Goal: Find specific page/section: Find specific page/section

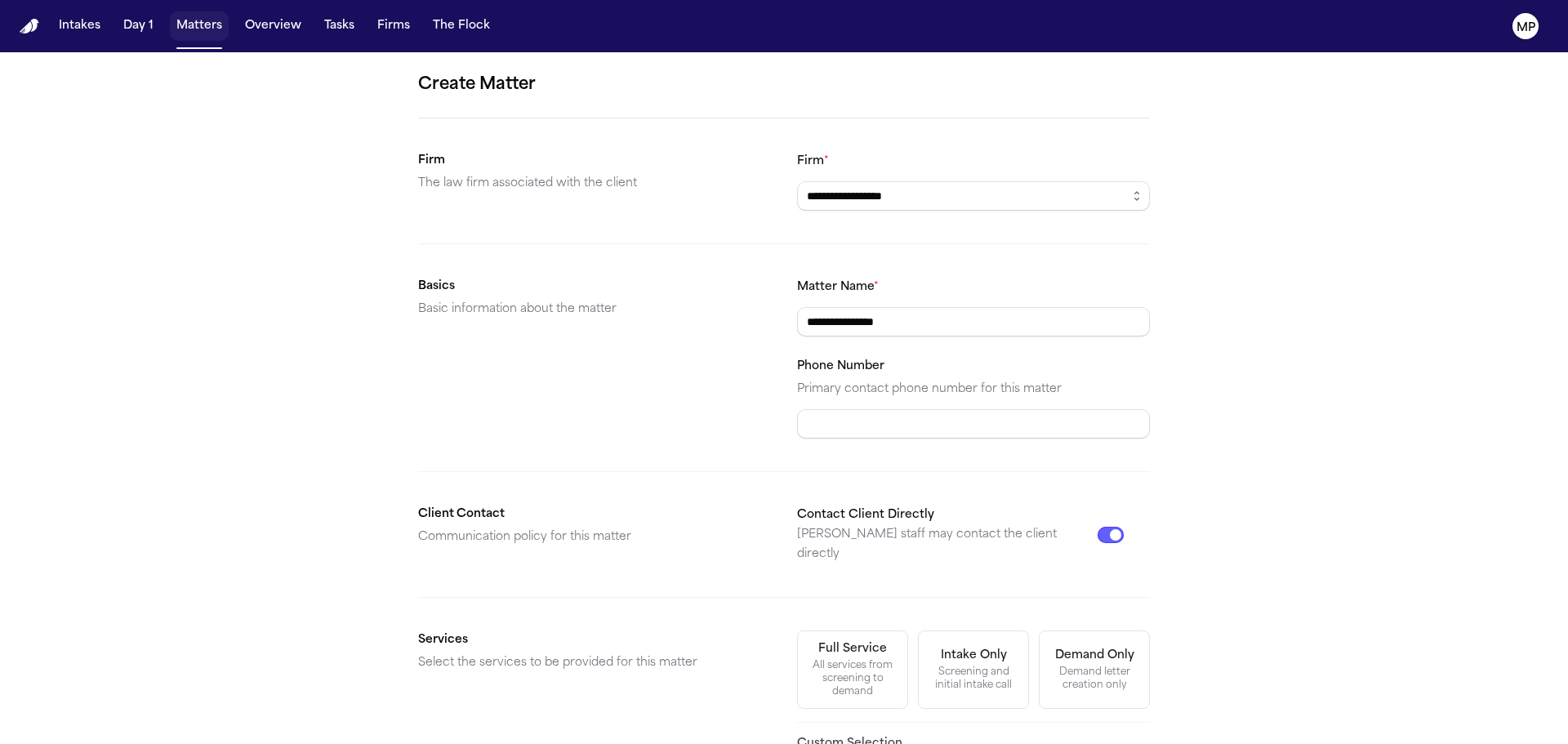
click at [193, 23] on button "Matters" at bounding box center [200, 26] width 59 height 29
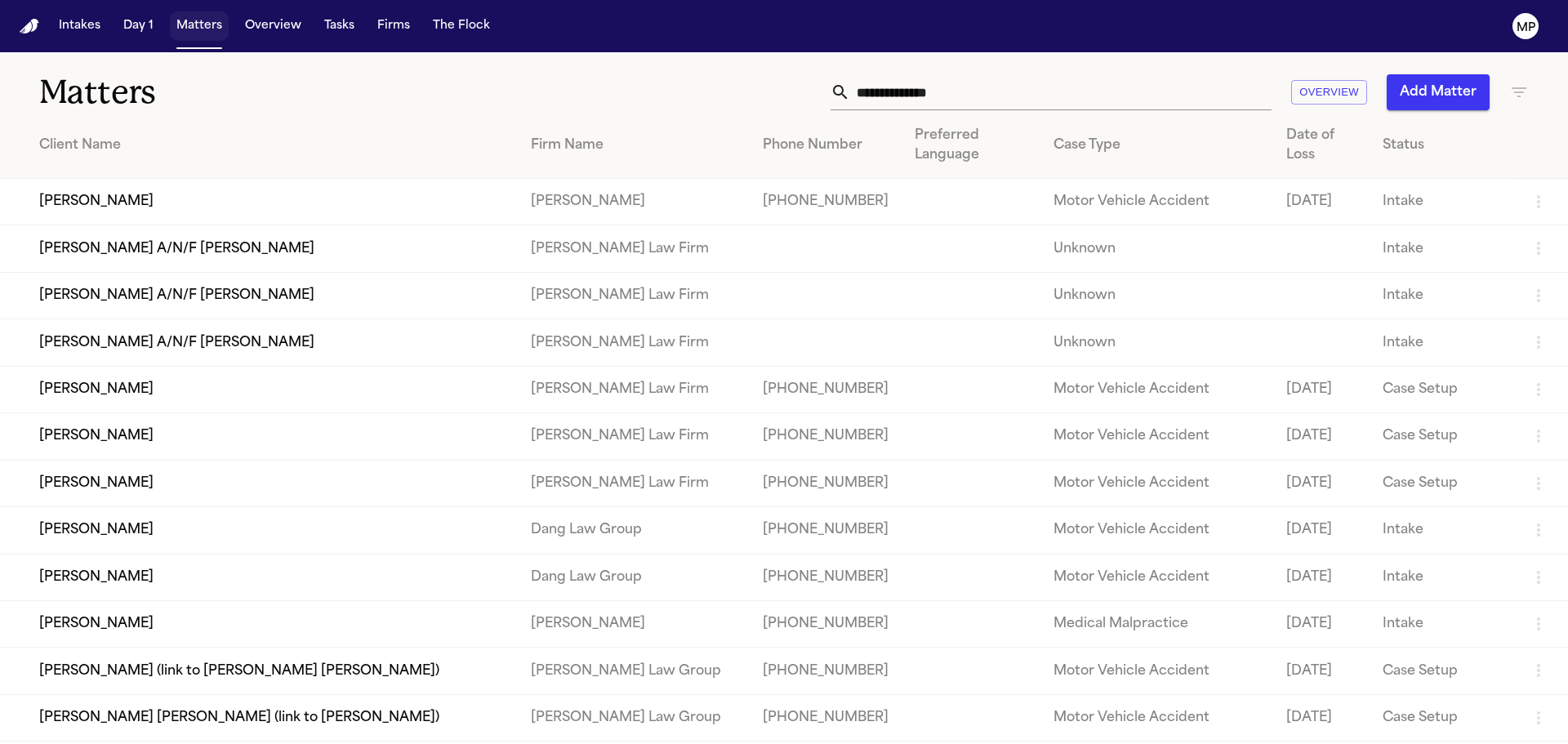
click at [210, 26] on button "Matters" at bounding box center [200, 26] width 59 height 29
click at [1004, 77] on input "text" at bounding box center [1061, 92] width 421 height 36
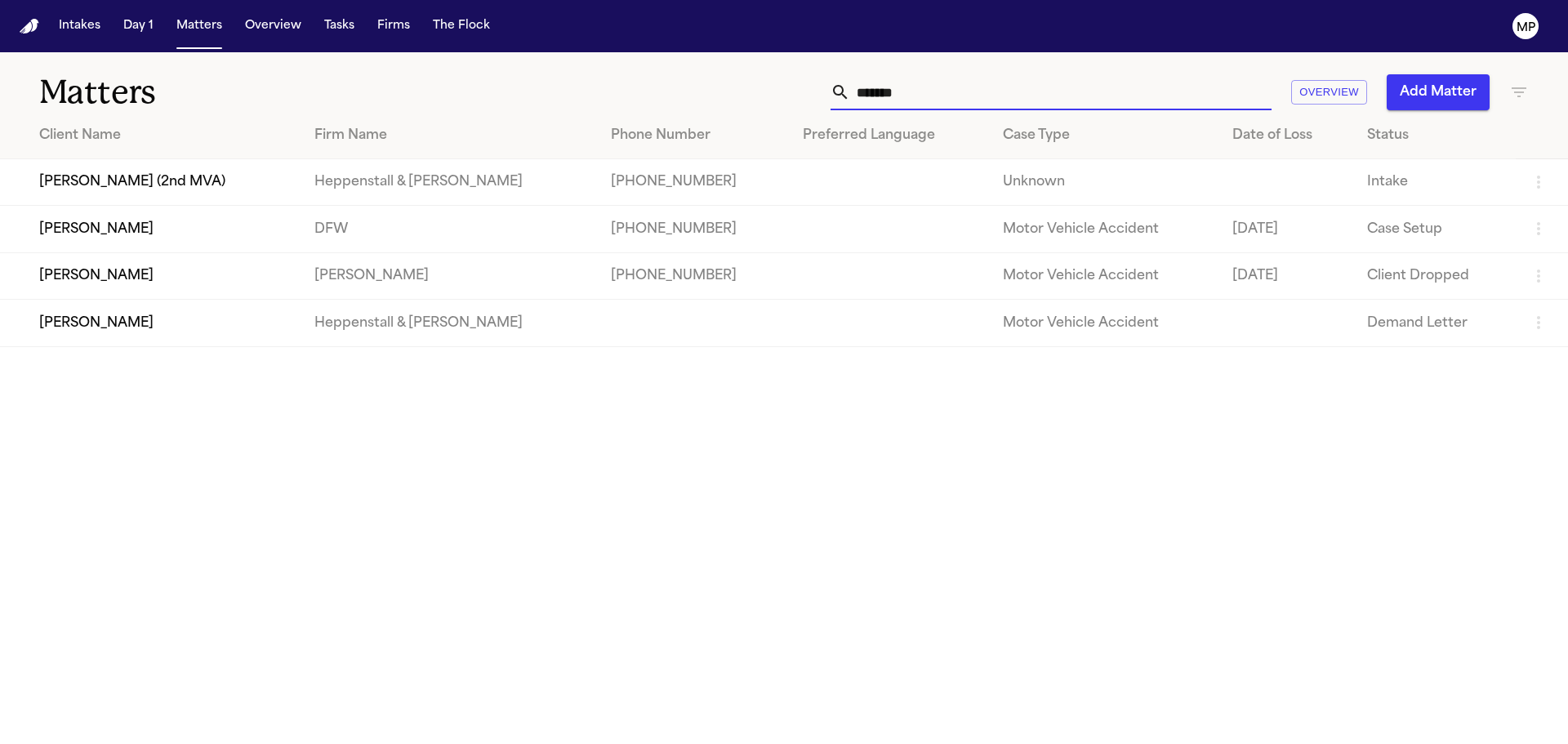
type input "*******"
click at [207, 315] on td "[PERSON_NAME]" at bounding box center [150, 323] width 302 height 47
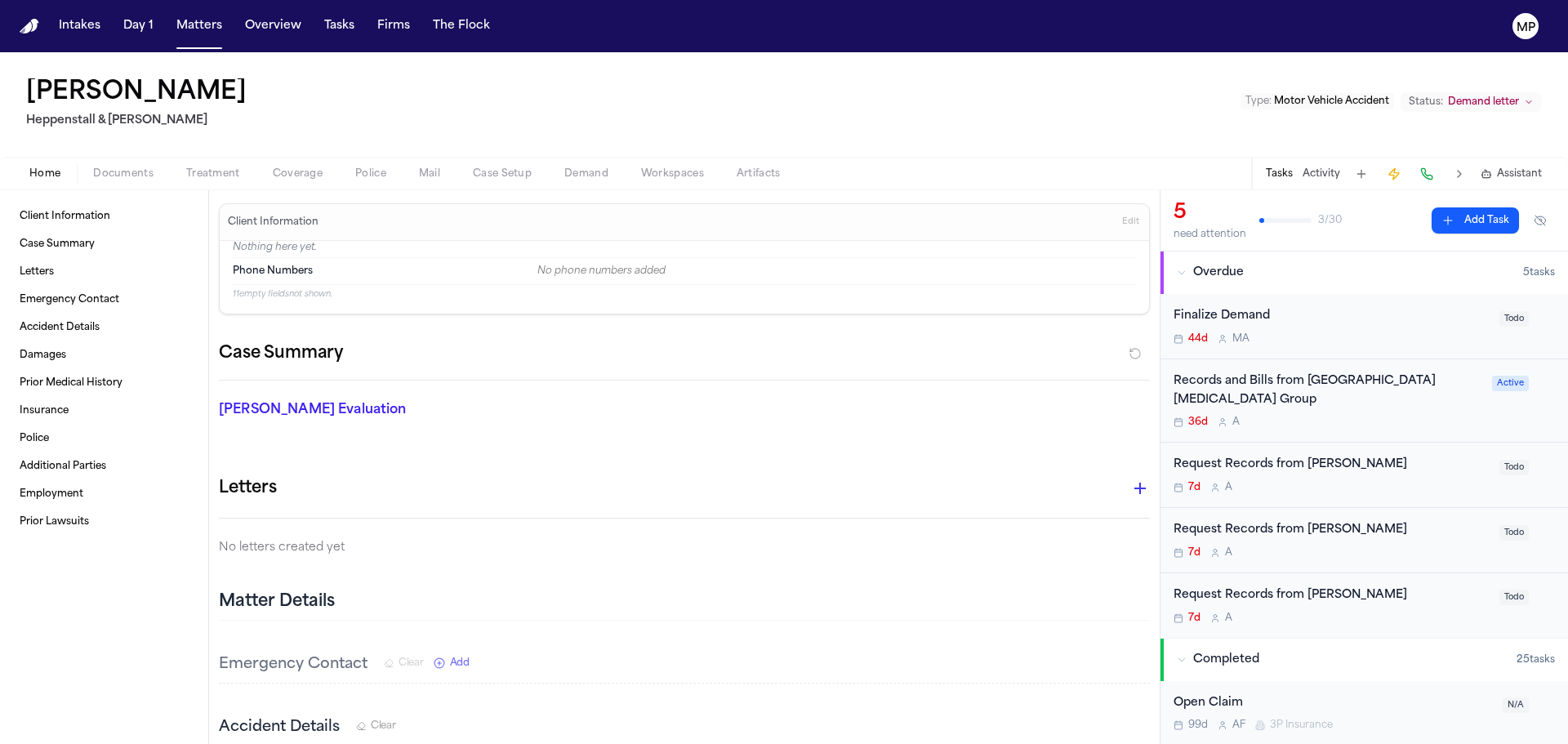
click at [135, 168] on span "Documents" at bounding box center [124, 174] width 61 height 13
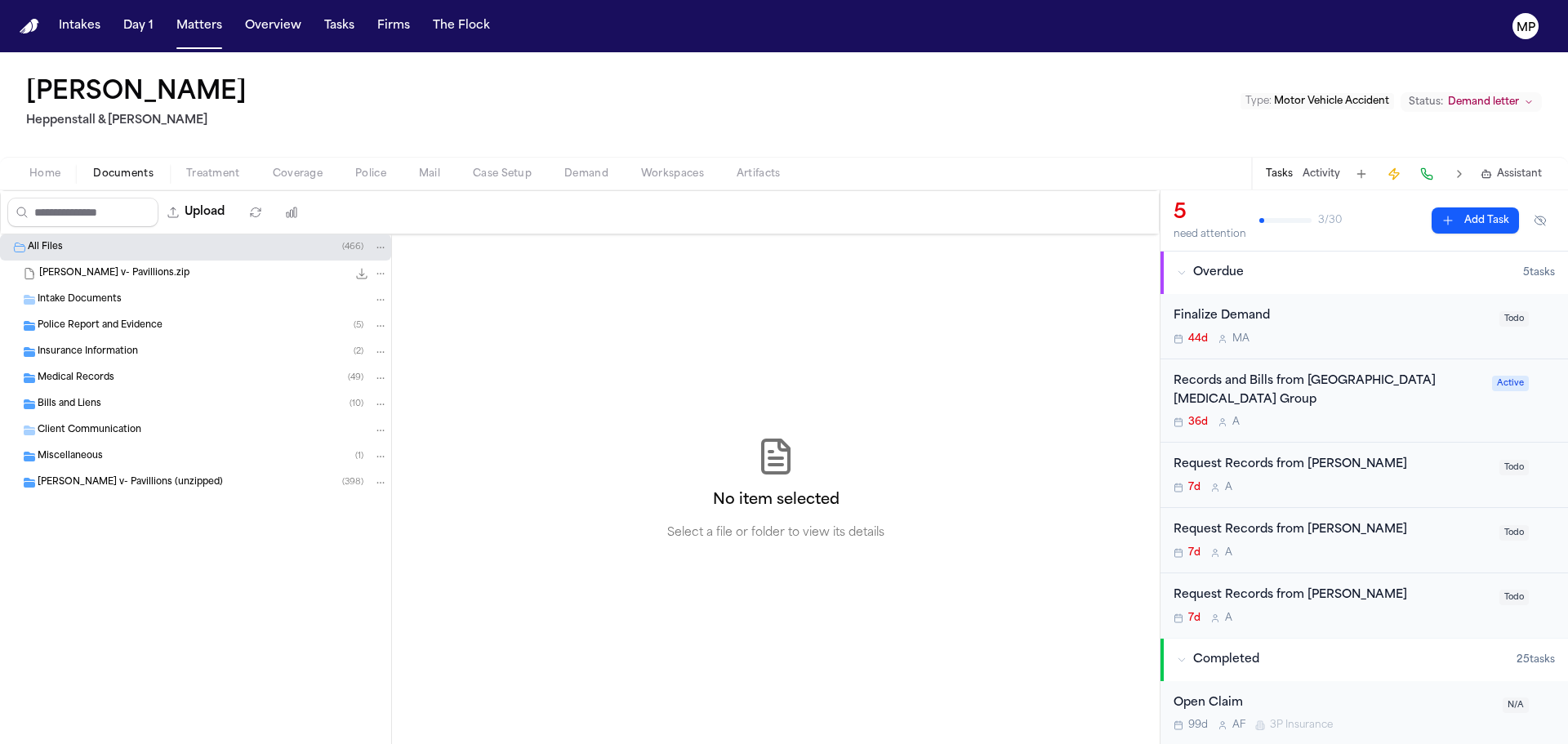
click at [147, 372] on div "Medical Records ( 49 )" at bounding box center [212, 378] width 350 height 14
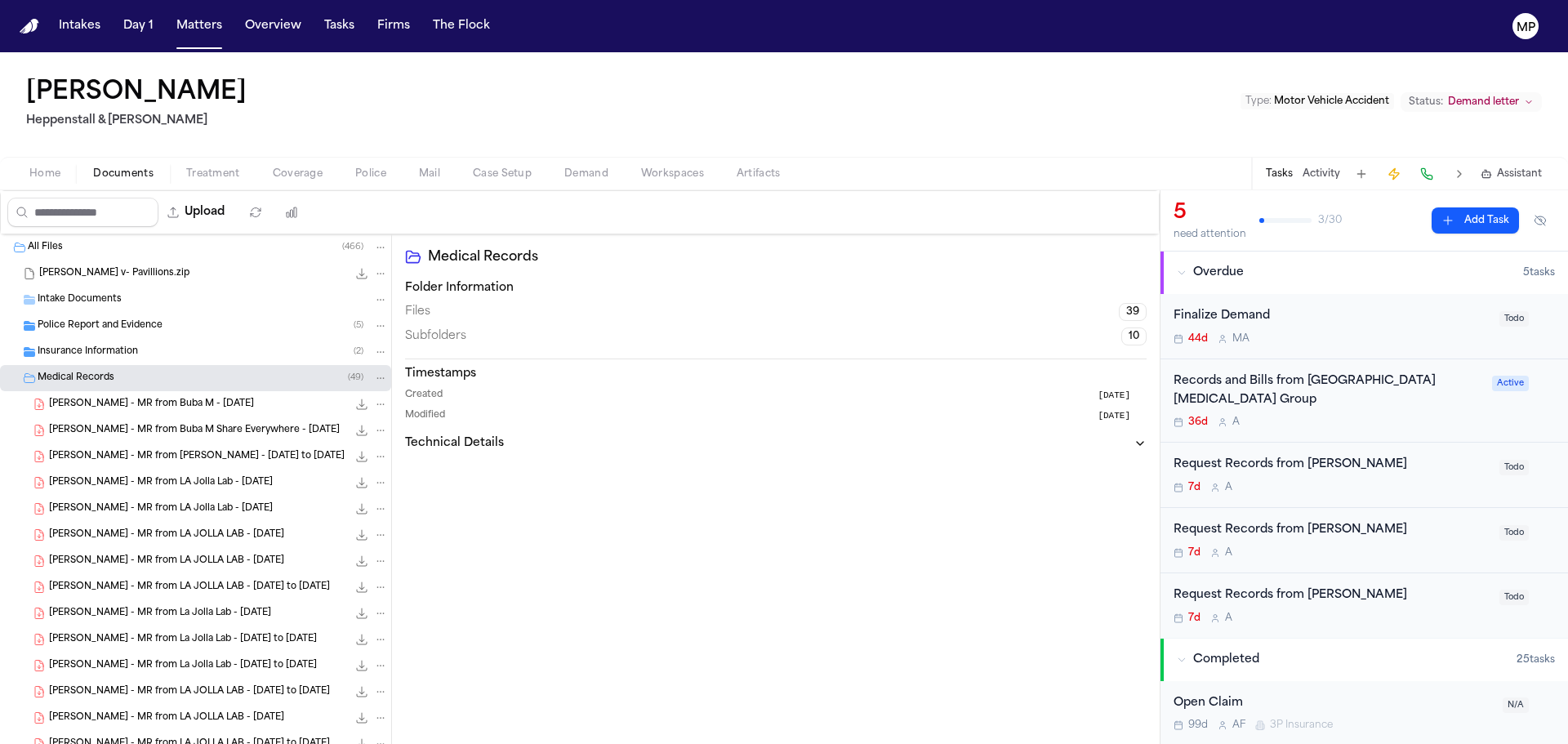
click at [131, 292] on div "Intake Documents" at bounding box center [212, 299] width 350 height 14
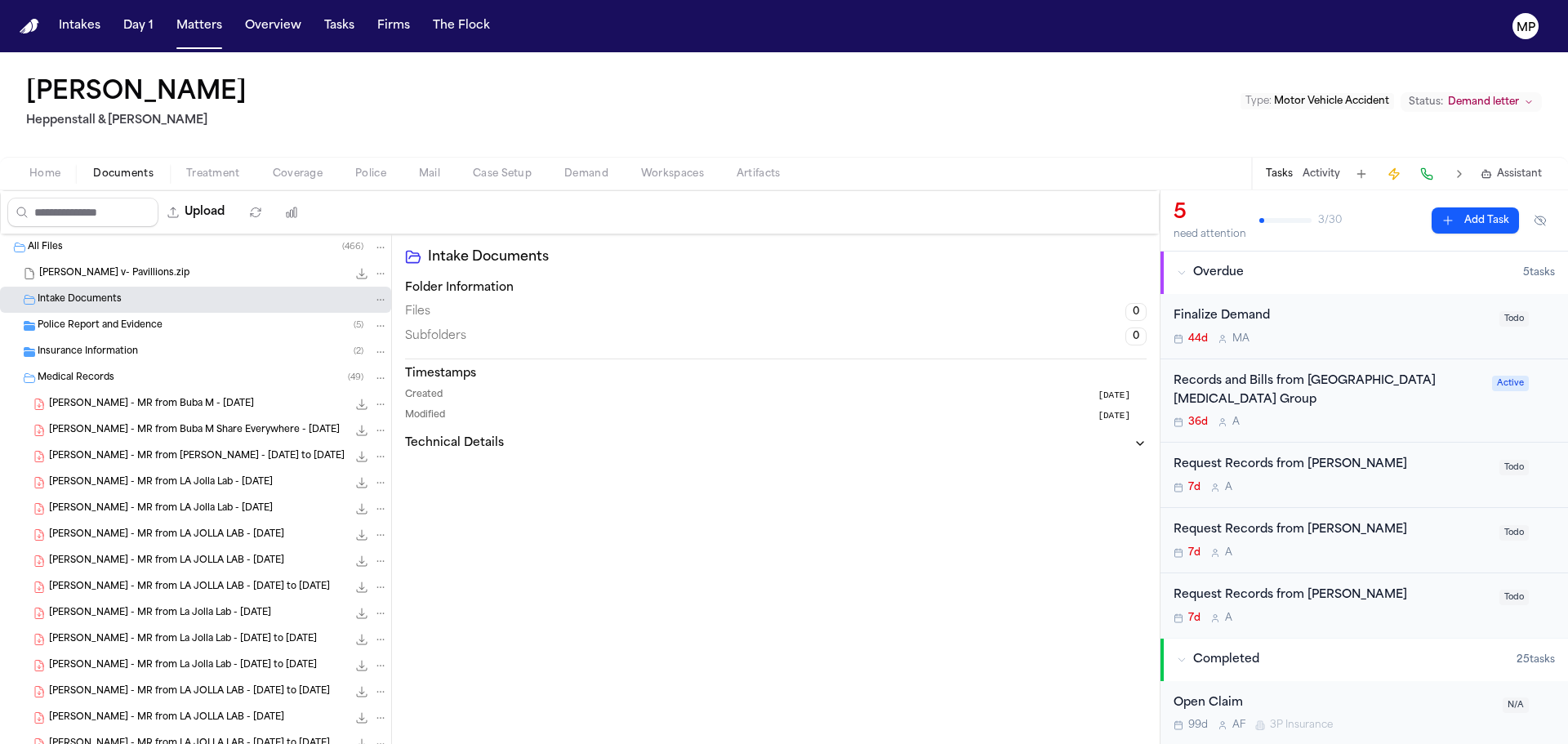
click at [131, 347] on span "Insurance Information" at bounding box center [88, 352] width 101 height 14
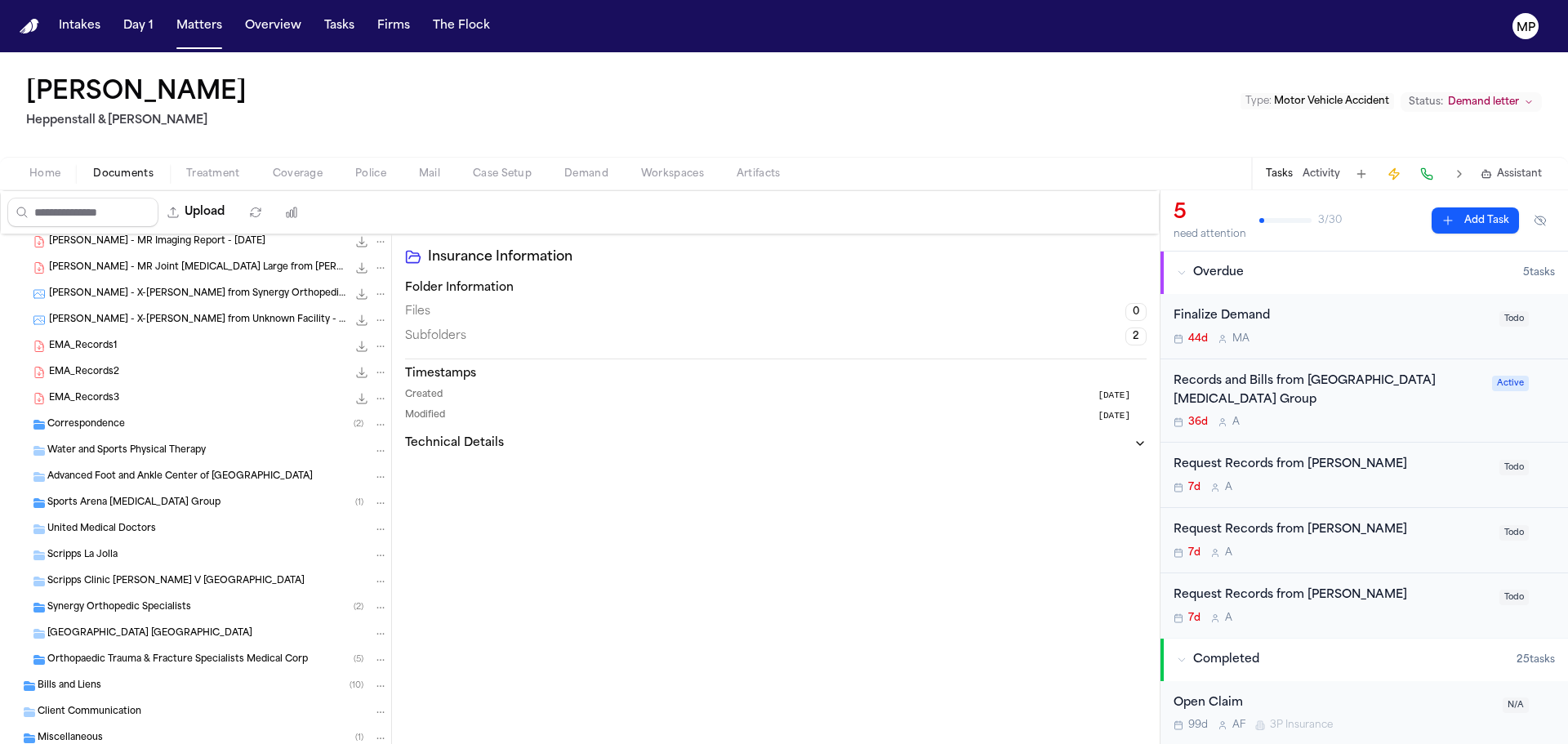
scroll to position [1062, 0]
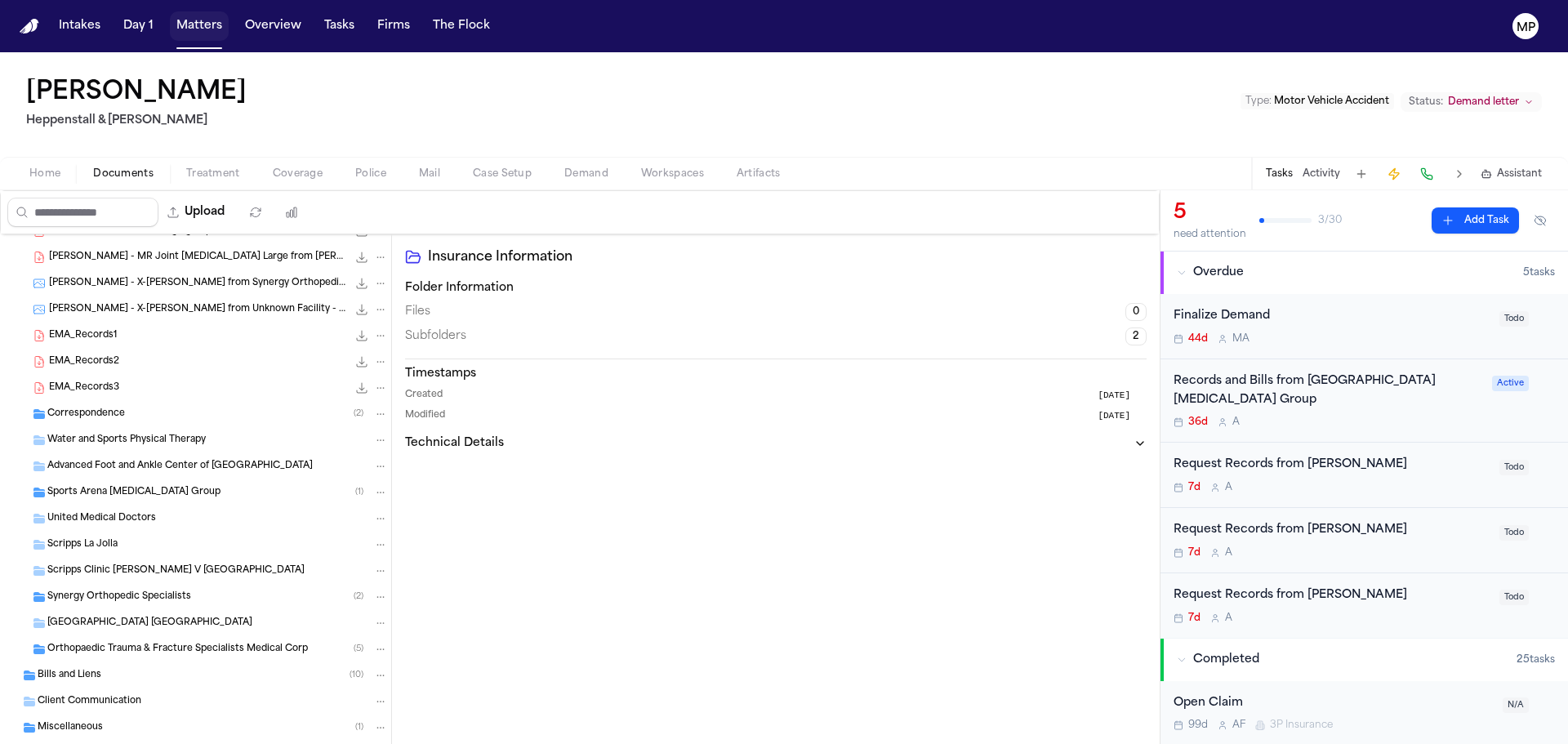
click at [199, 29] on button "Matters" at bounding box center [200, 26] width 59 height 29
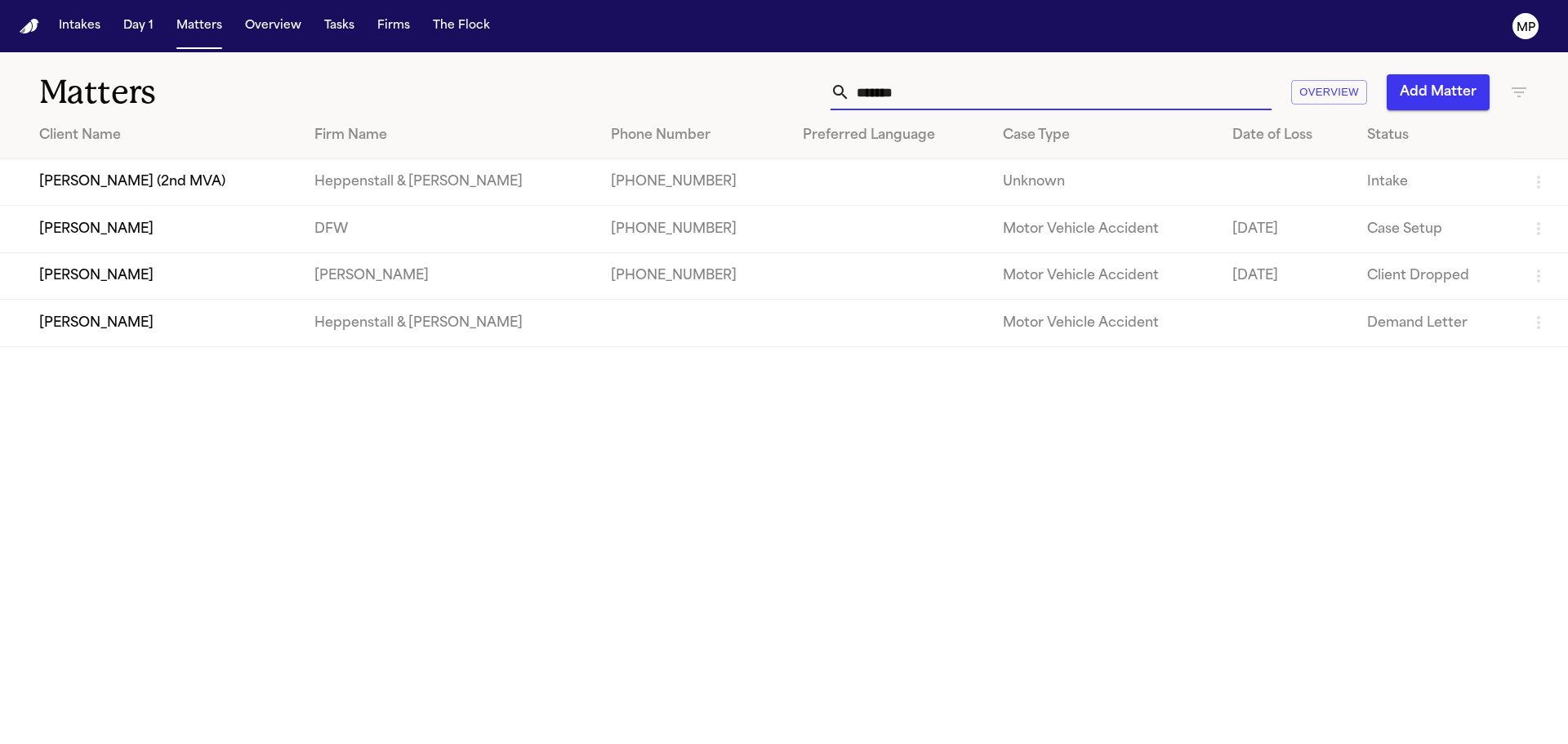
drag, startPoint x: 923, startPoint y: 81, endPoint x: 831, endPoint y: 96, distance: 93.2
click at [833, 98] on div "*******" at bounding box center [1051, 92] width 441 height 36
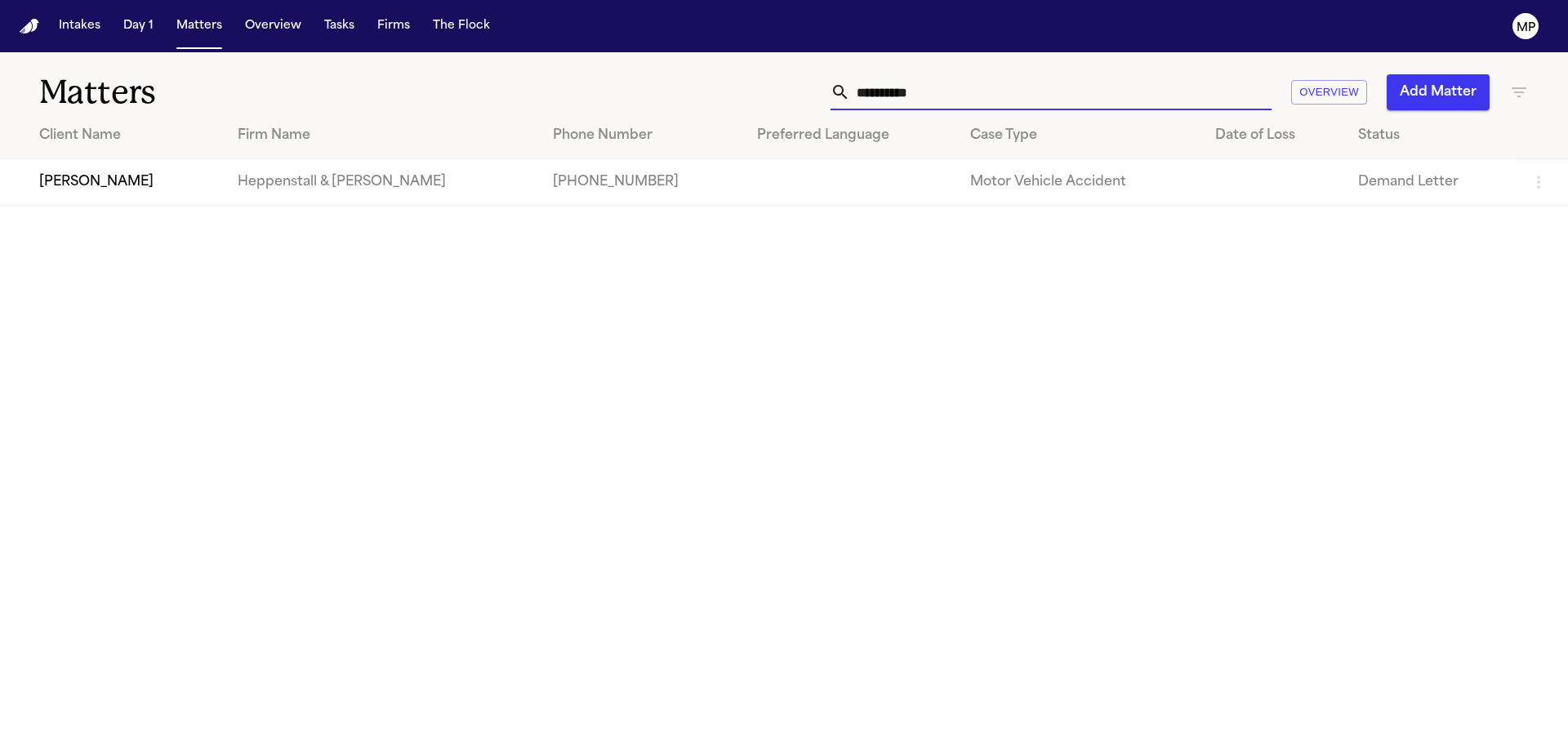
type input "**********"
click at [133, 169] on td "[PERSON_NAME]" at bounding box center [112, 182] width 225 height 47
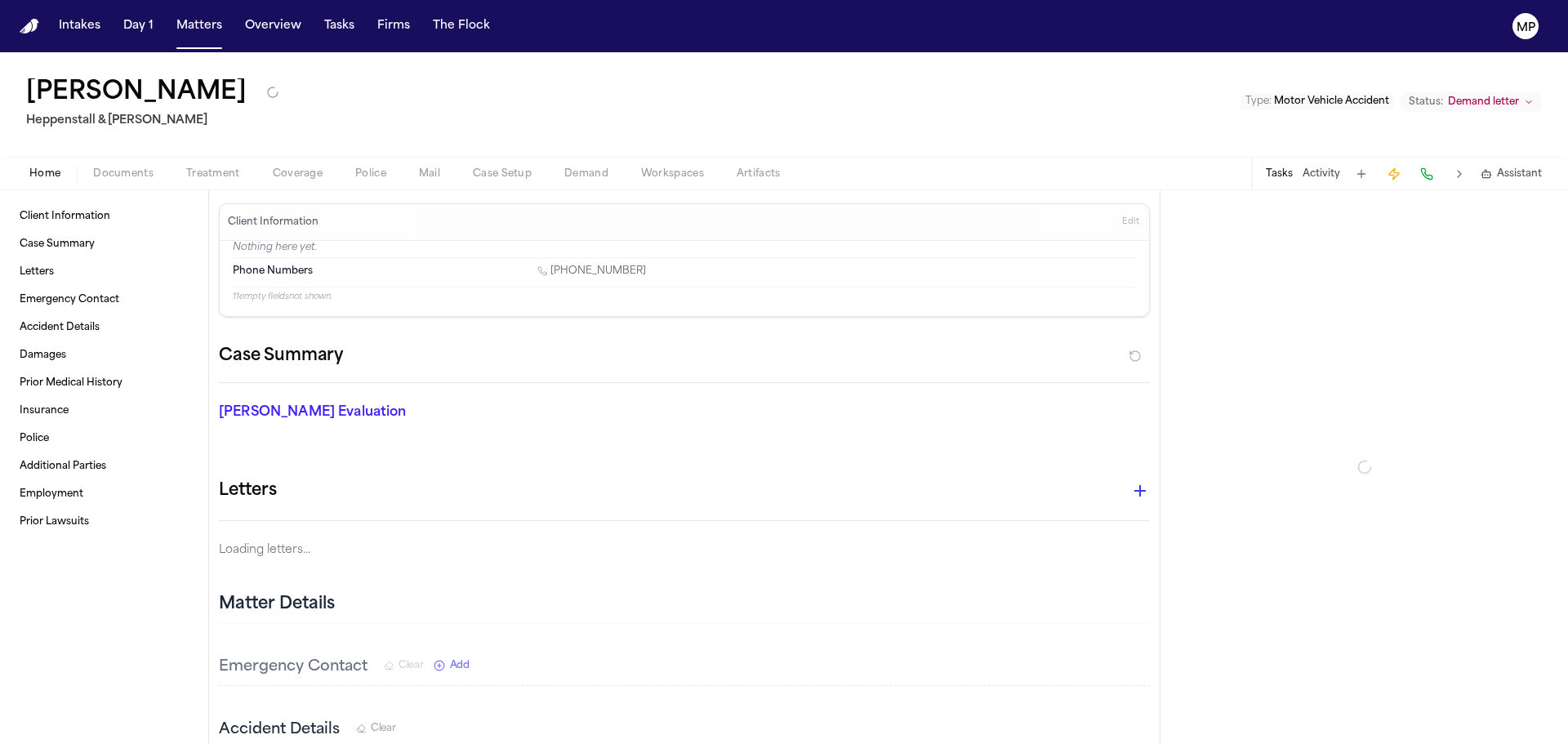
click at [133, 169] on span "Documents" at bounding box center [124, 174] width 61 height 13
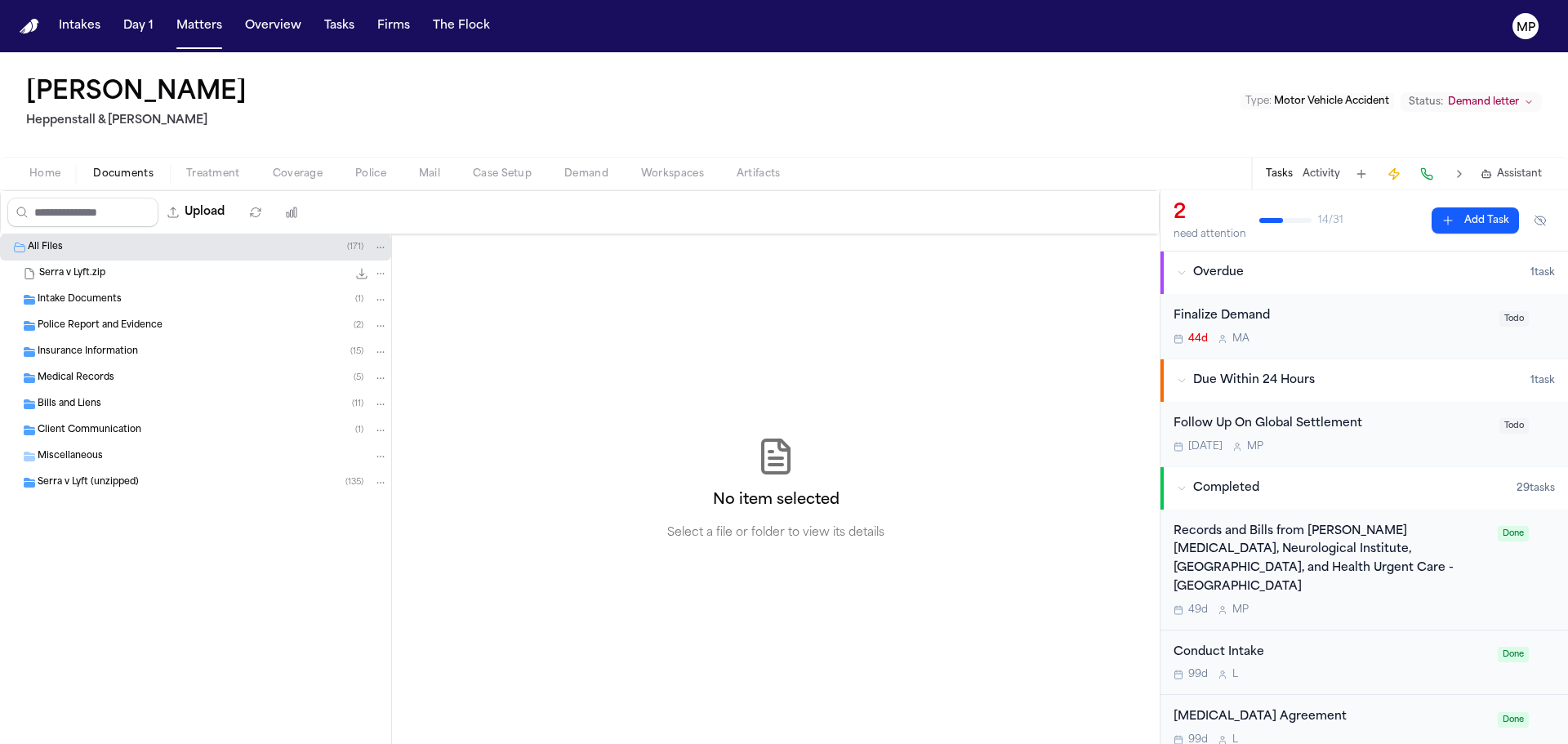
click at [175, 369] on div "Medical Records ( 5 )" at bounding box center [195, 378] width 391 height 26
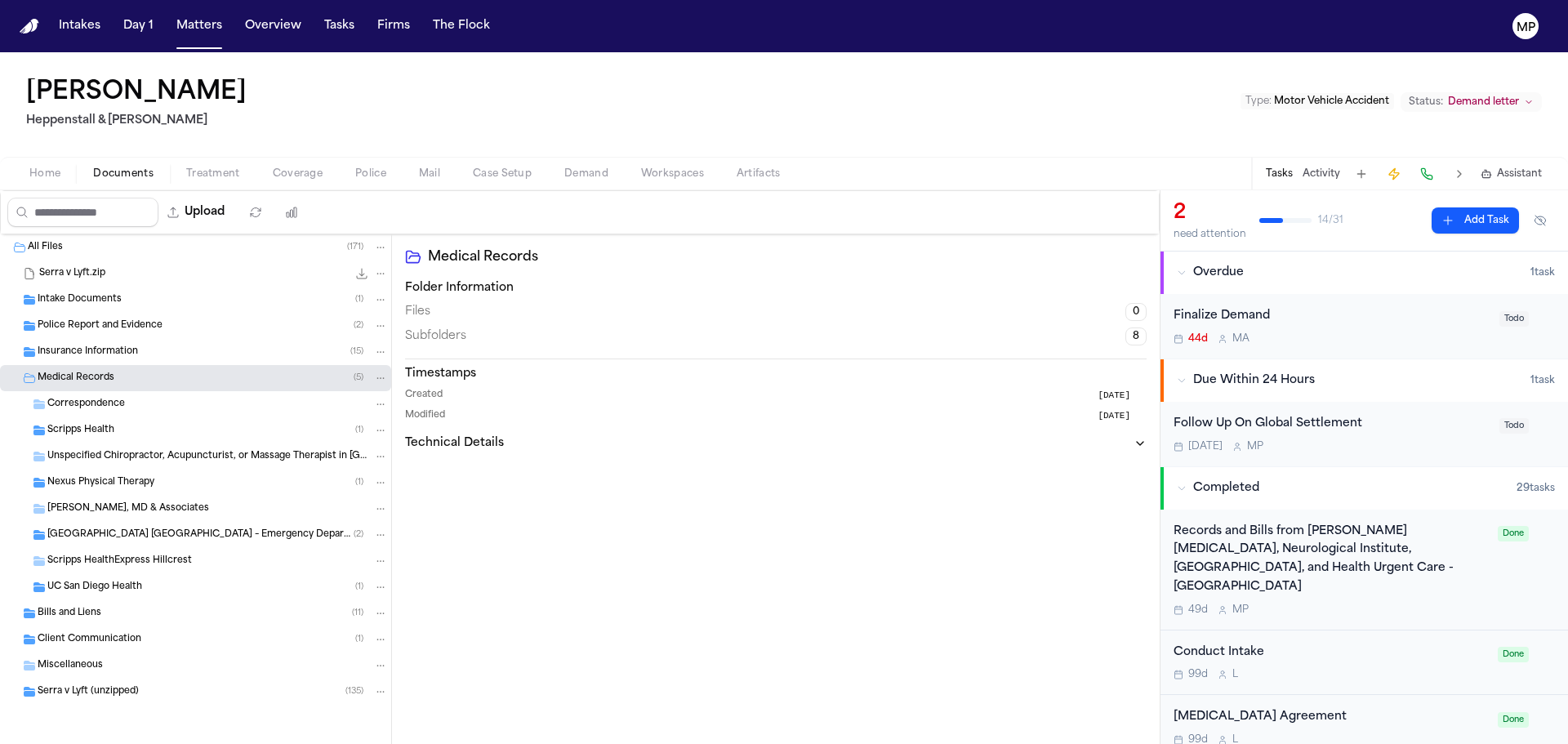
click at [162, 587] on div "UC San Diego Health ( 1 )" at bounding box center [218, 587] width 341 height 14
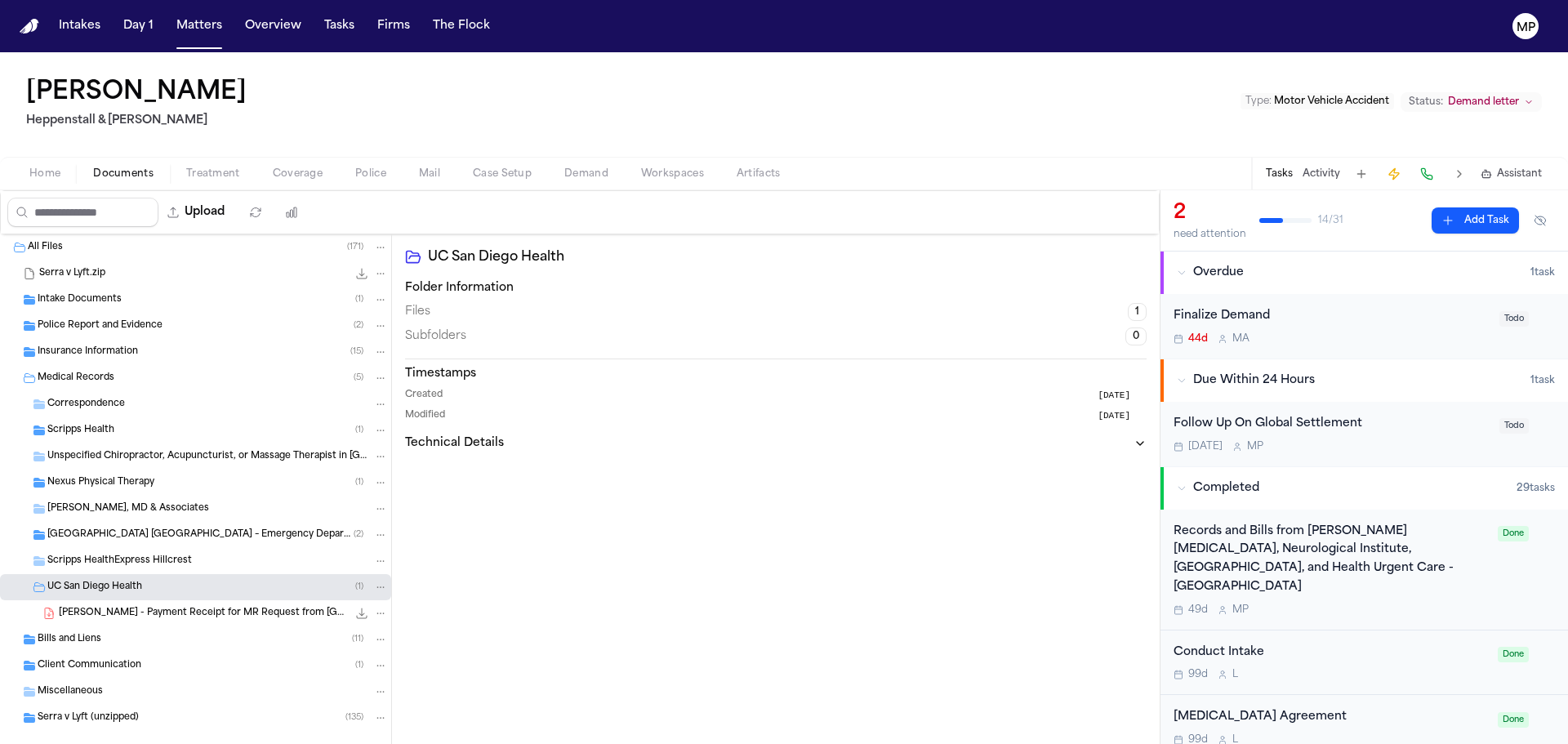
click at [182, 611] on span "[PERSON_NAME] - Payment Receipt for MR Request from [GEOGRAPHIC_DATA] - [DATE]" at bounding box center [203, 614] width 288 height 14
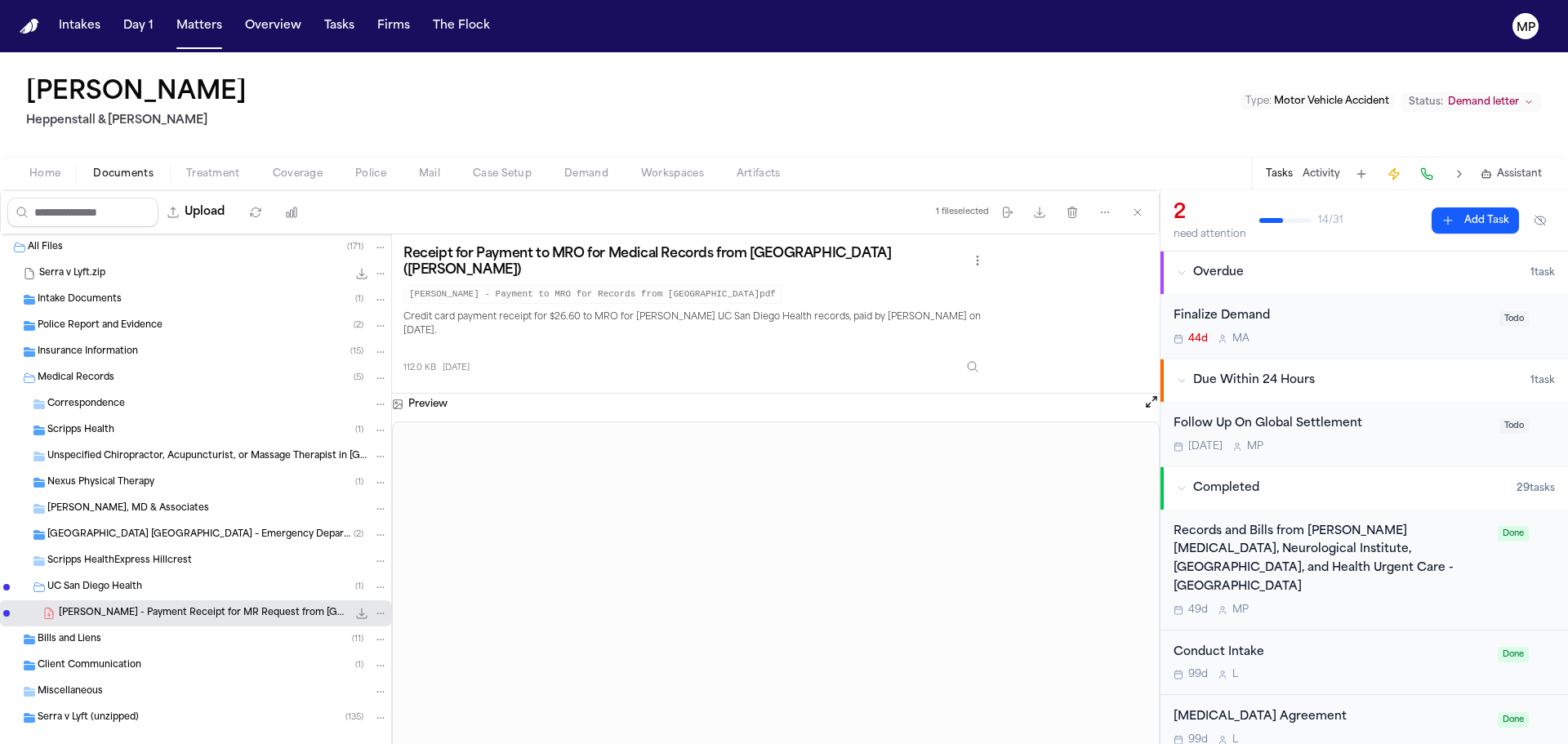
click at [129, 529] on span "[GEOGRAPHIC_DATA] [GEOGRAPHIC_DATA] – Emergency Department (Prebys Cardiovascul…" at bounding box center [201, 535] width 306 height 14
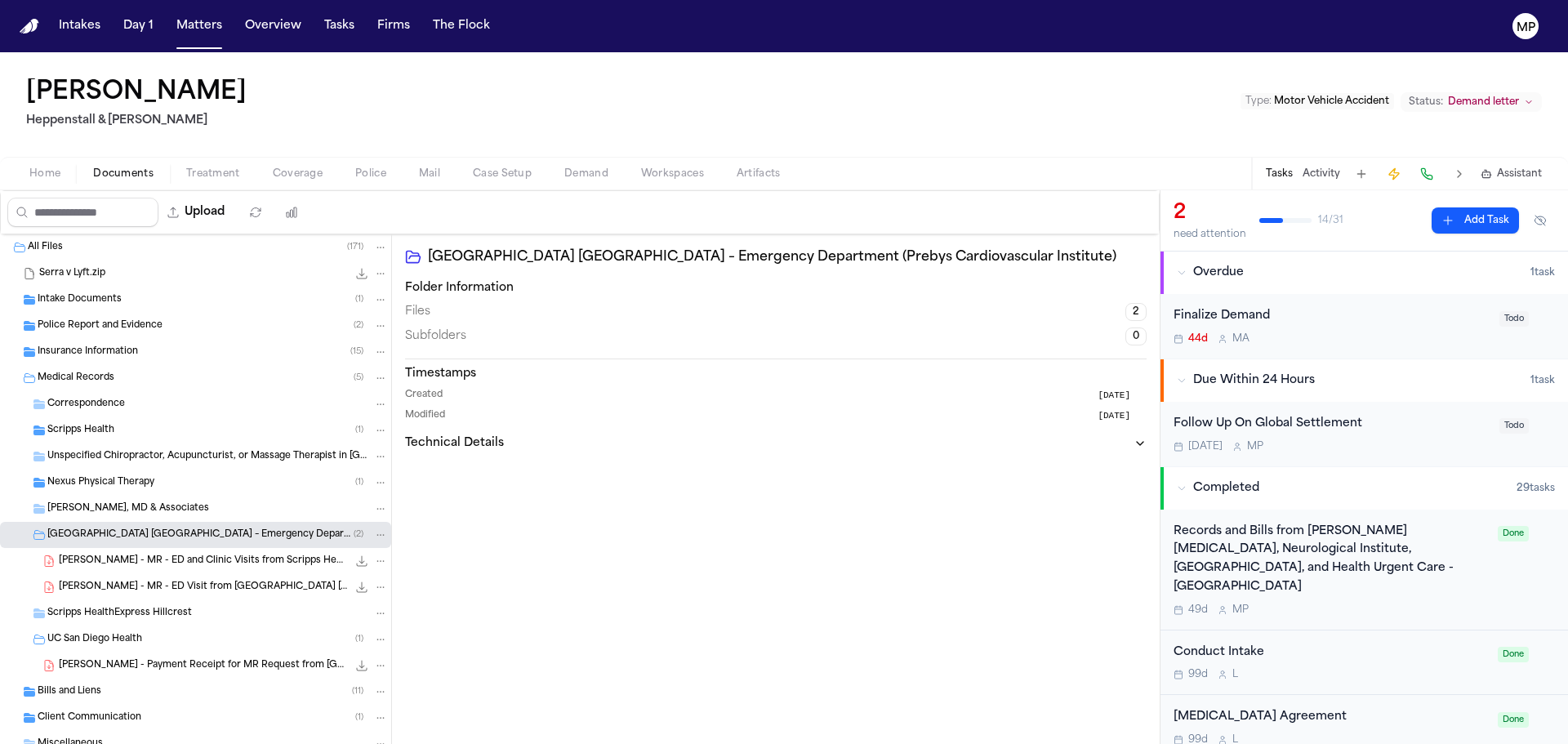
click at [140, 588] on span "[PERSON_NAME] - MR - ED Visit from [GEOGRAPHIC_DATA] [GEOGRAPHIC_DATA] - [DATE]" at bounding box center [203, 587] width 288 height 14
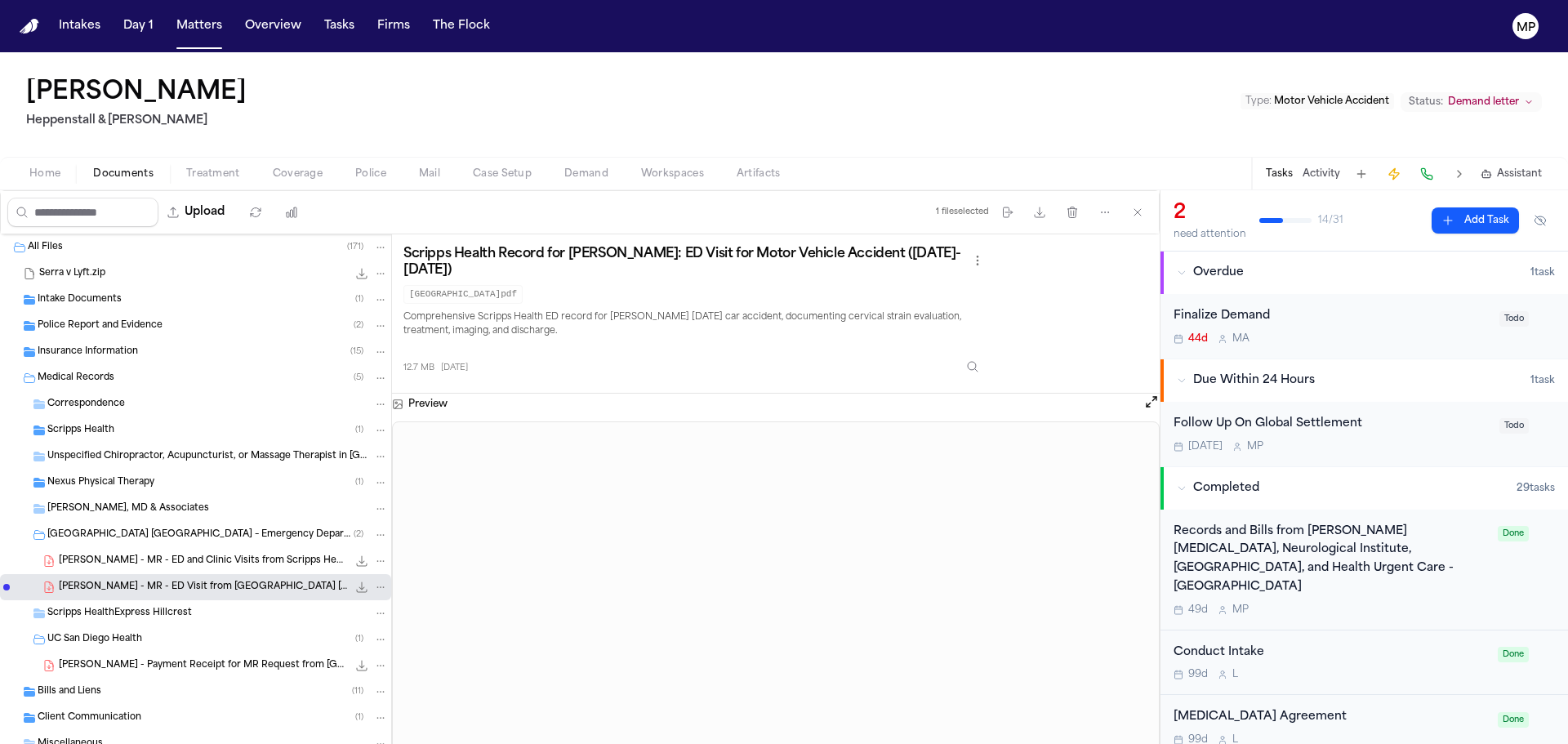
click at [193, 485] on div "Nexus Physical Therapy ( 1 )" at bounding box center [218, 482] width 341 height 14
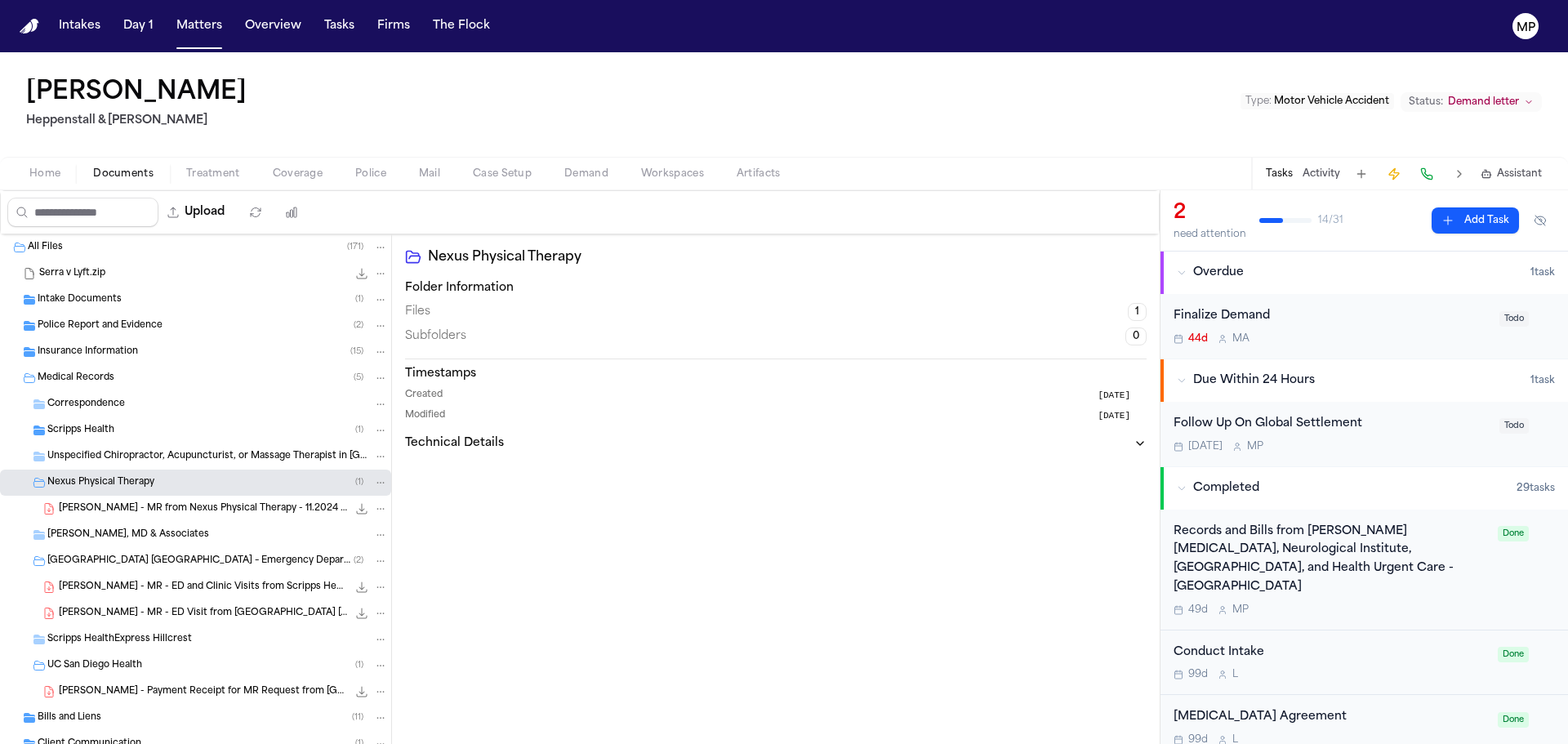
click at [193, 507] on span "[PERSON_NAME] - MR from Nexus Physical Therapy - 11.2024 to 12.2024" at bounding box center [203, 509] width 288 height 14
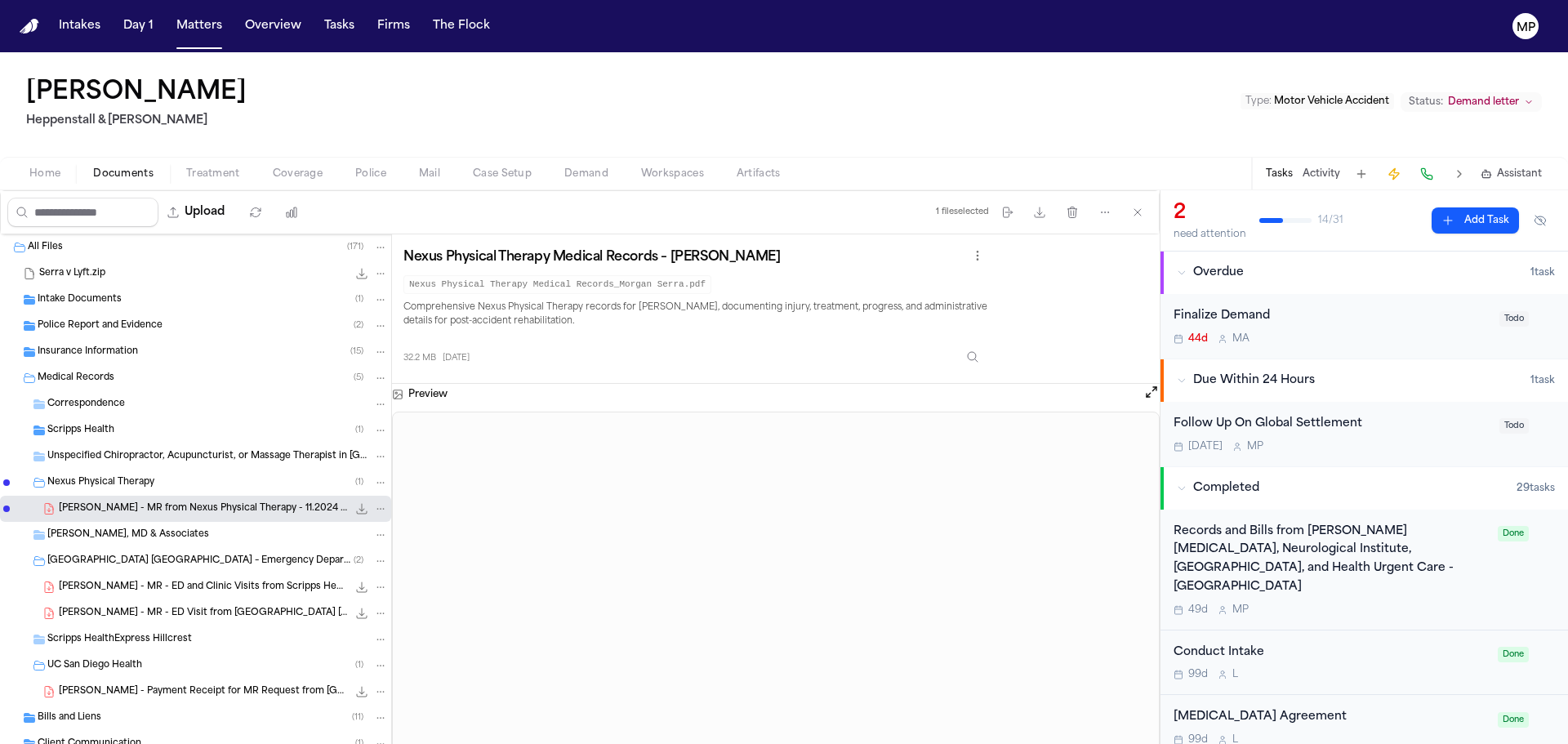
click at [160, 424] on div "Scripps Health ( 1 )" at bounding box center [218, 430] width 341 height 14
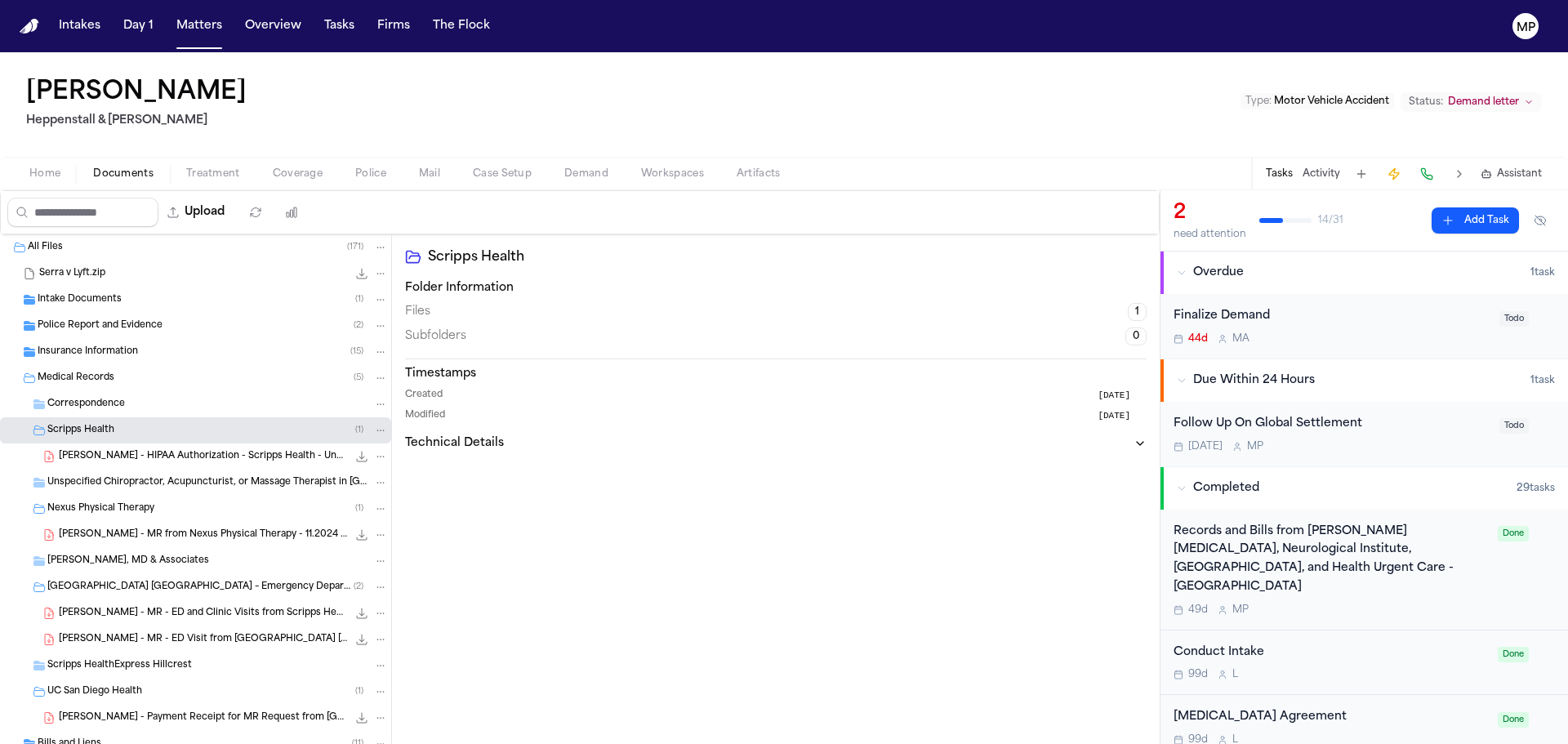
click at [199, 464] on div "[PERSON_NAME] - HIPAA Authorization - Scripps Health - Undated 347.7 KB • PDF" at bounding box center [224, 456] width 329 height 16
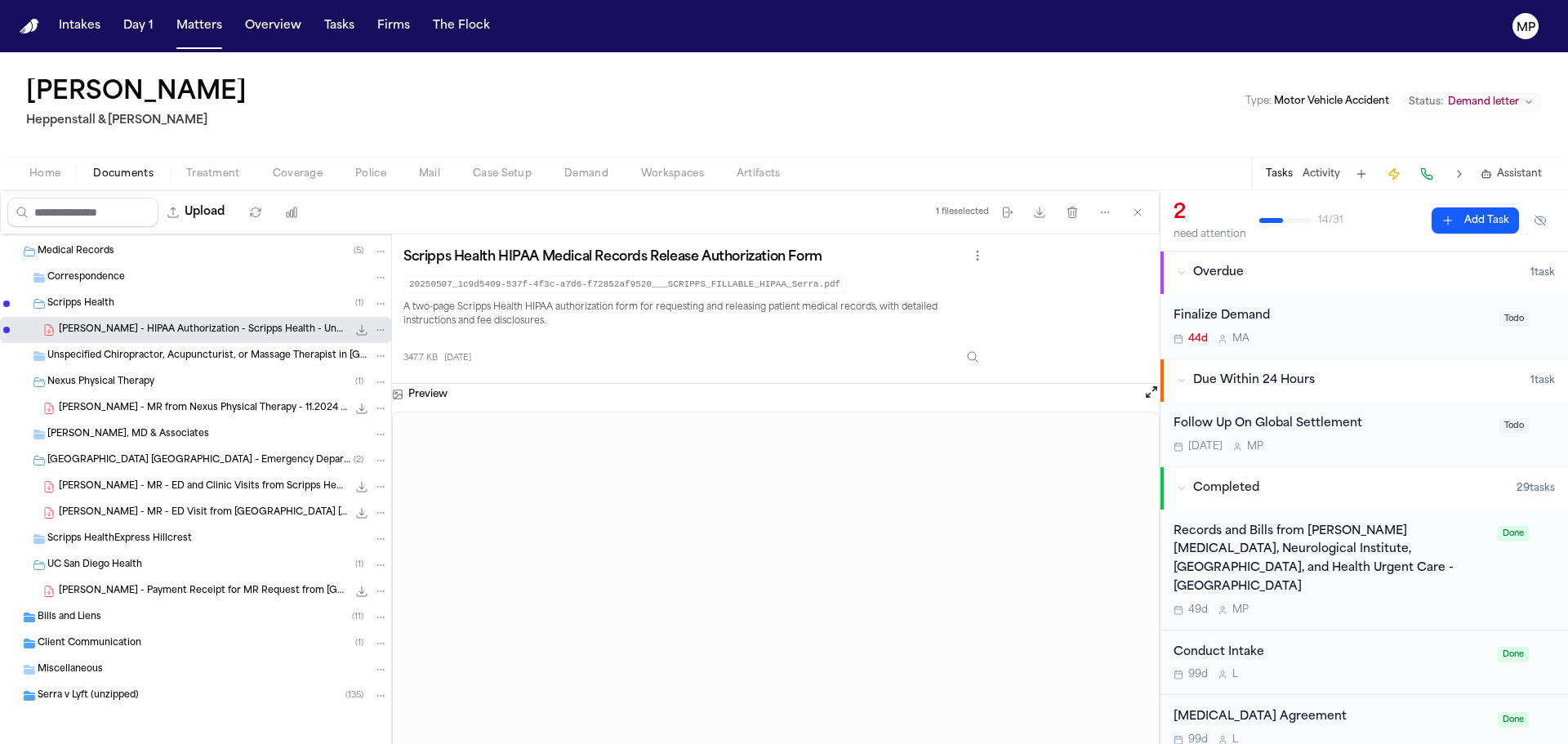
scroll to position [129, 0]
click at [157, 416] on div "[PERSON_NAME] - MR from Nexus Physical Therapy - 11.2024 to 12.2024 32.2 MB • P…" at bounding box center [195, 405] width 391 height 26
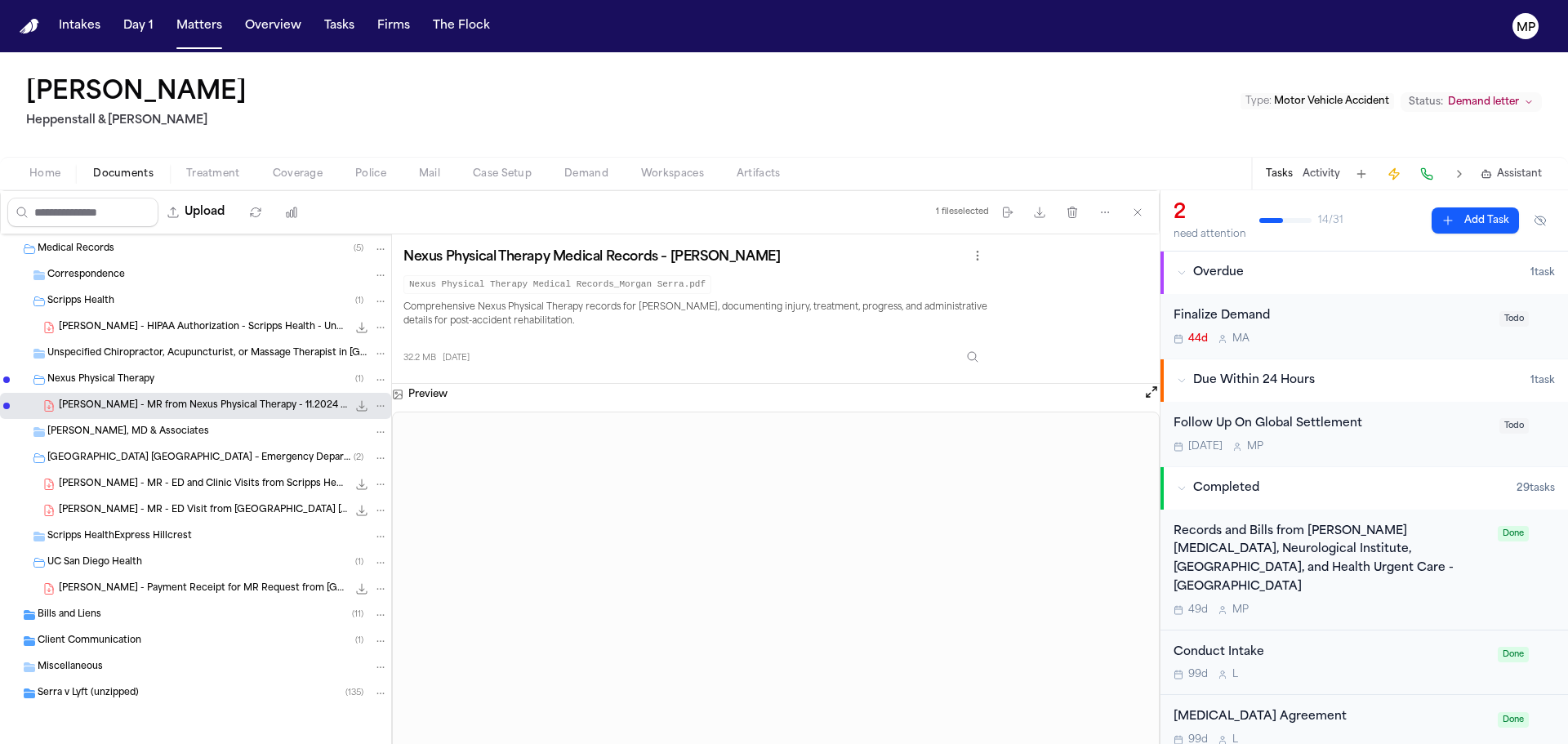
click at [158, 612] on div "Bills and Liens ( 11 )" at bounding box center [212, 615] width 350 height 14
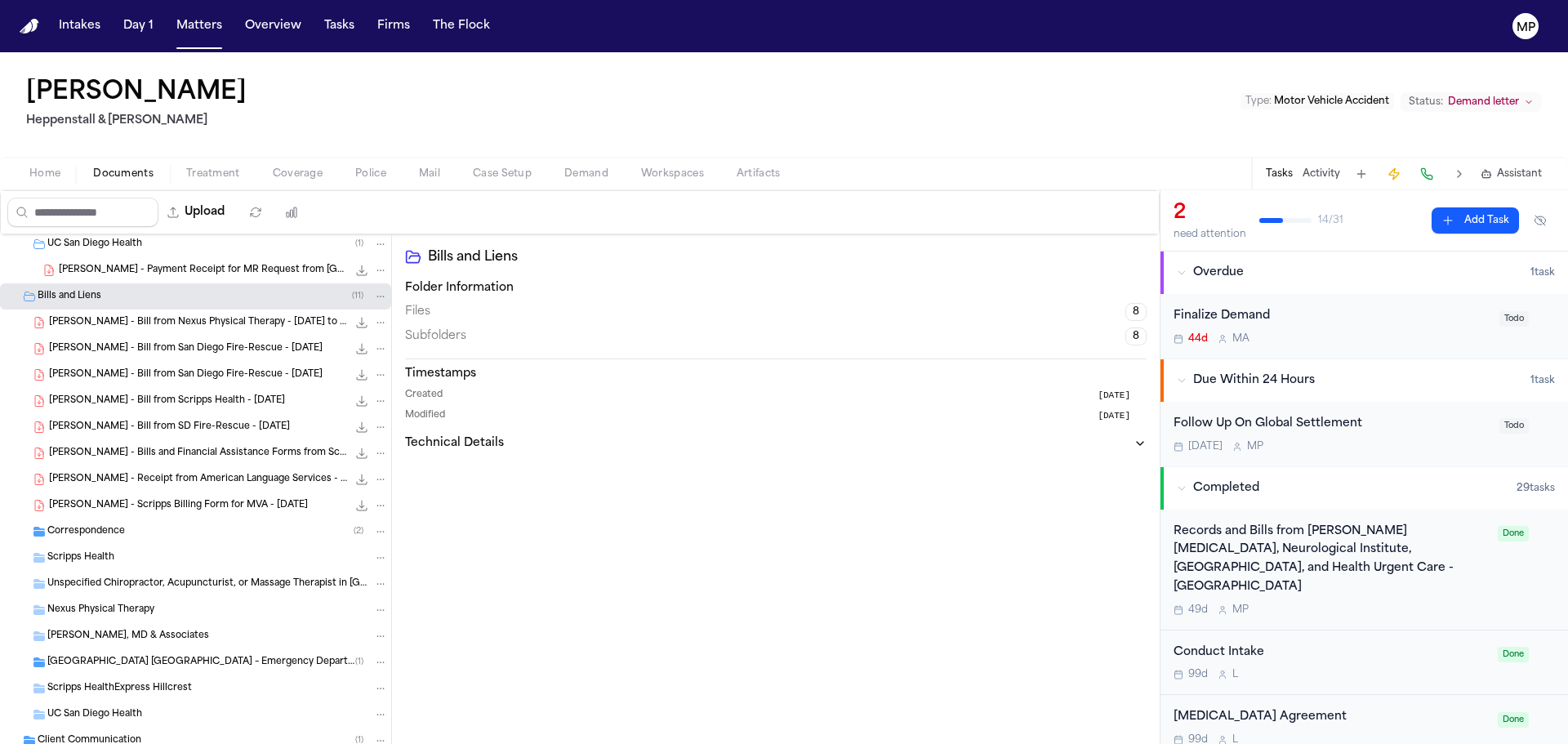
scroll to position [456, 0]
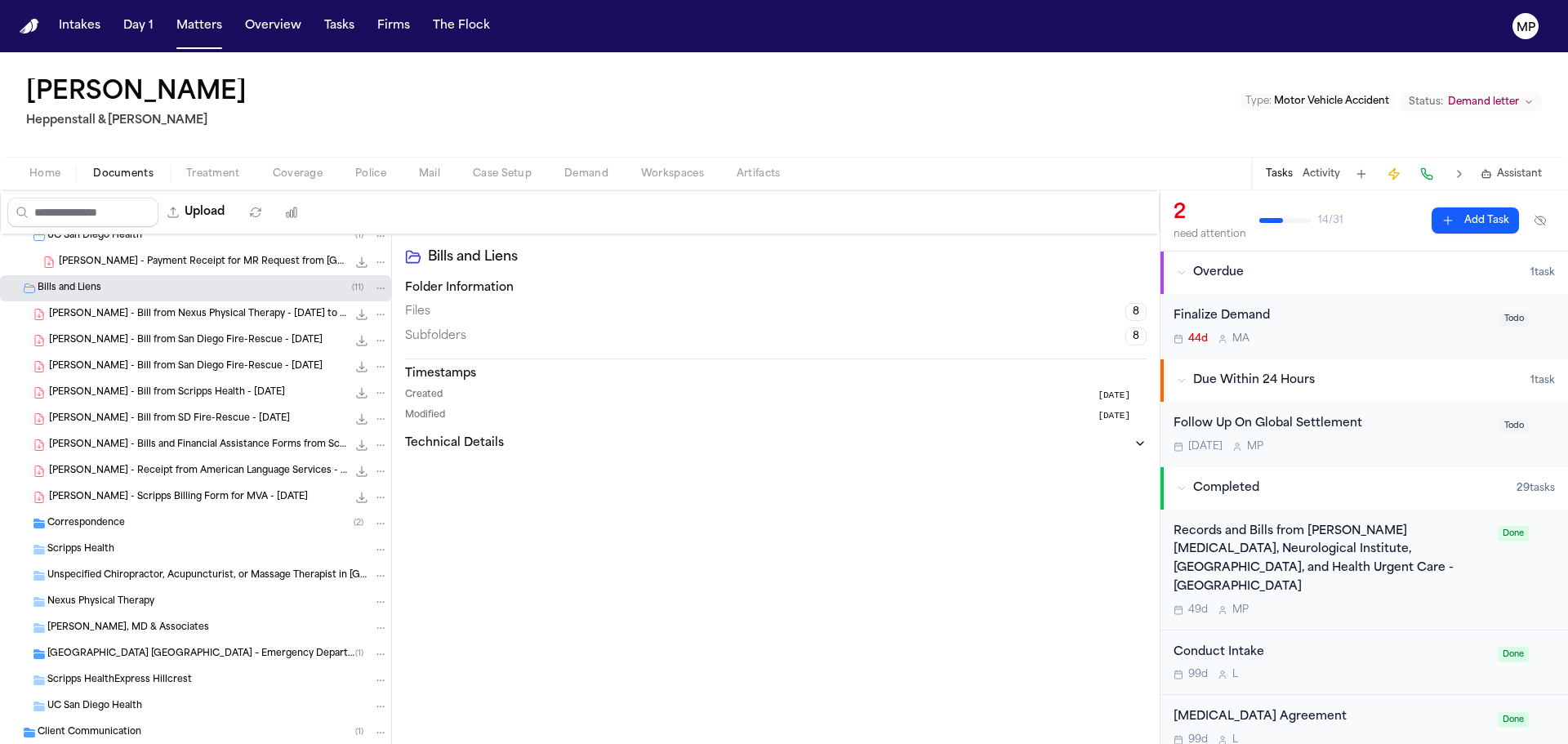
click at [204, 515] on div "Correspondence ( 2 )" at bounding box center [195, 523] width 391 height 26
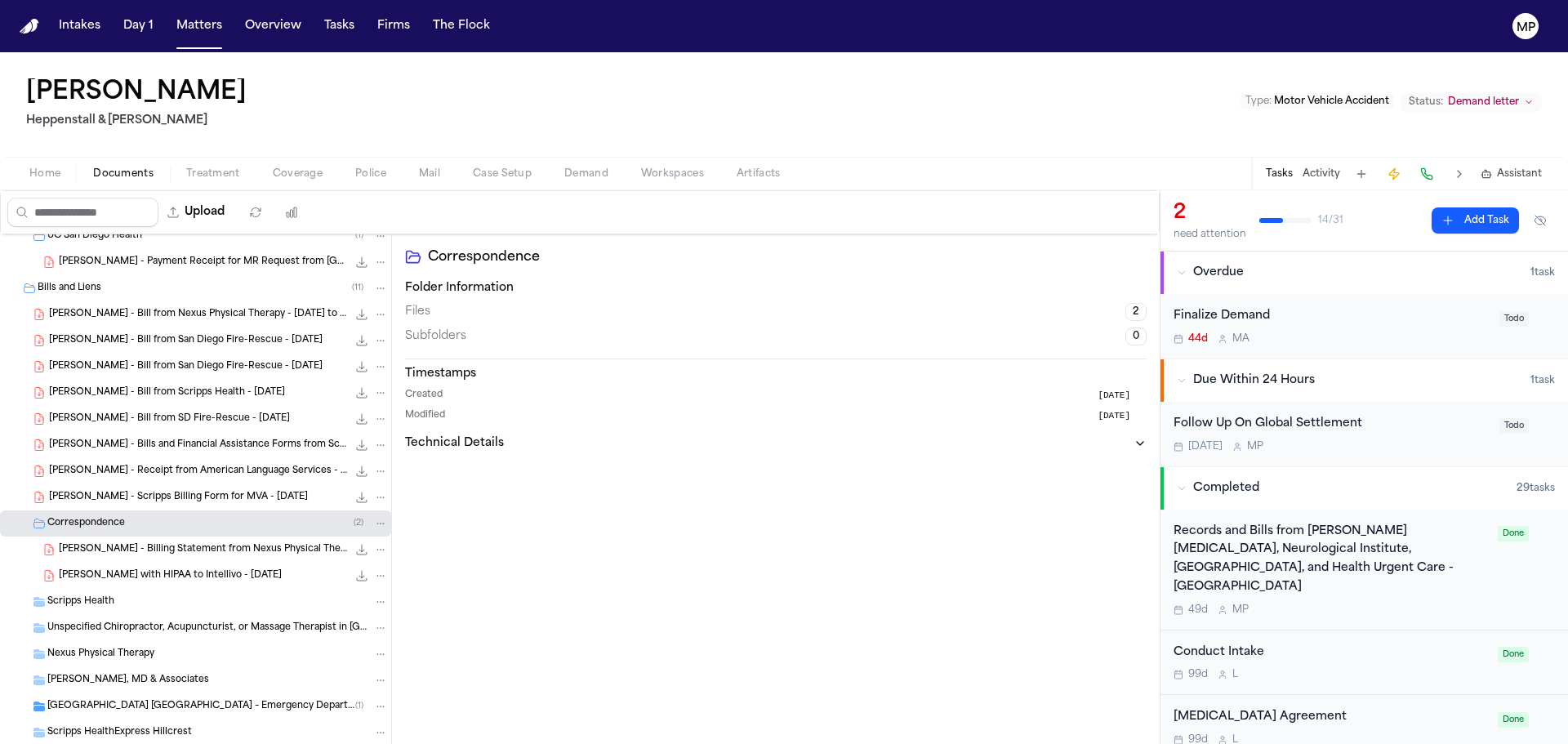
scroll to position [599, 0]
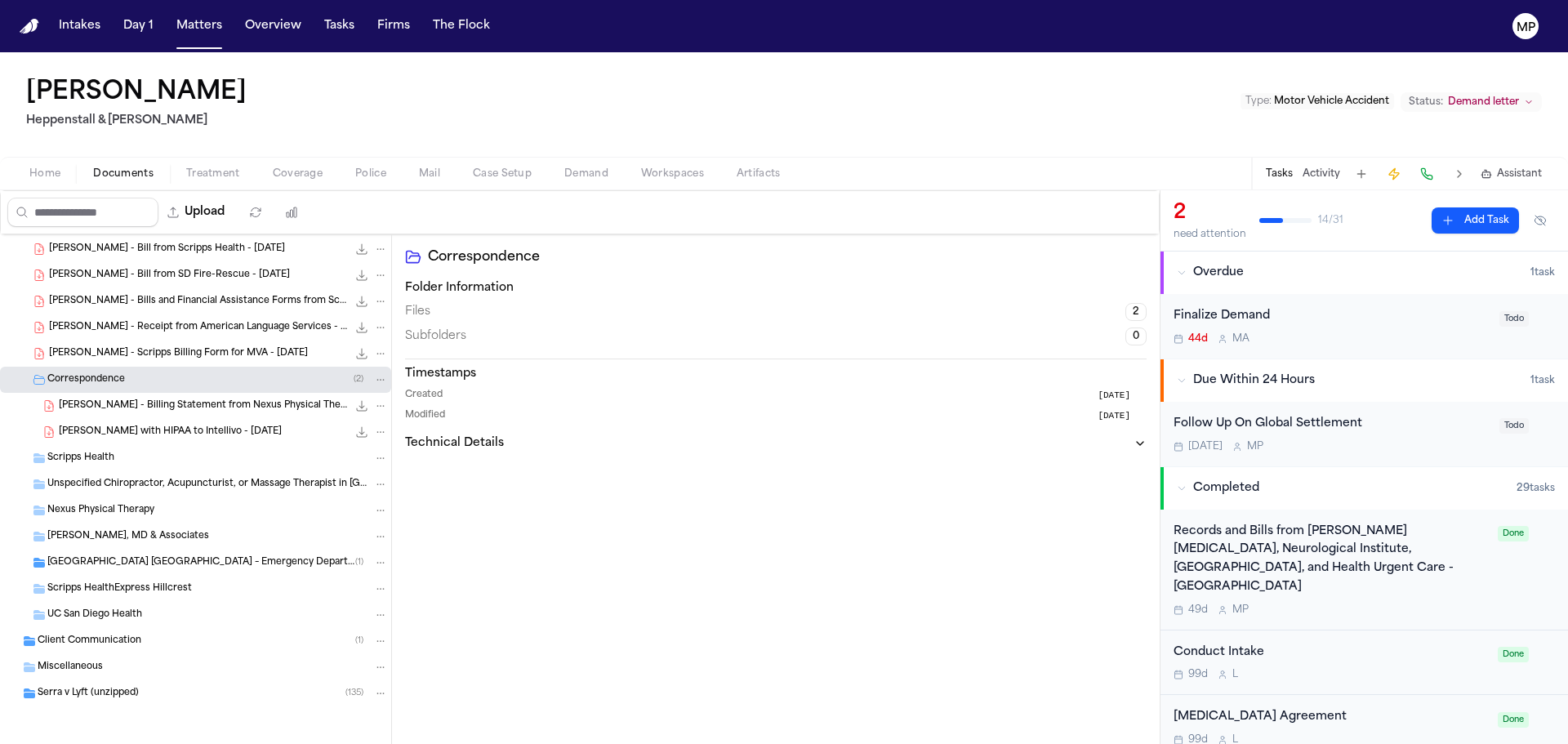
click at [216, 648] on div "Client Communication ( 1 )" at bounding box center [212, 640] width 350 height 14
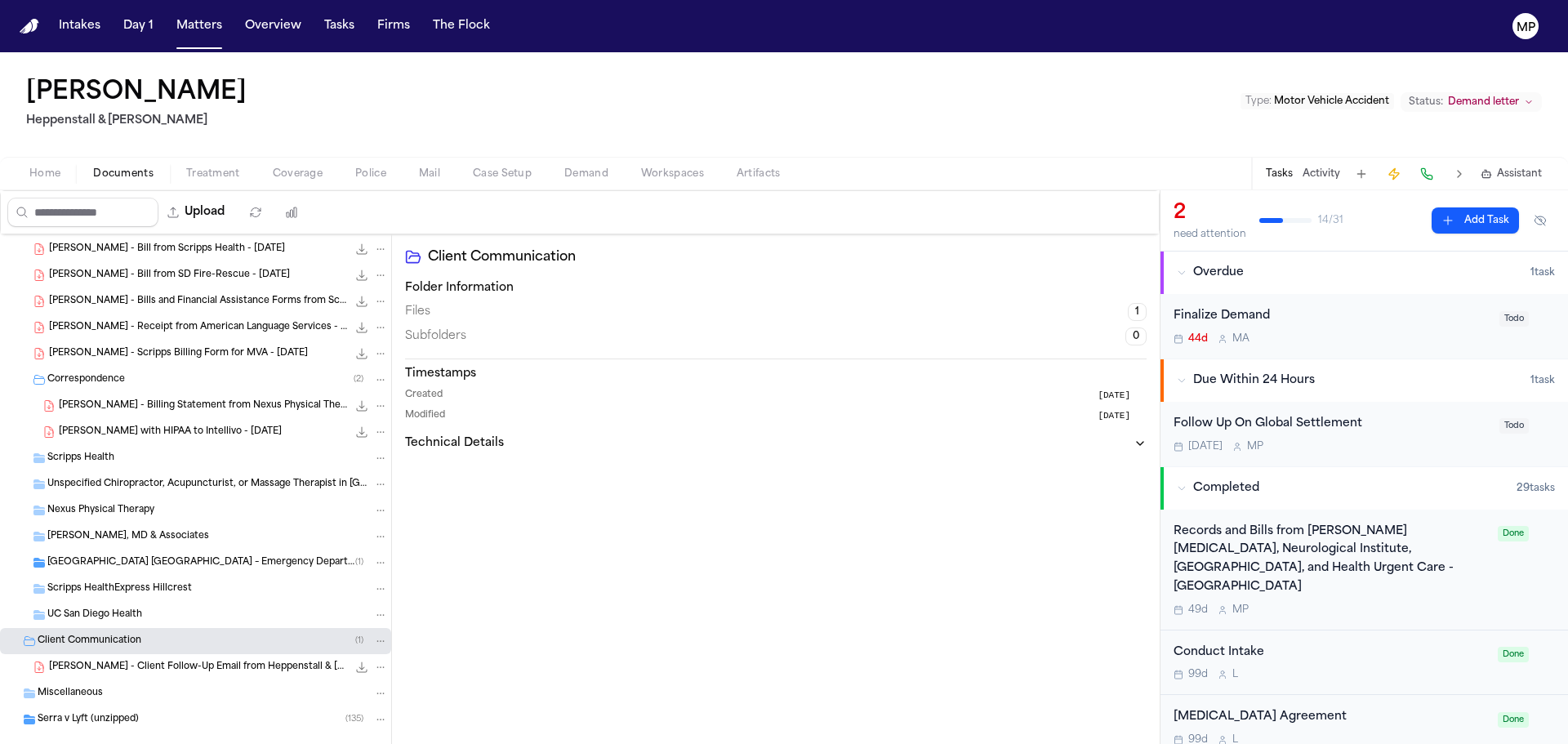
scroll to position [626, 0]
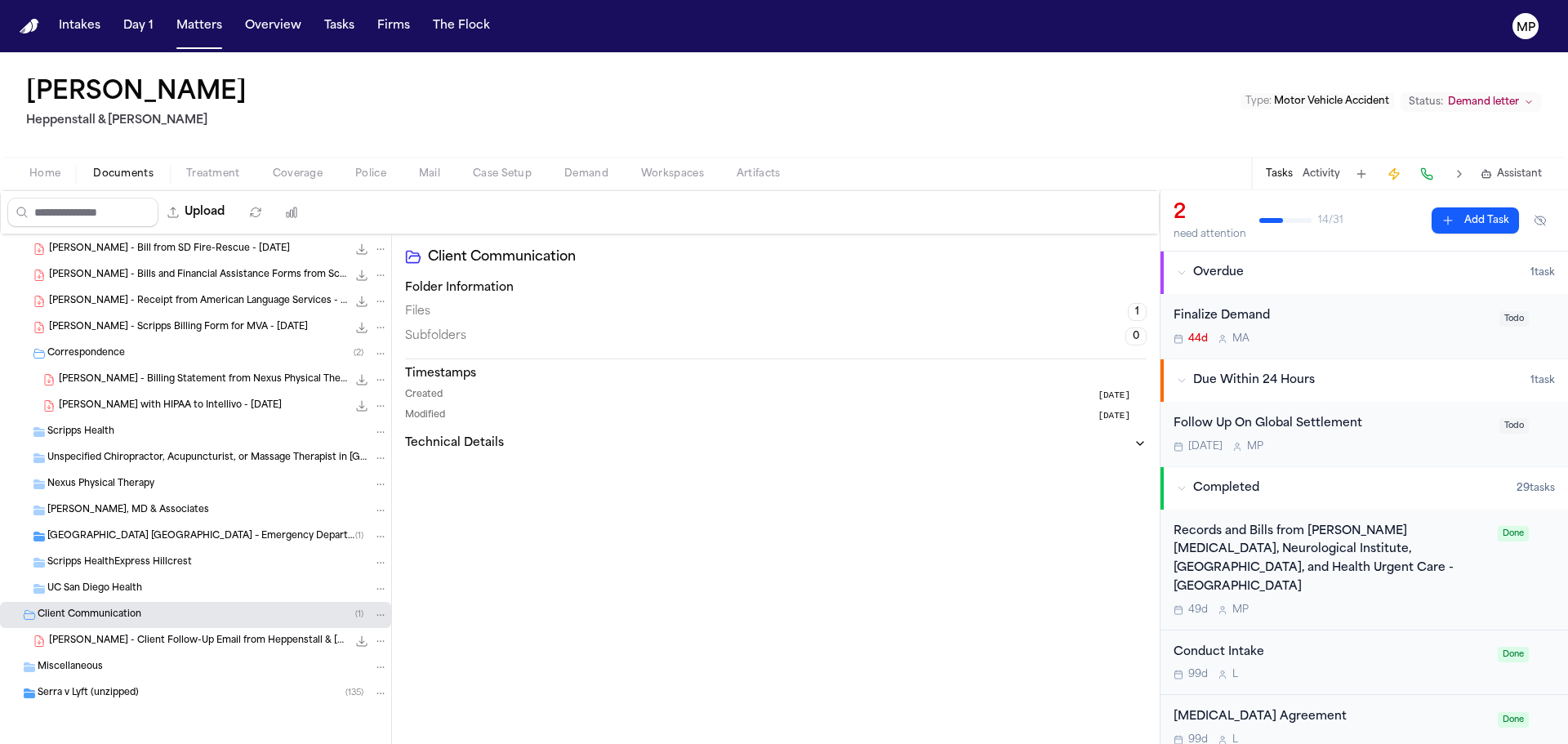
click at [188, 685] on div "Serra v Lyft (unzipped) ( 135 )" at bounding box center [195, 693] width 391 height 26
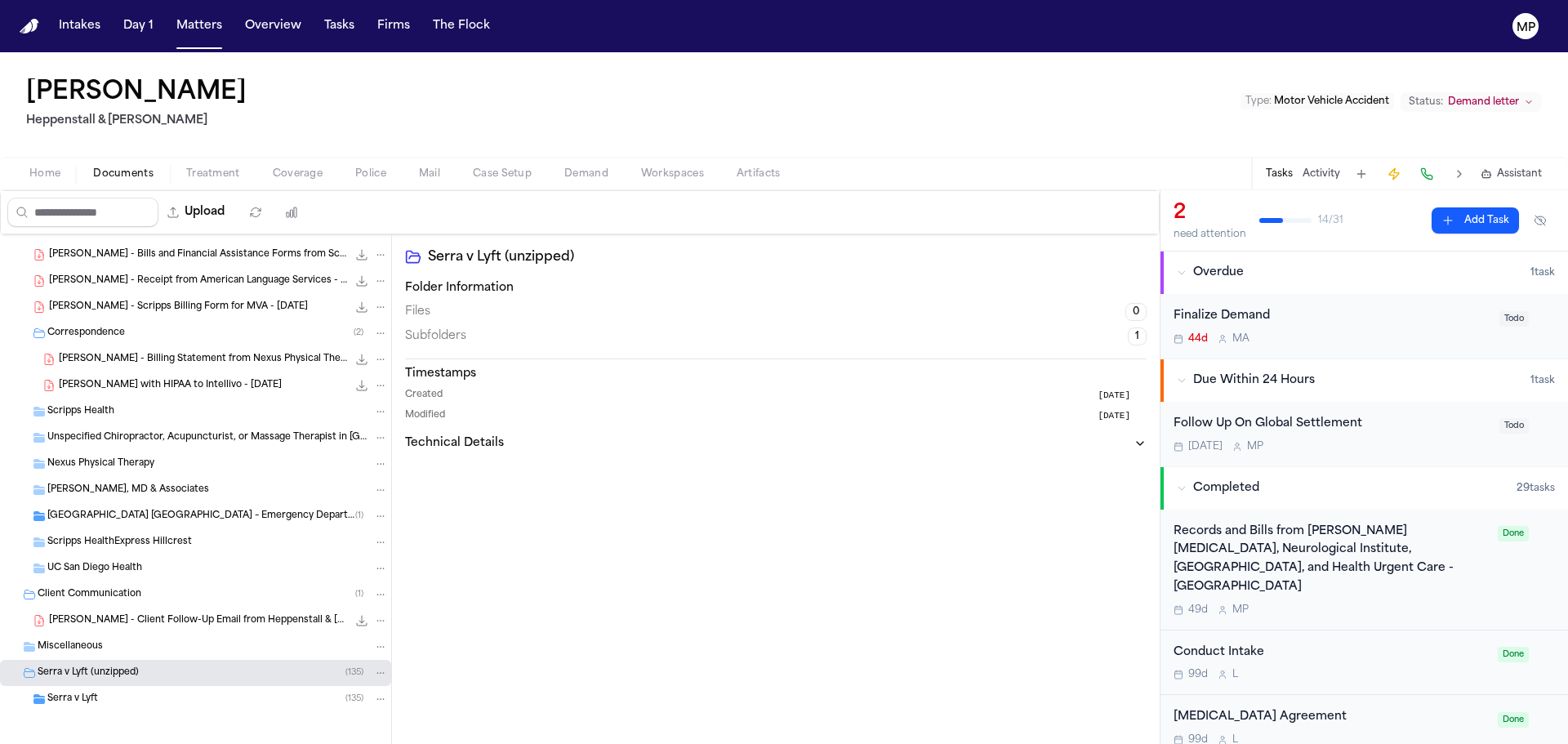
scroll to position [652, 0]
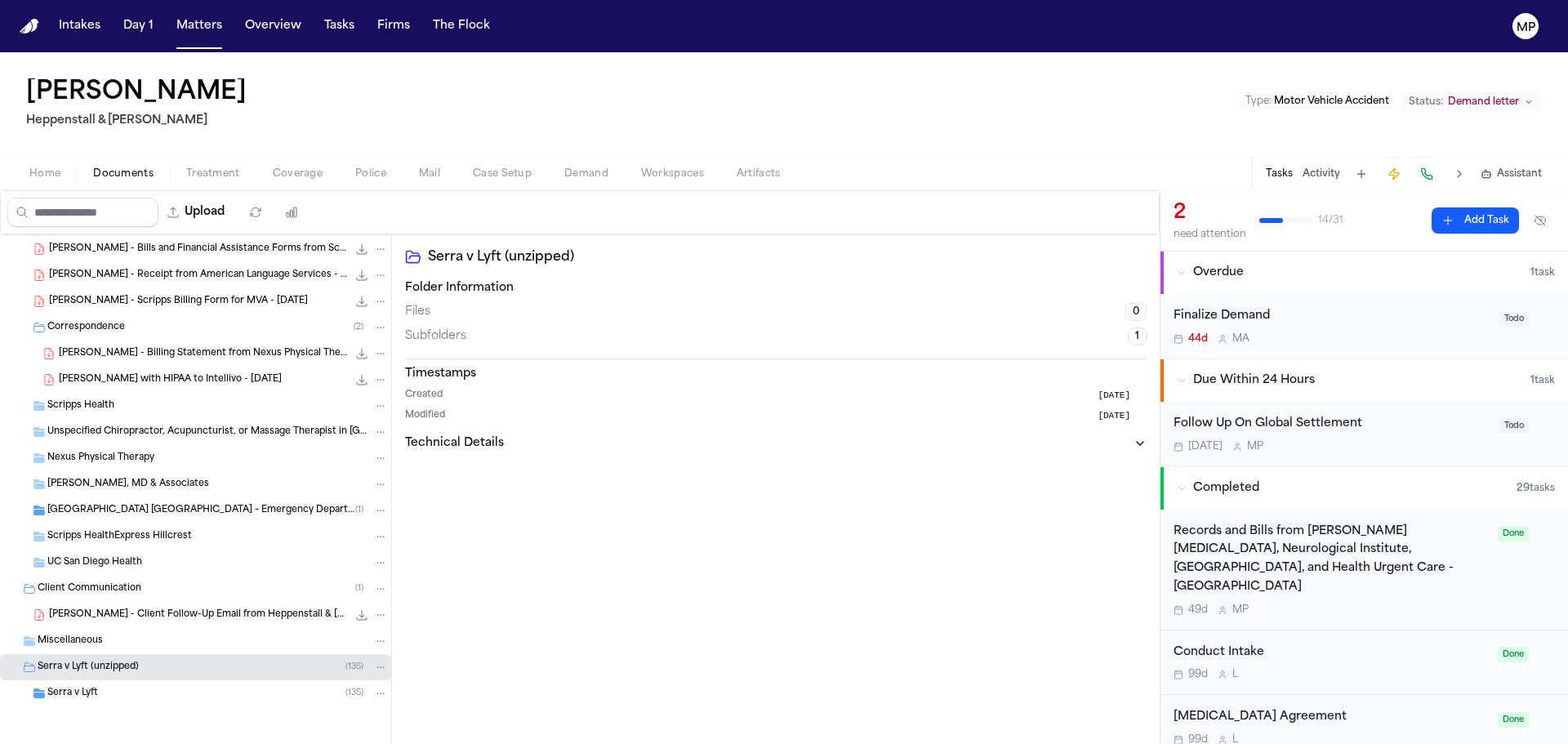
click at [187, 688] on div "Serra v Lyft ( 135 )" at bounding box center [218, 693] width 341 height 14
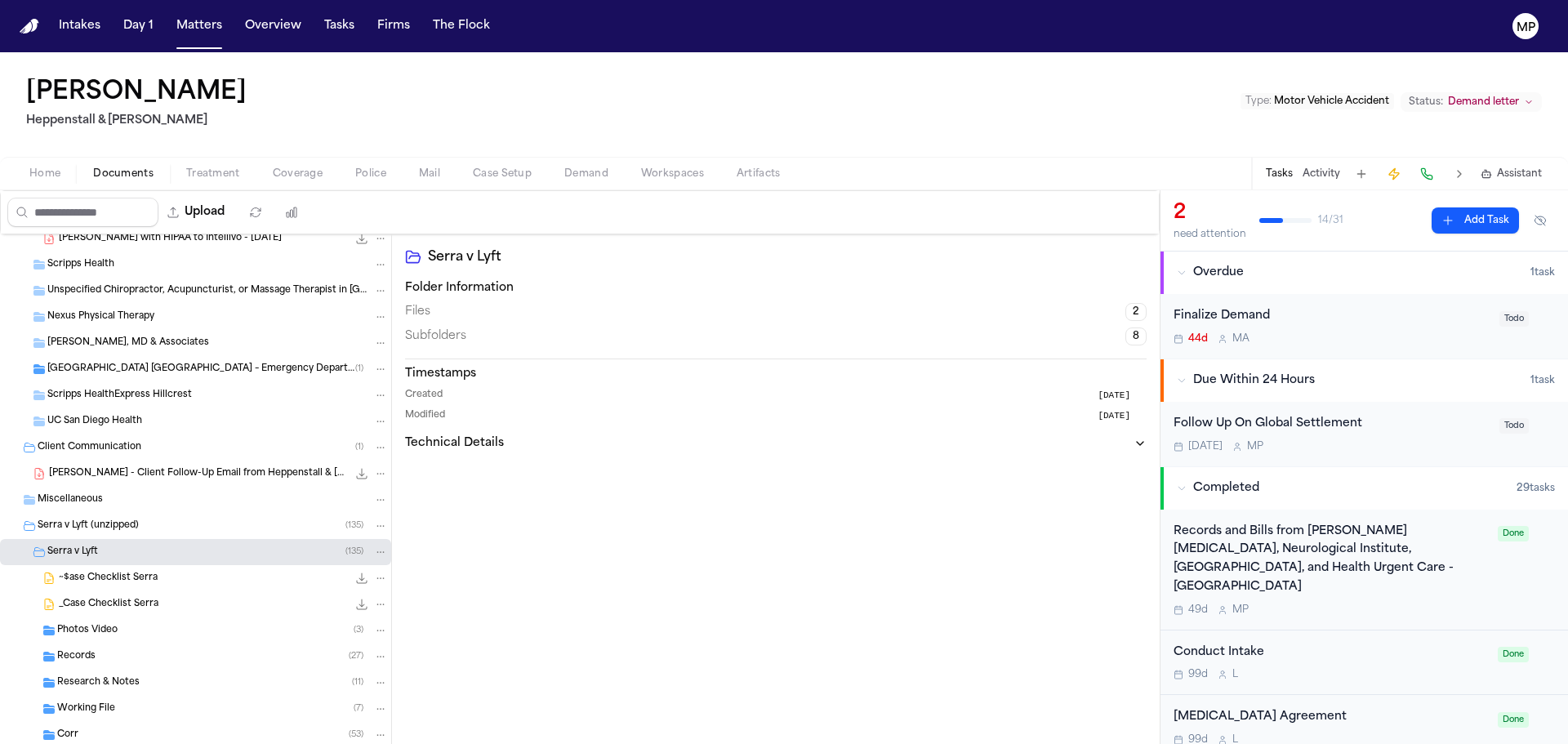
scroll to position [913, 0]
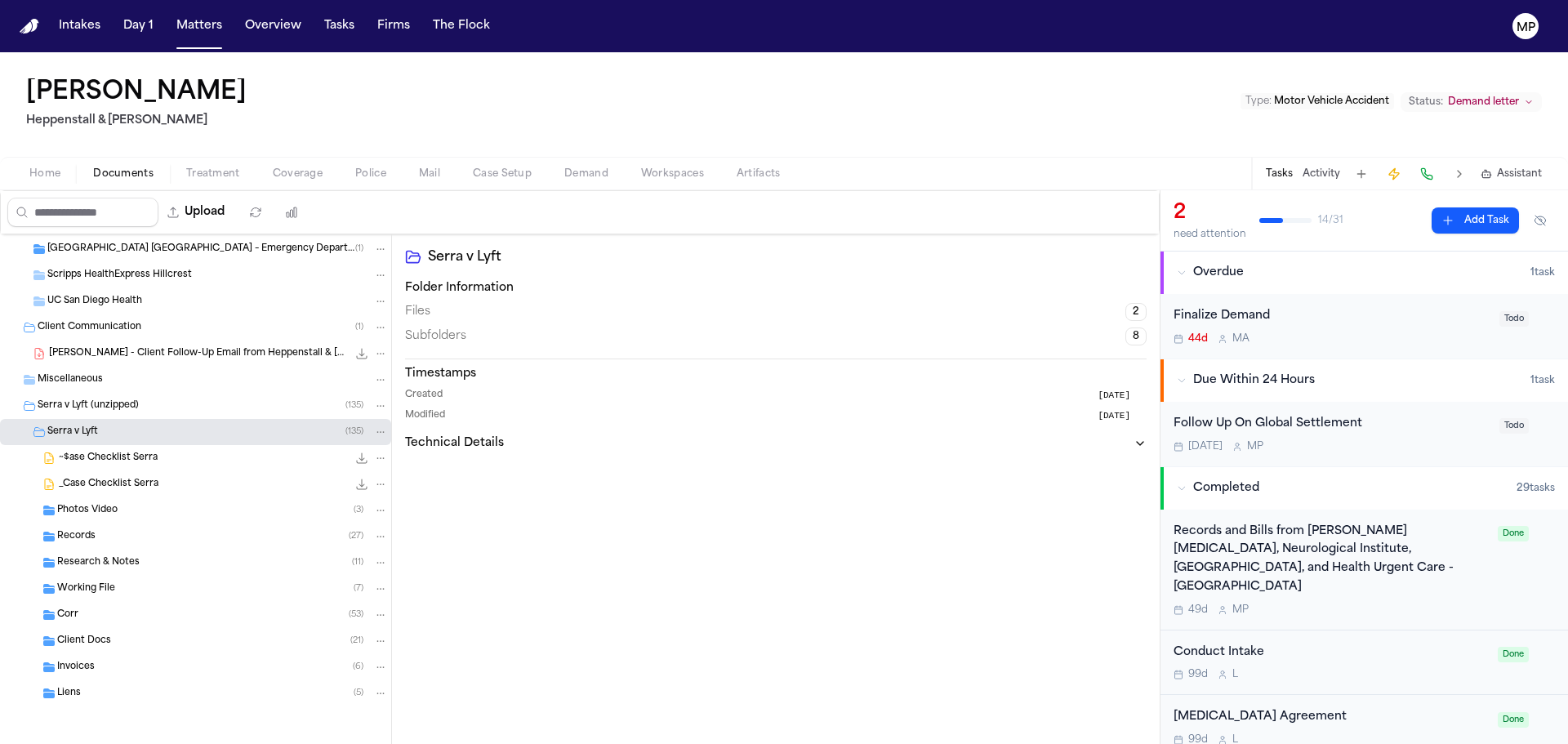
click at [143, 544] on div "Records ( 27 )" at bounding box center [195, 536] width 391 height 26
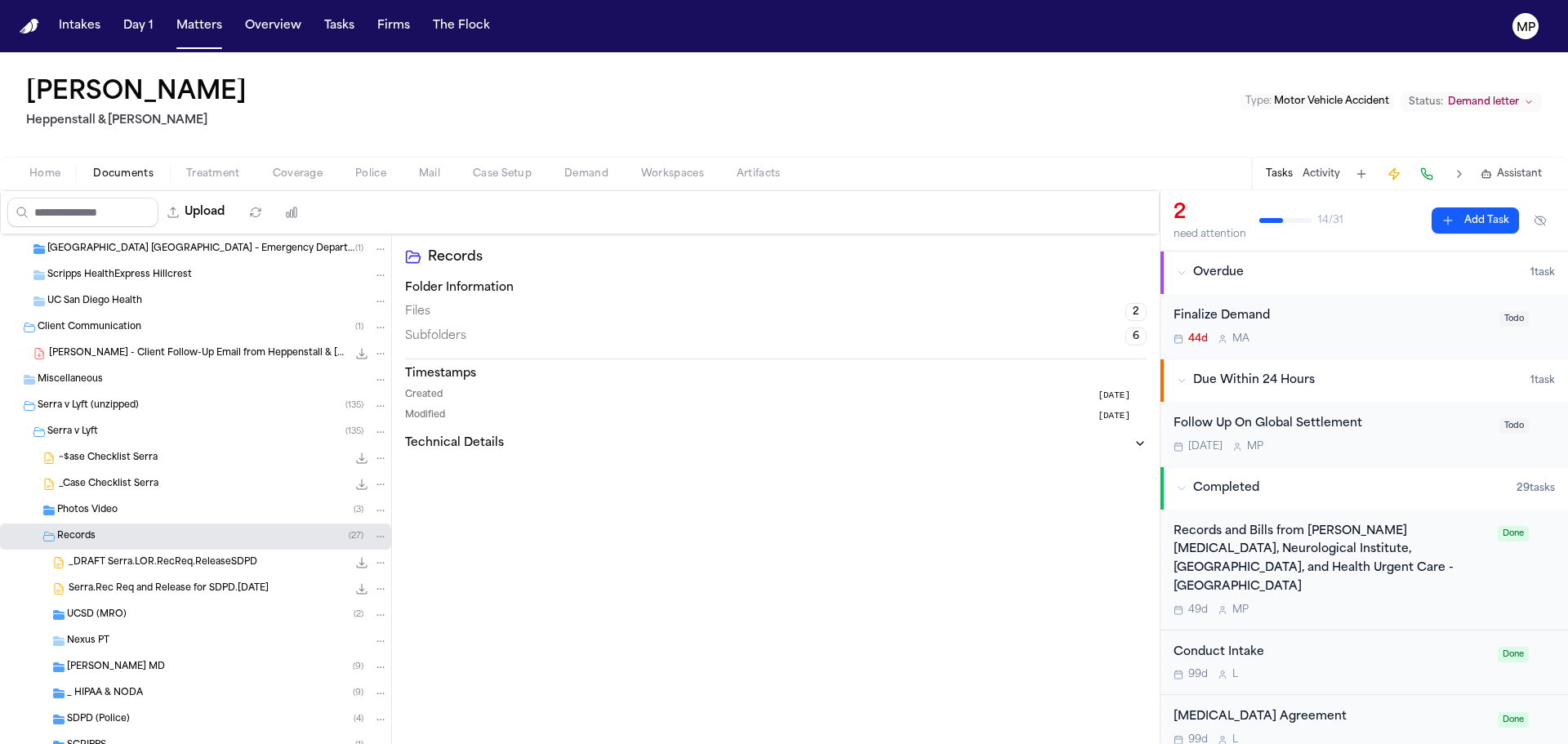
click at [217, 589] on span "Serra.Rec Req and Release for SDPD.[DATE]" at bounding box center [168, 589] width 200 height 14
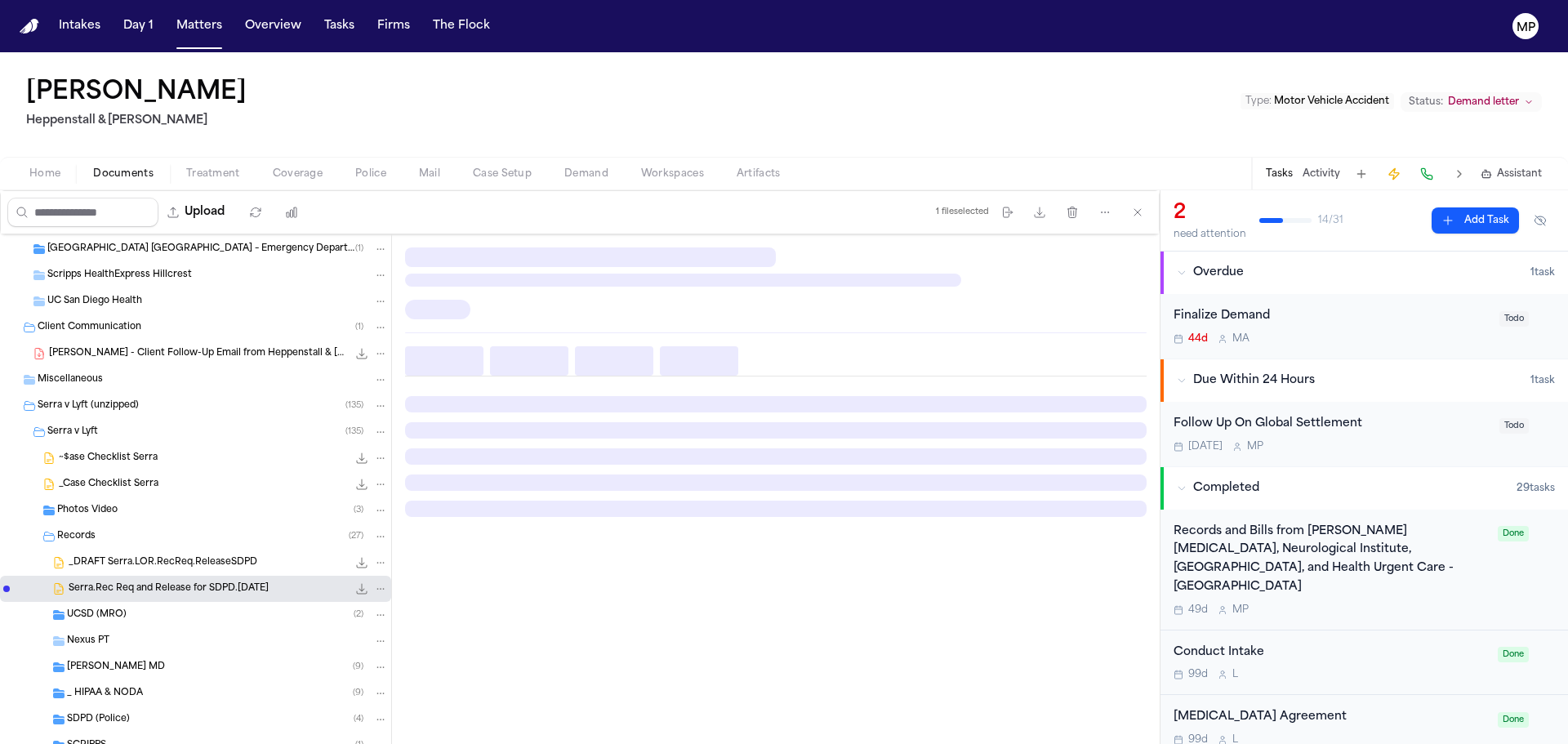
click at [217, 589] on span "Serra.Rec Req and Release for SDPD.[DATE]" at bounding box center [168, 589] width 200 height 14
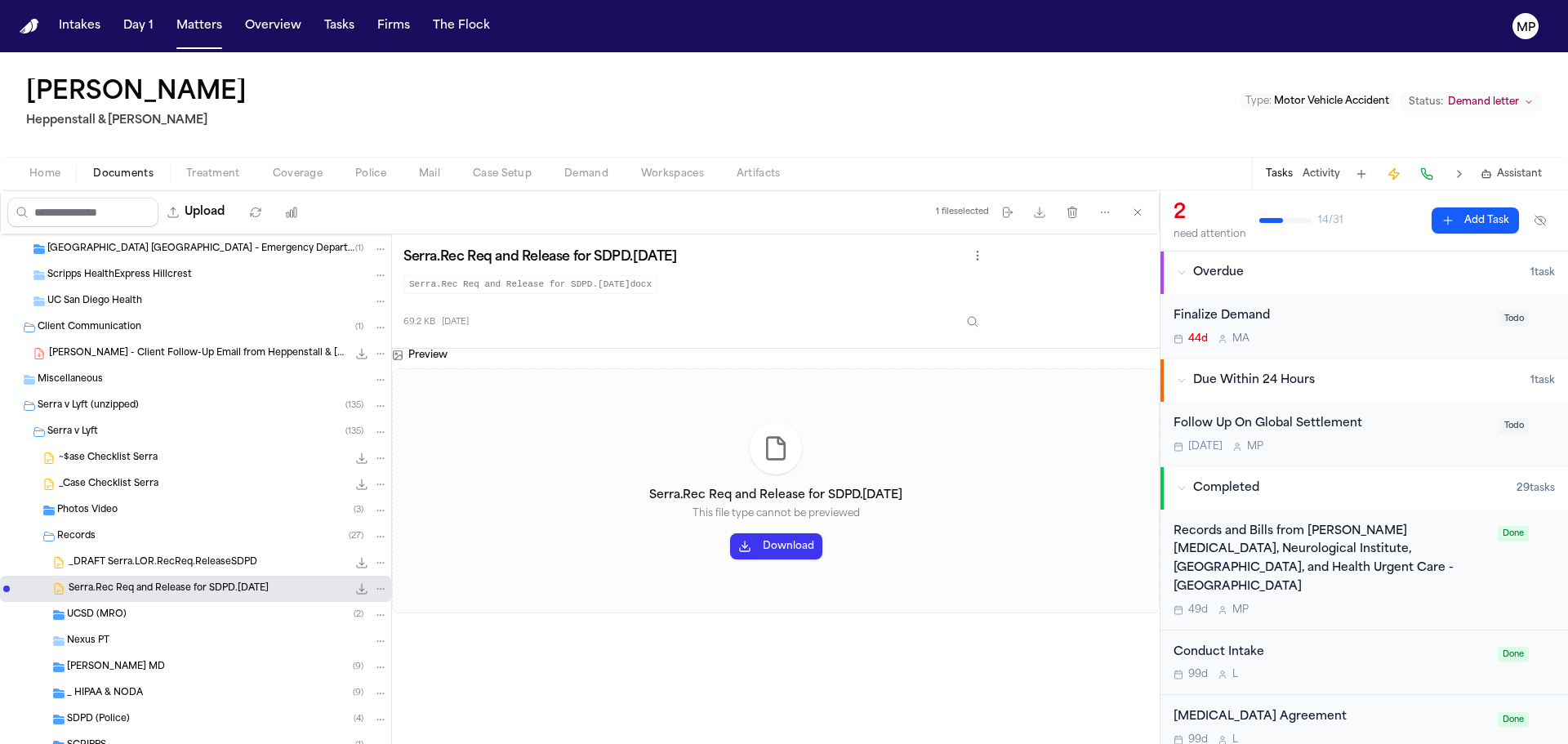
click at [778, 547] on button "Download" at bounding box center [775, 546] width 92 height 26
click at [199, 26] on button "Matters" at bounding box center [200, 26] width 59 height 29
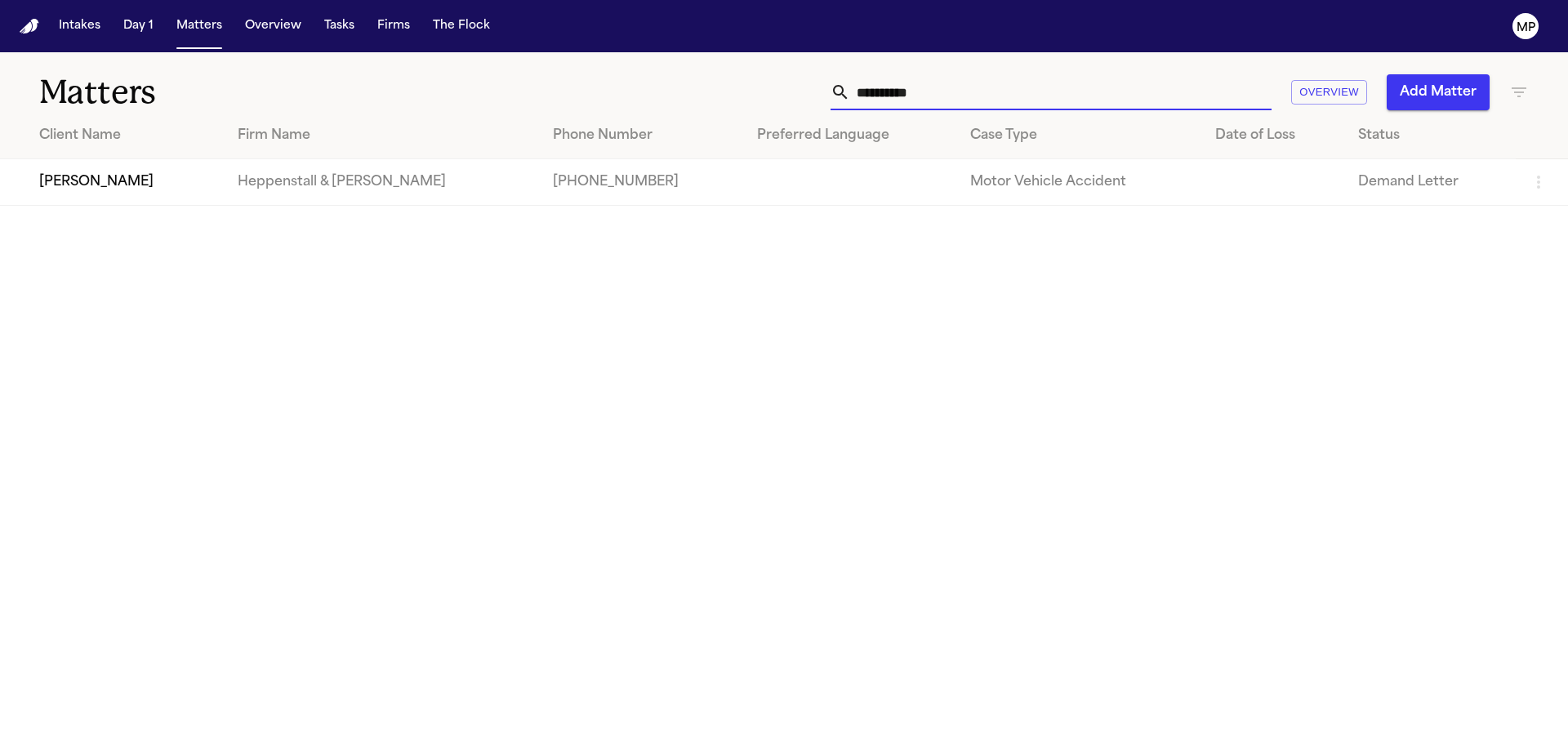
drag, startPoint x: 1030, startPoint y: 92, endPoint x: 713, endPoint y: 88, distance: 317.0
click at [713, 88] on div "**********" at bounding box center [1001, 92] width 1056 height 36
click at [998, 78] on input "*******" at bounding box center [1061, 92] width 421 height 36
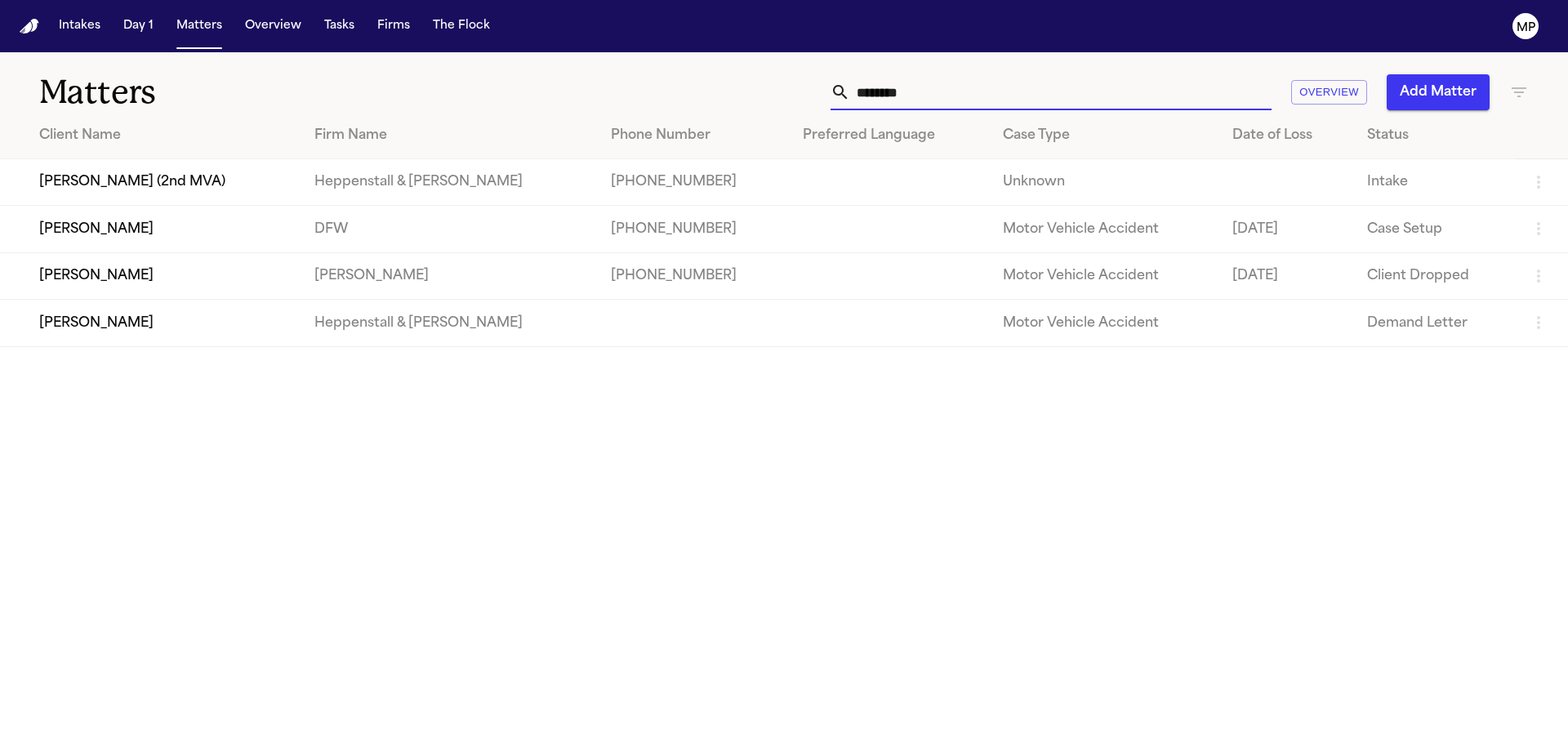
click at [973, 96] on input "*******" at bounding box center [1061, 92] width 421 height 36
type input "*******"
click at [138, 317] on td "[PERSON_NAME]" at bounding box center [150, 323] width 302 height 47
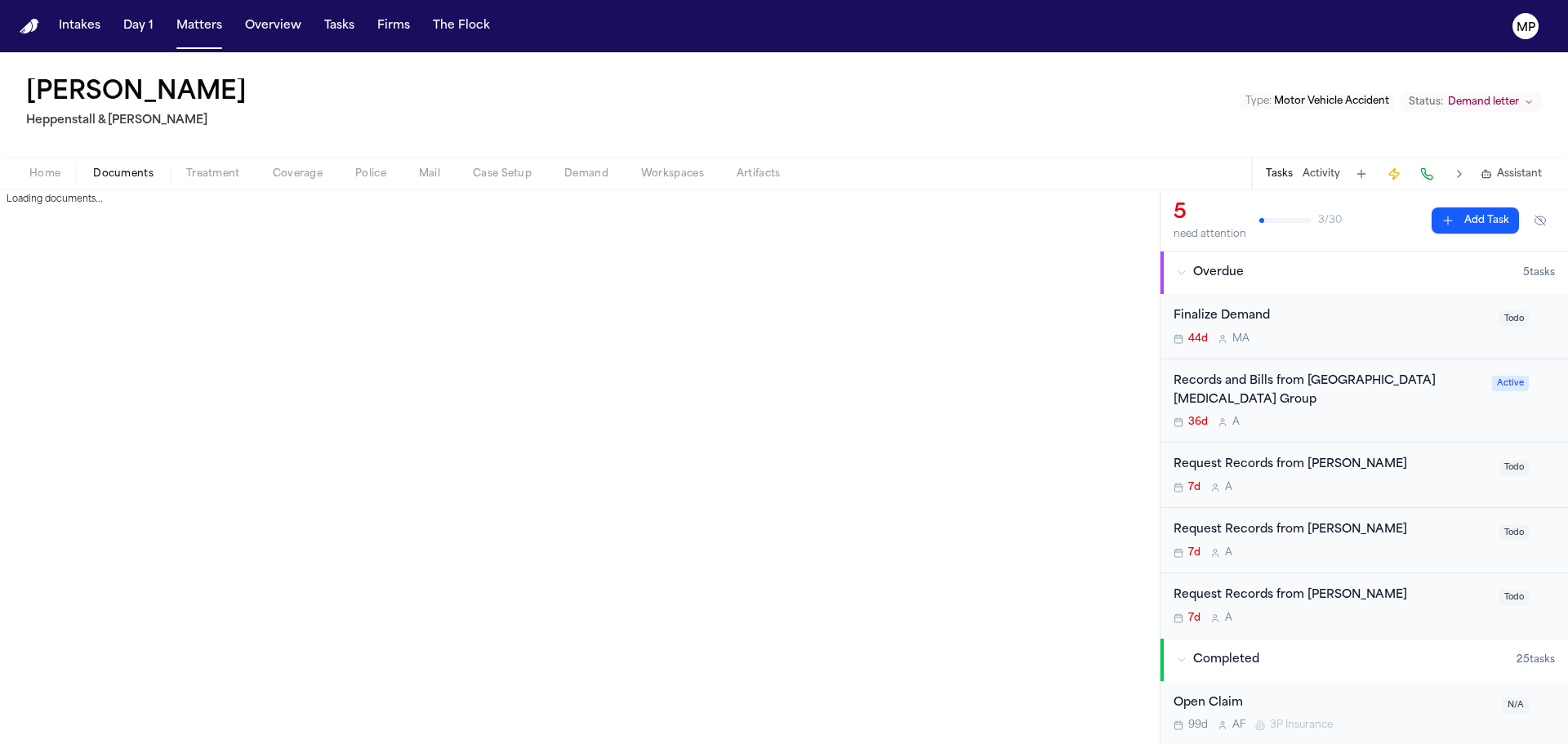
click at [136, 177] on span "Documents" at bounding box center [124, 174] width 61 height 13
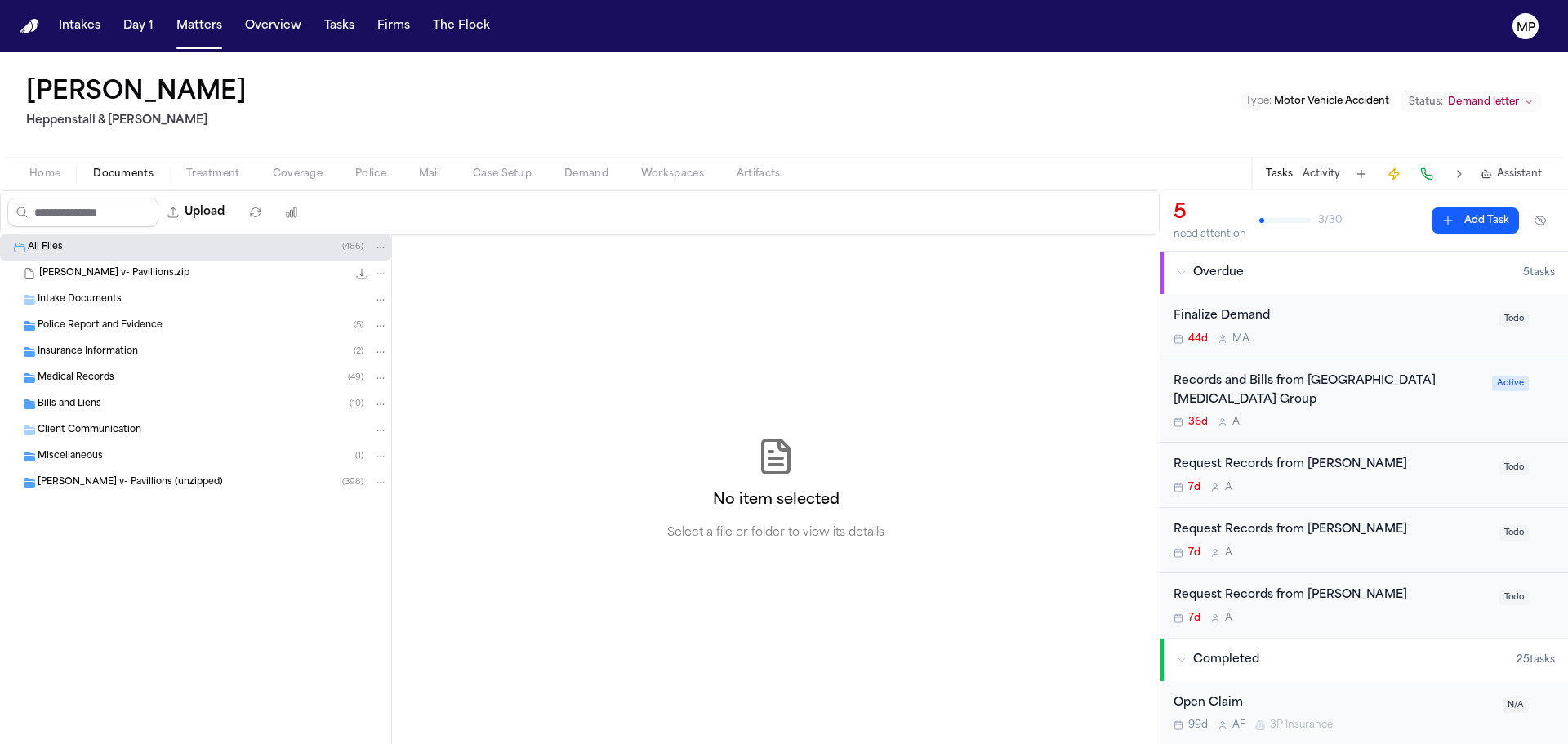
click at [33, 168] on span "Home" at bounding box center [45, 174] width 31 height 13
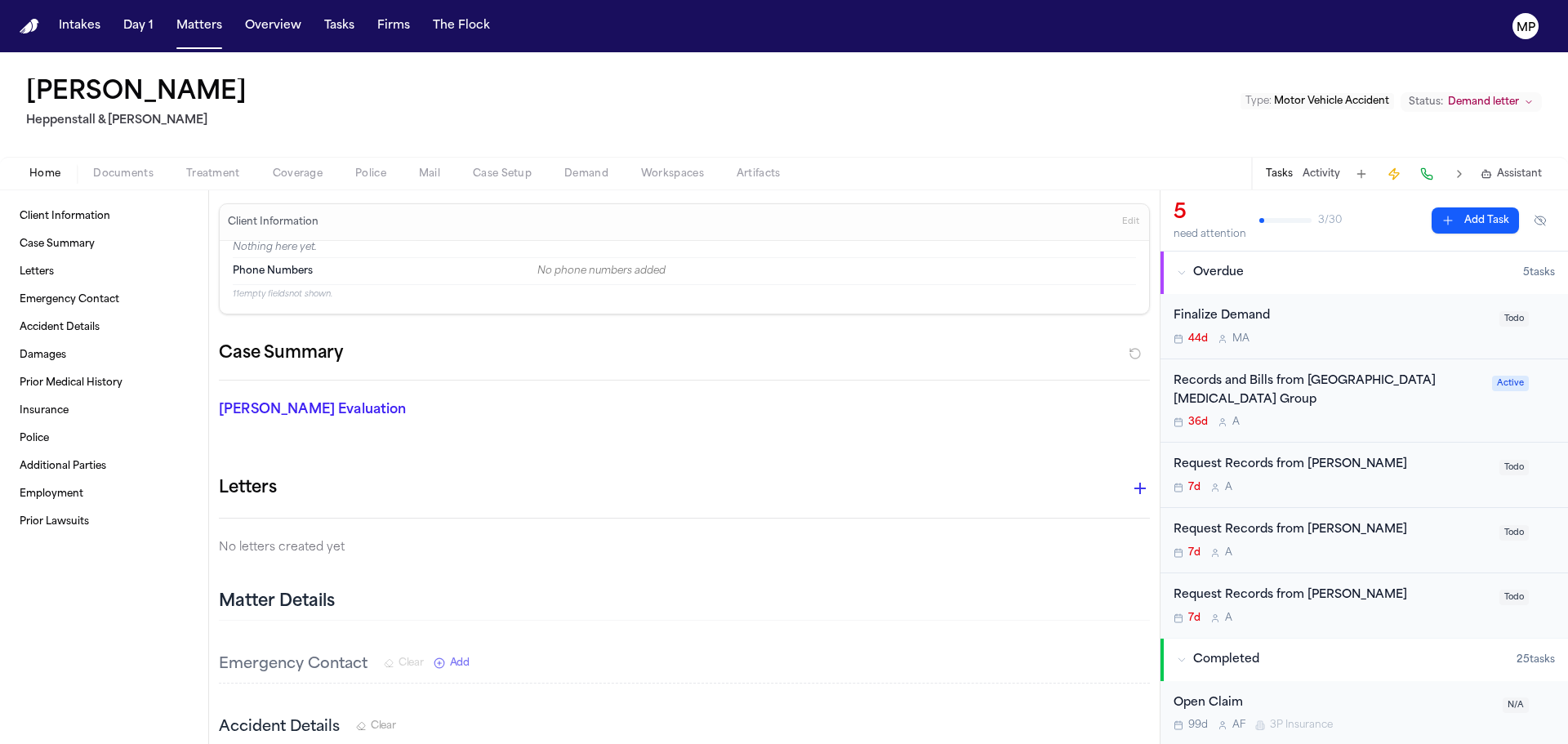
drag, startPoint x: 107, startPoint y: 162, endPoint x: 107, endPoint y: 176, distance: 14.0
click at [107, 163] on div "Home Documents Treatment Coverage Police Mail Case Setup Demand Workspaces Arti…" at bounding box center [784, 173] width 1568 height 32
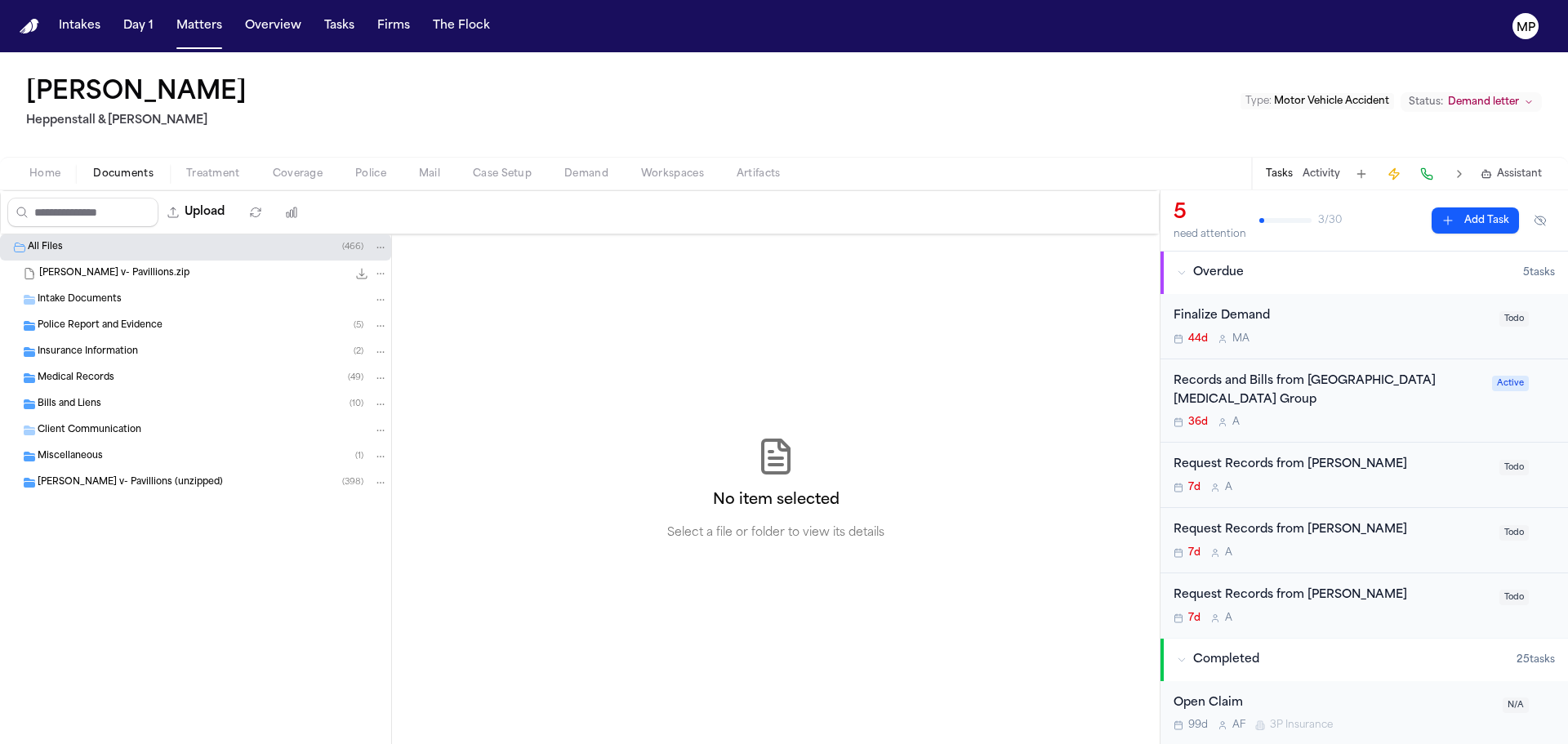
click at [107, 176] on span "Documents" at bounding box center [124, 174] width 61 height 13
click at [135, 379] on div "Medical Records ( 49 )" at bounding box center [212, 378] width 350 height 14
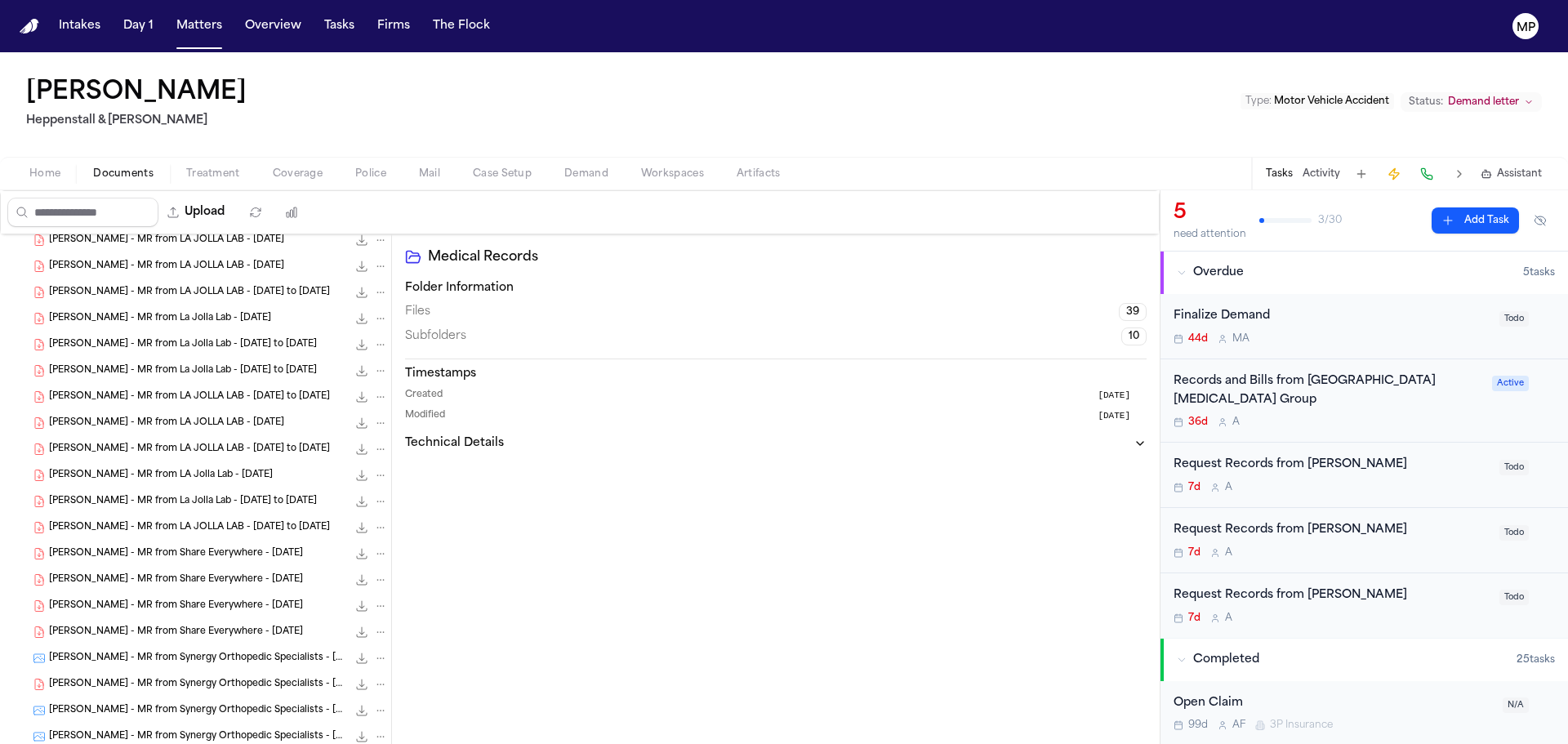
scroll to position [164, 0]
click at [182, 422] on span "[PERSON_NAME] - MR from LA JOLLA LAB - [DATE] to [DATE]" at bounding box center [189, 424] width 281 height 14
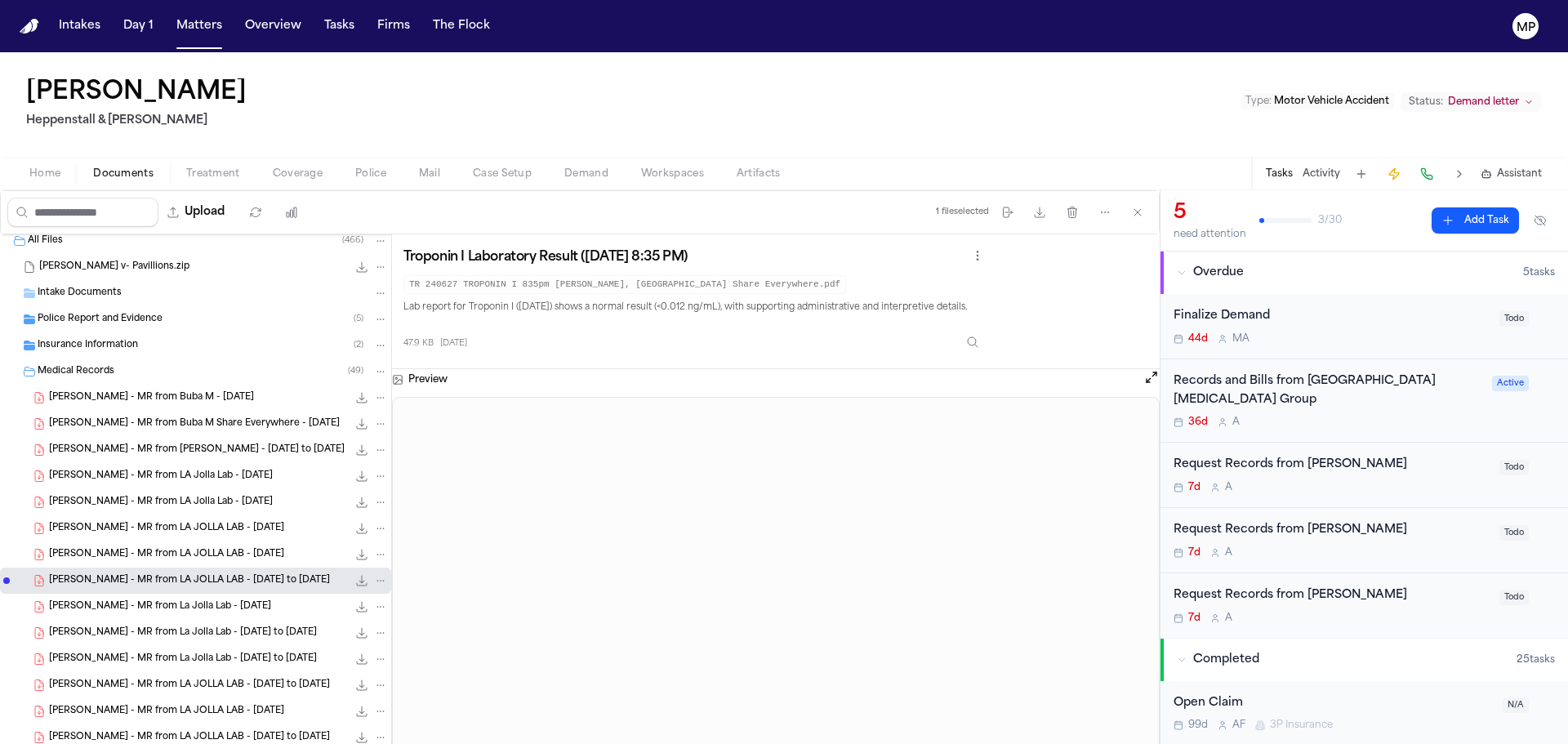
scroll to position [0, 0]
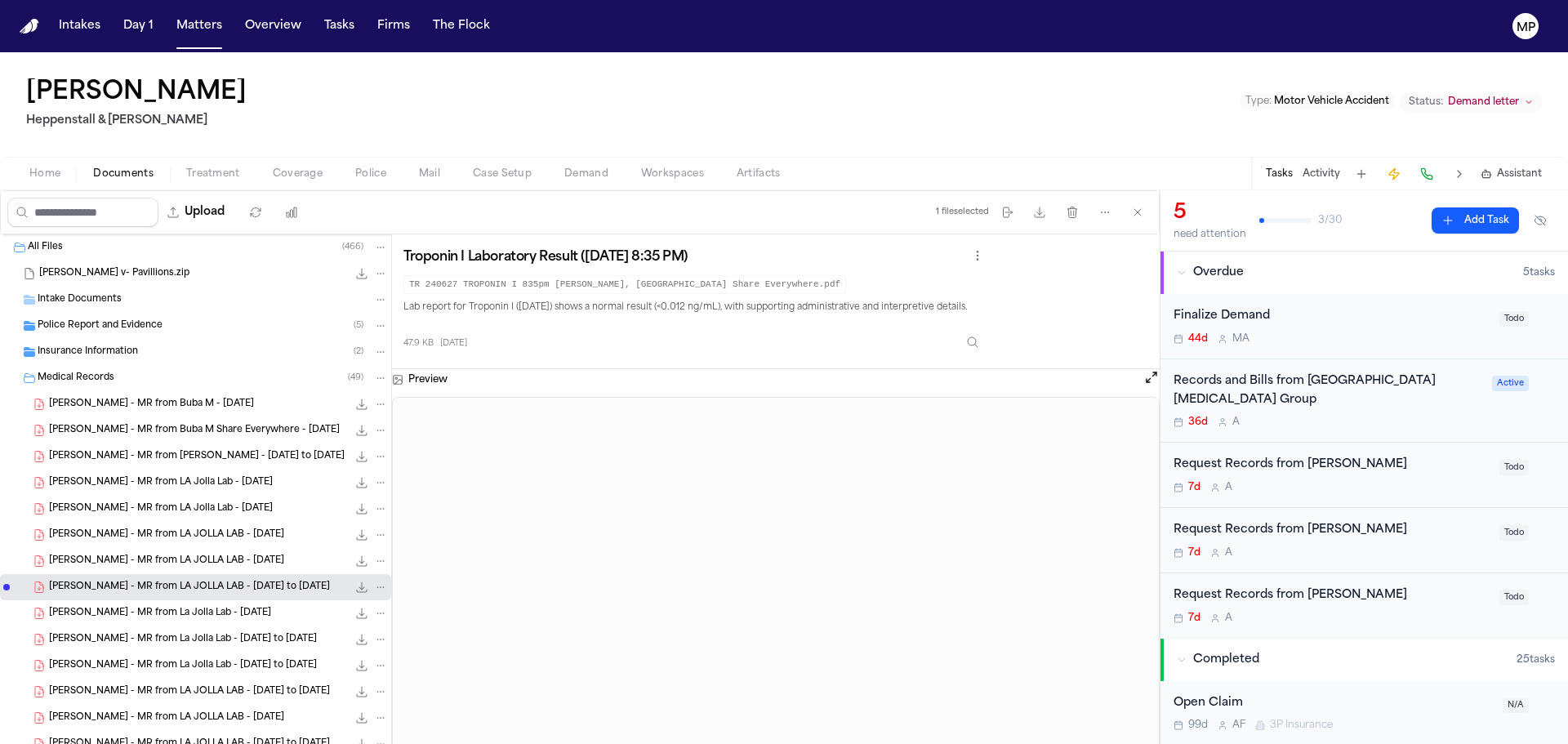
click at [181, 403] on span "[PERSON_NAME] - MR from Buba M - [DATE]" at bounding box center [151, 404] width 205 height 14
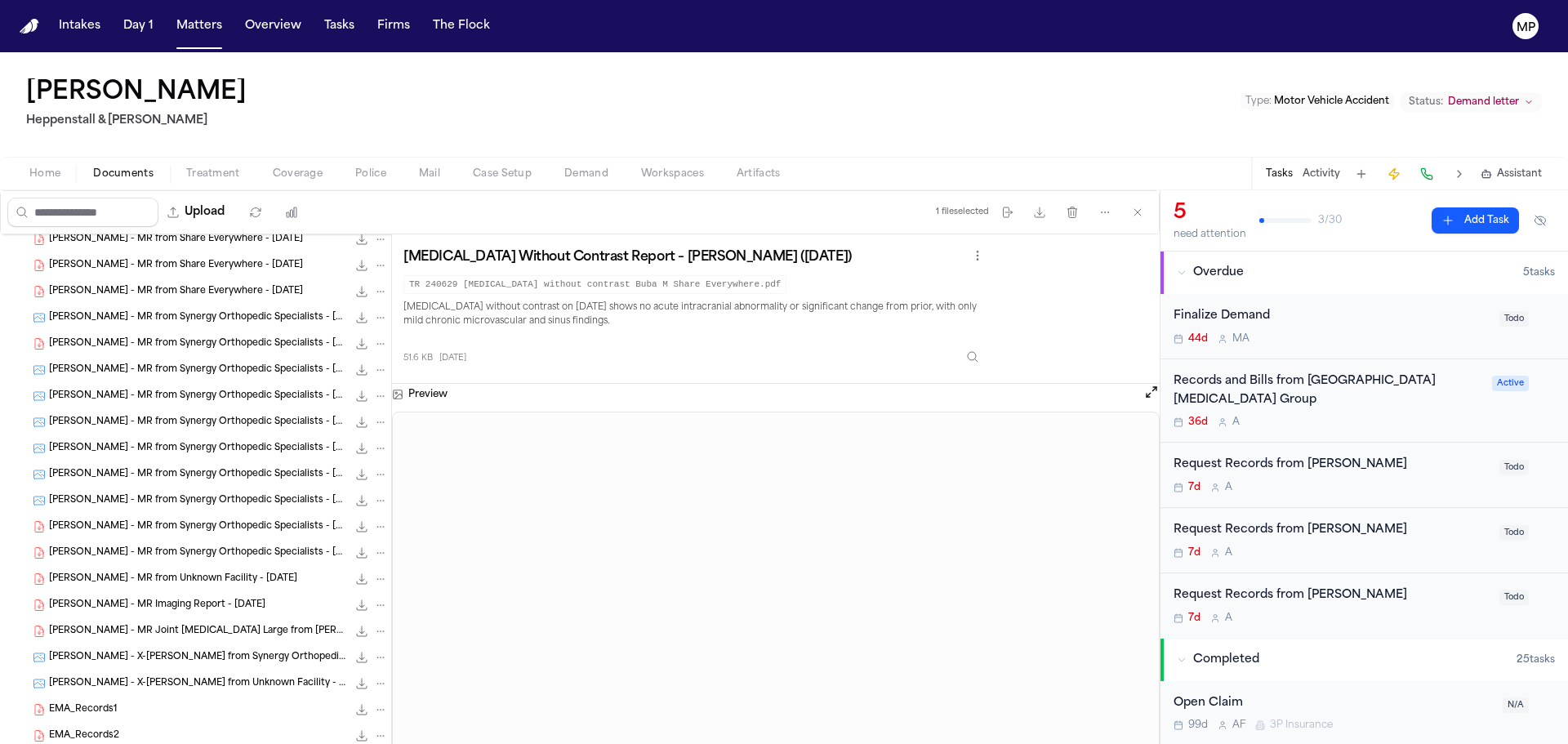
scroll to position [654, 0]
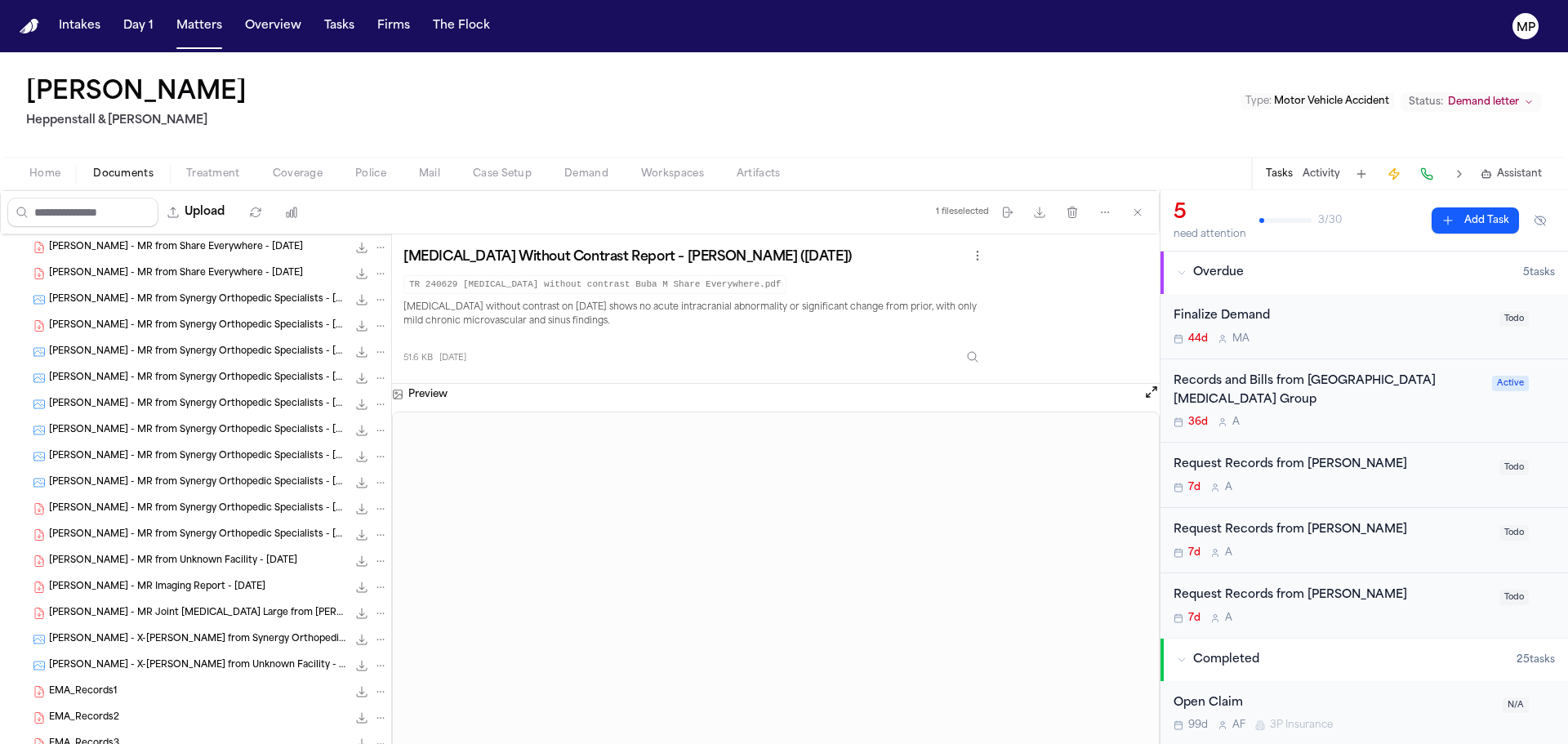
click at [173, 597] on div "[PERSON_NAME] - MR Imaging Report - [DATE] 2.5 MB • PDF" at bounding box center [195, 586] width 391 height 26
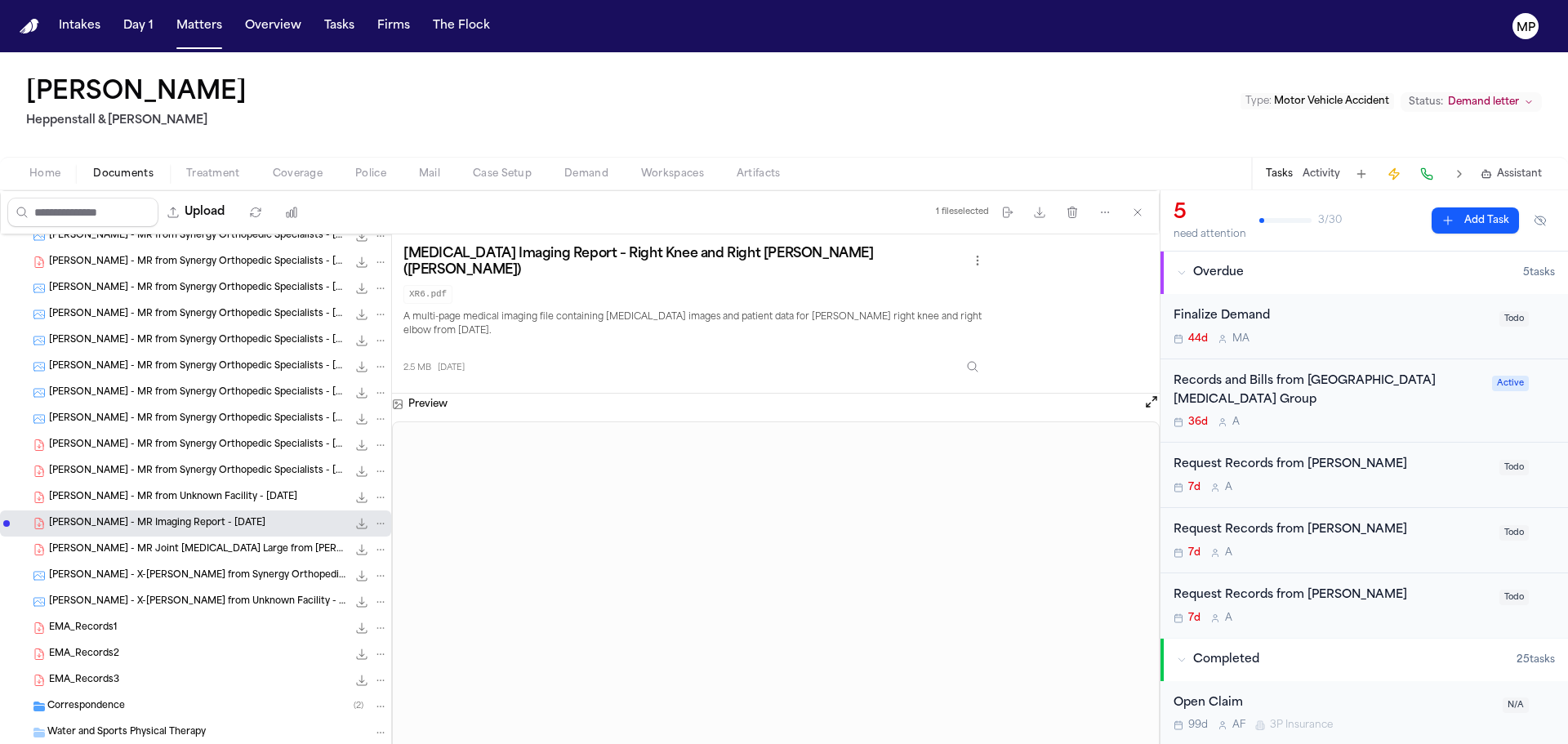
scroll to position [816, 0]
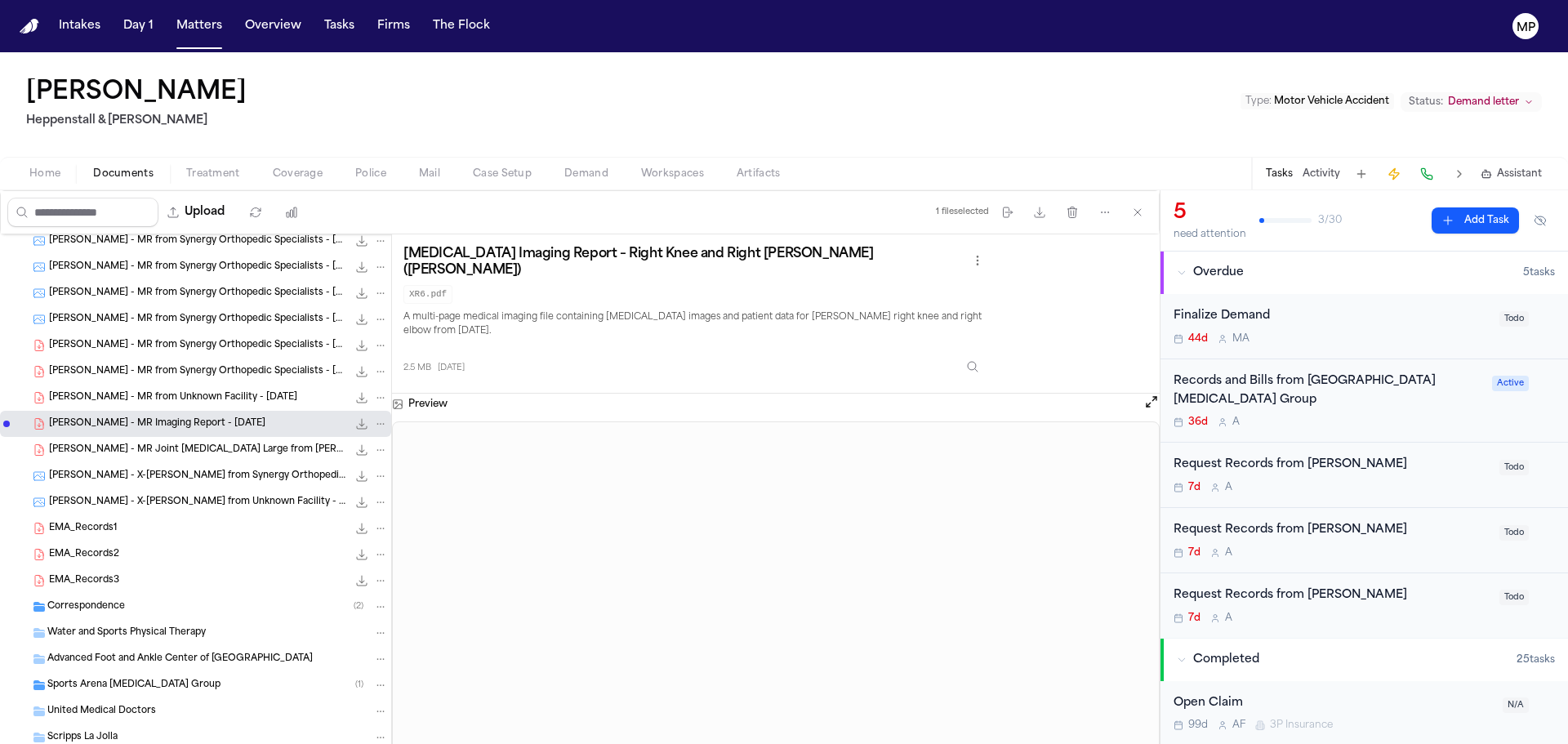
click at [139, 574] on div "EMA_Records3 8.2 MB • PDF" at bounding box center [219, 580] width 339 height 16
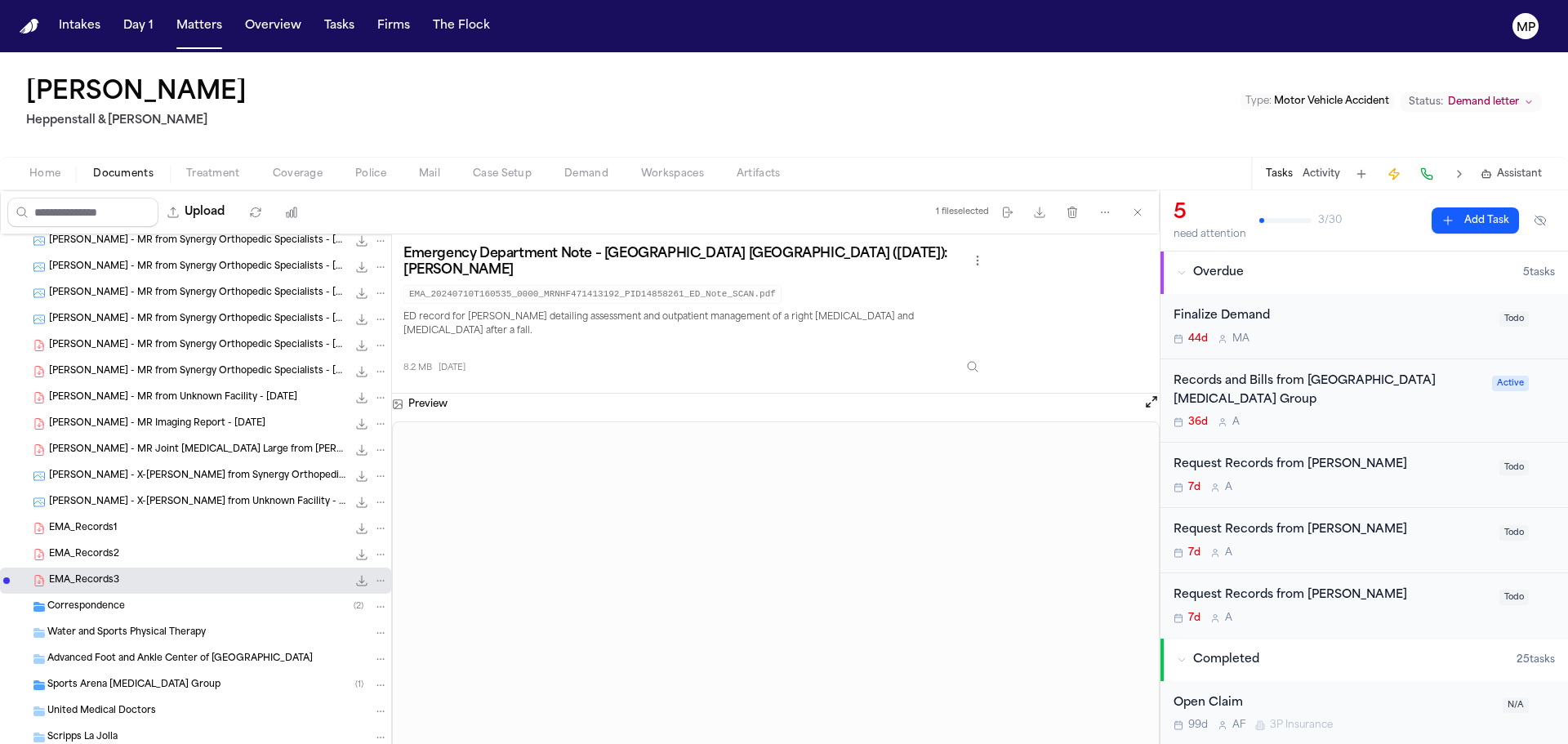
click at [139, 605] on div "Correspondence ( 2 )" at bounding box center [218, 606] width 341 height 14
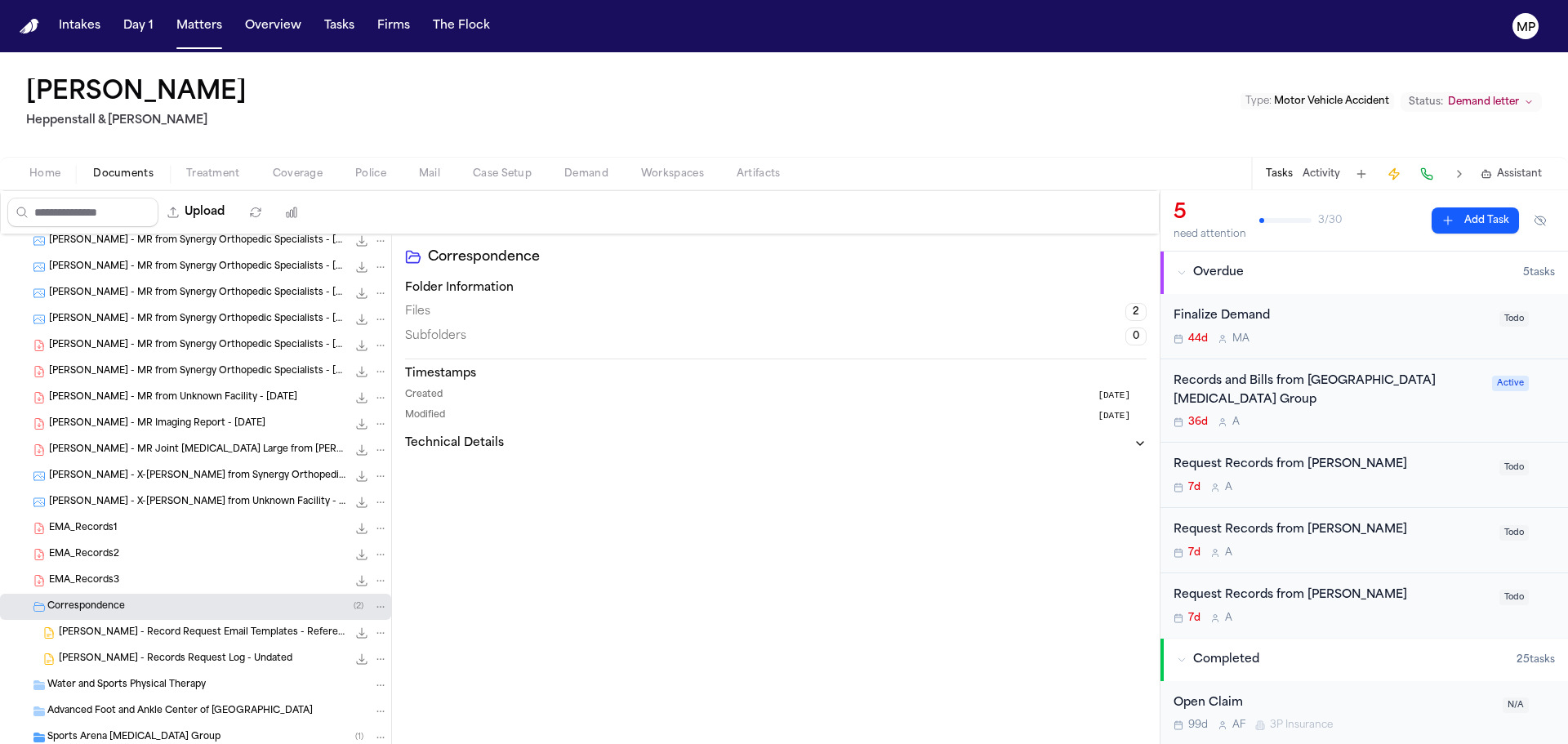
click at [147, 635] on span "[PERSON_NAME] - Record Request Email Templates - Reference" at bounding box center [203, 633] width 288 height 14
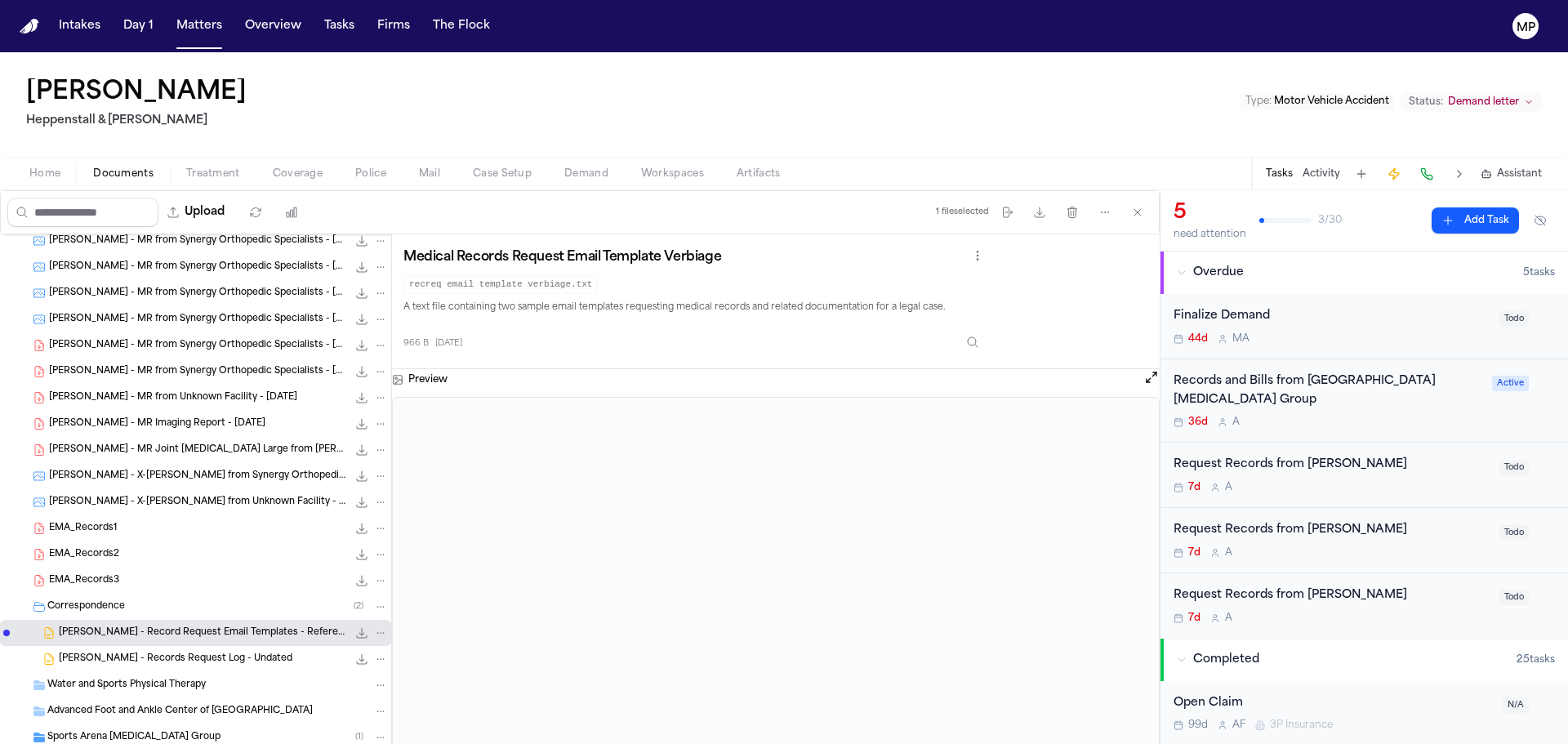
click at [170, 665] on span "[PERSON_NAME] - Records Request Log - Undated" at bounding box center [176, 659] width 234 height 14
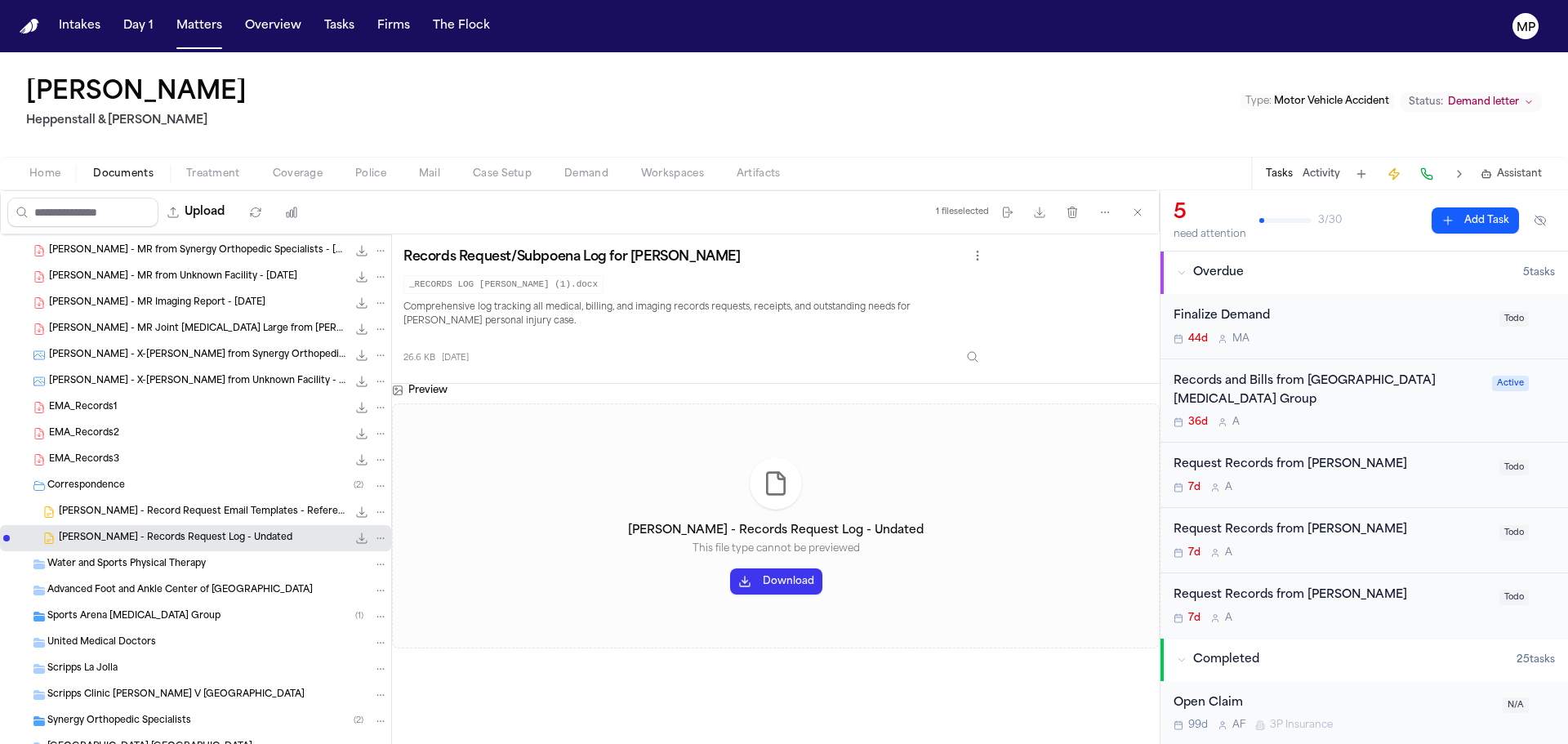
scroll to position [1123, 0]
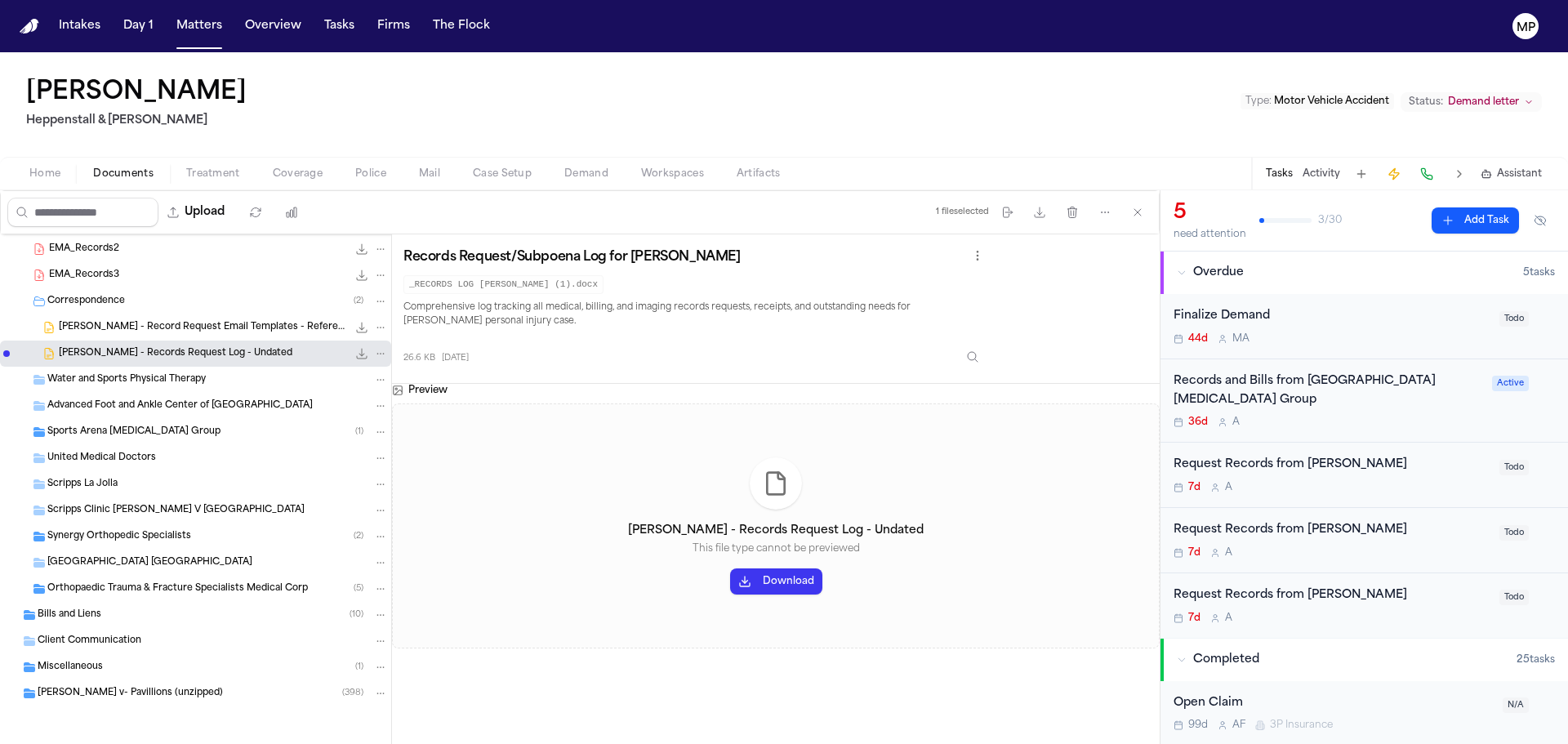
click at [167, 615] on div "Bills and Liens ( 10 )" at bounding box center [212, 615] width 350 height 14
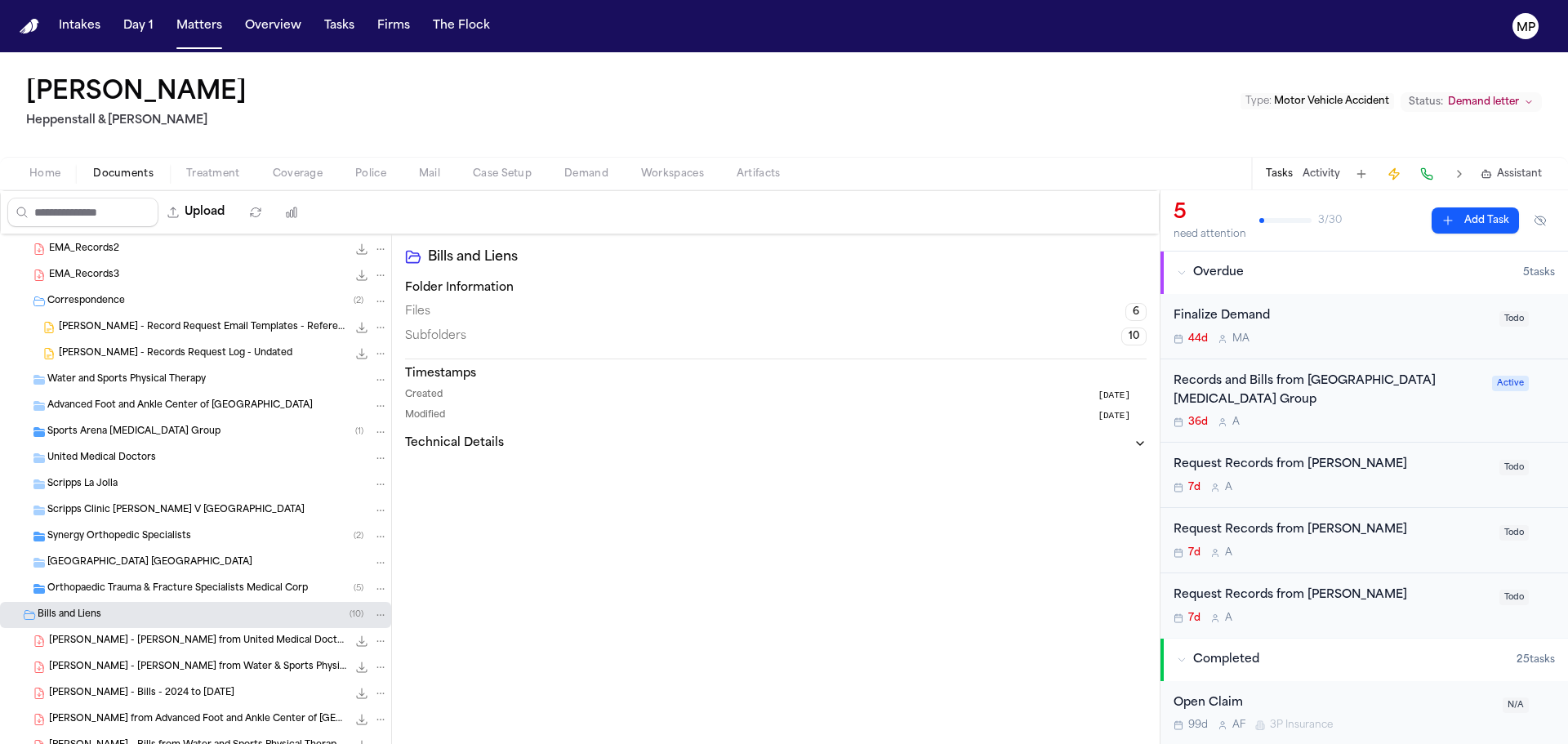
scroll to position [1285, 0]
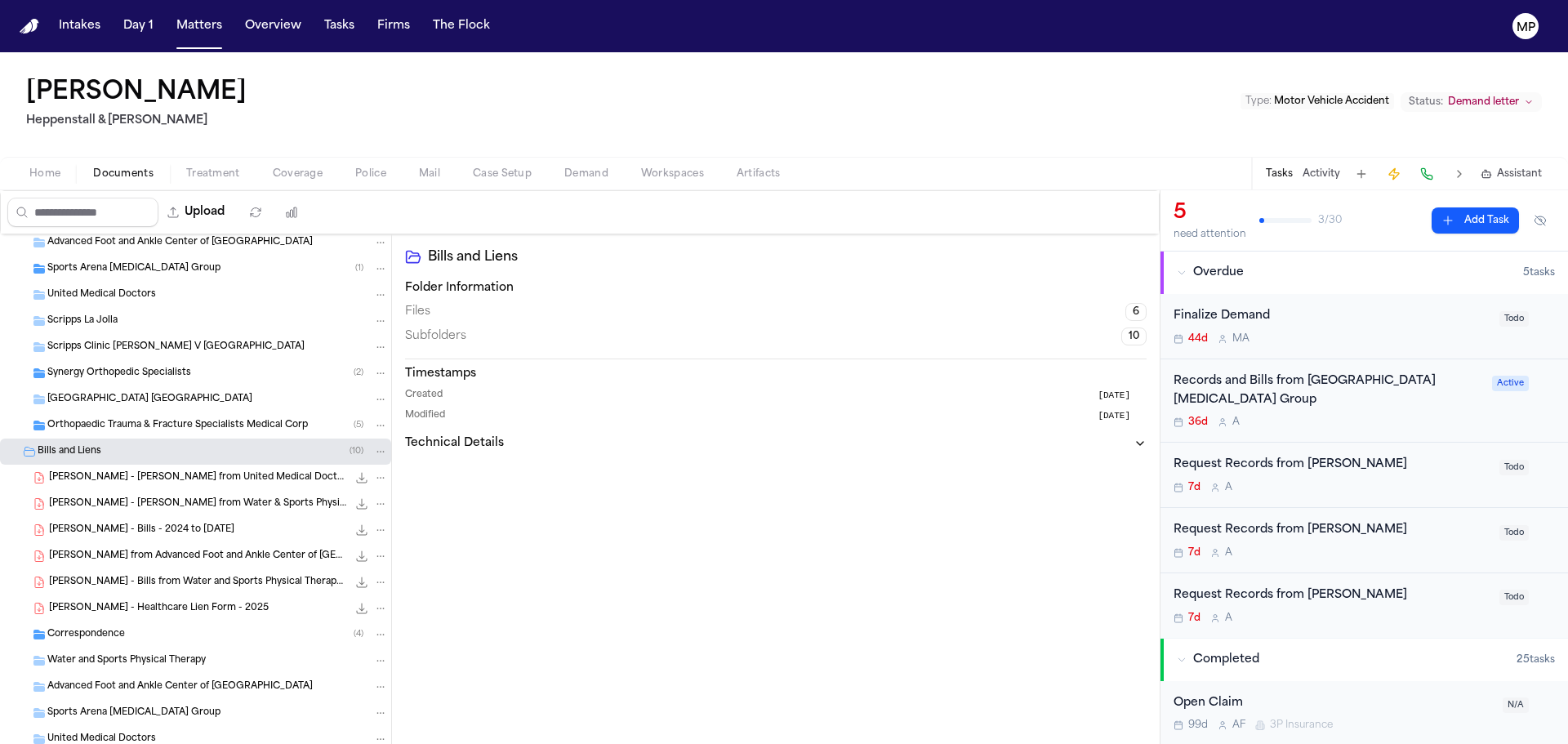
click at [168, 615] on span "[PERSON_NAME] - Healthcare Lien Form - 2025" at bounding box center [159, 609] width 220 height 14
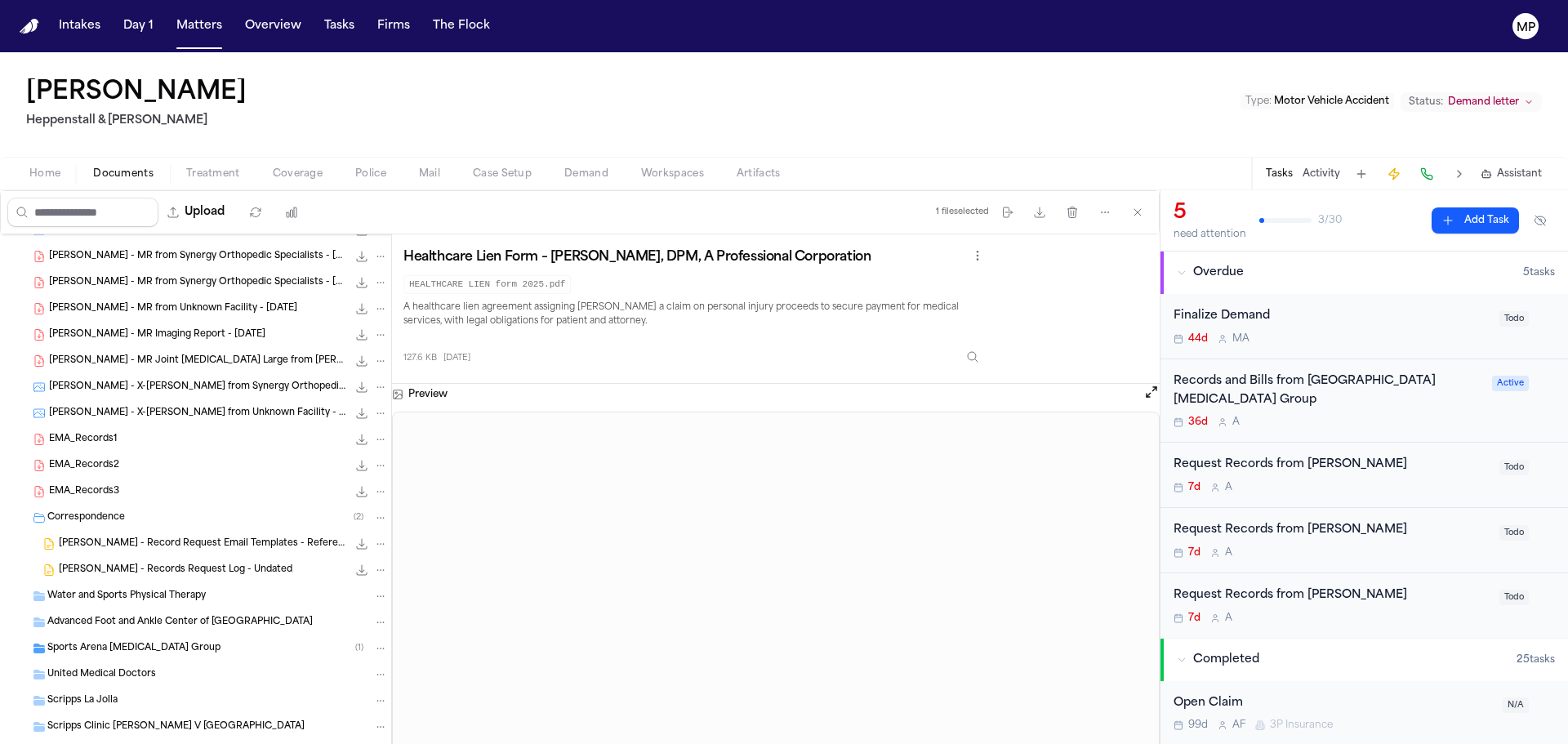
scroll to position [877, 0]
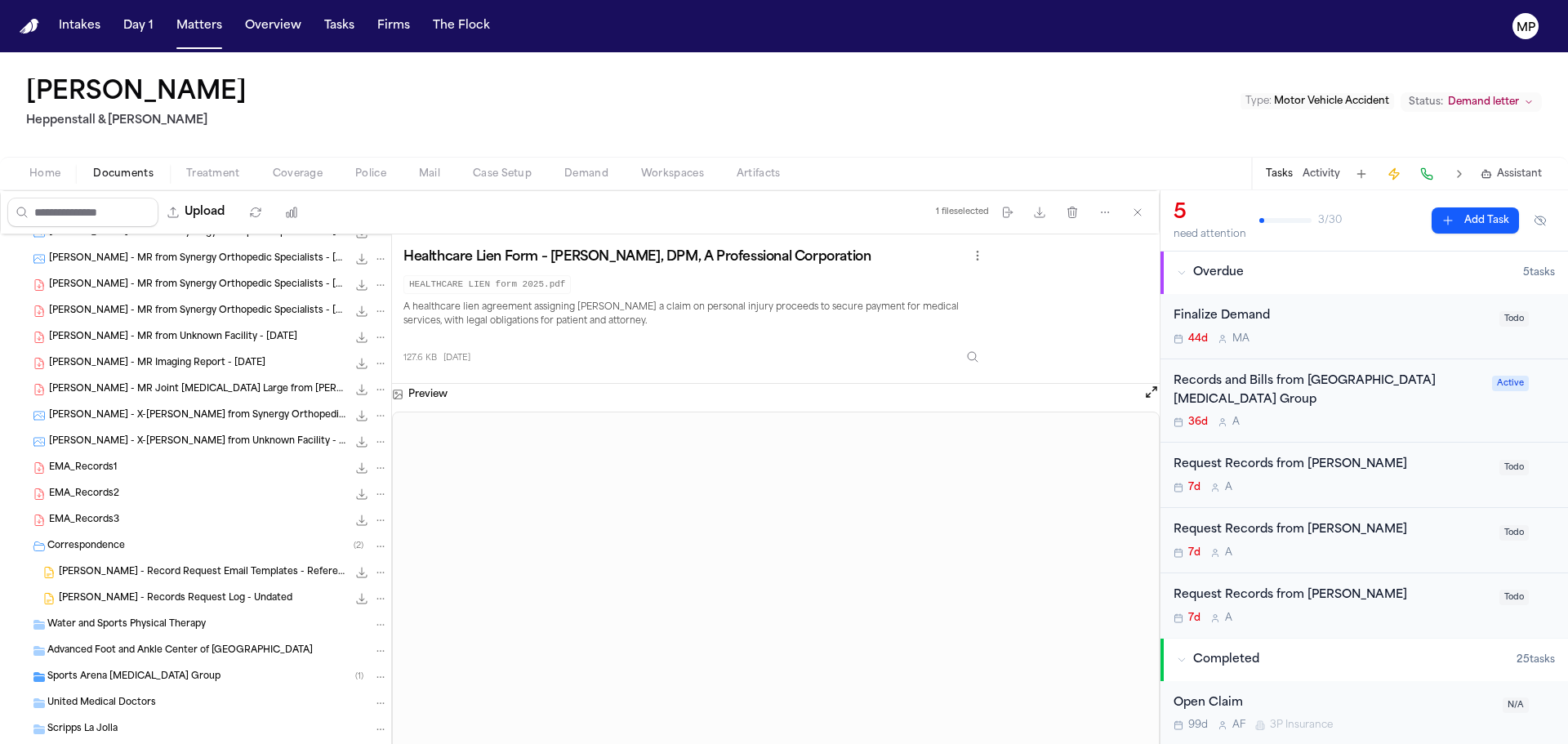
click at [158, 360] on span "[PERSON_NAME] - MR Imaging Report - [DATE]" at bounding box center [157, 363] width 216 height 14
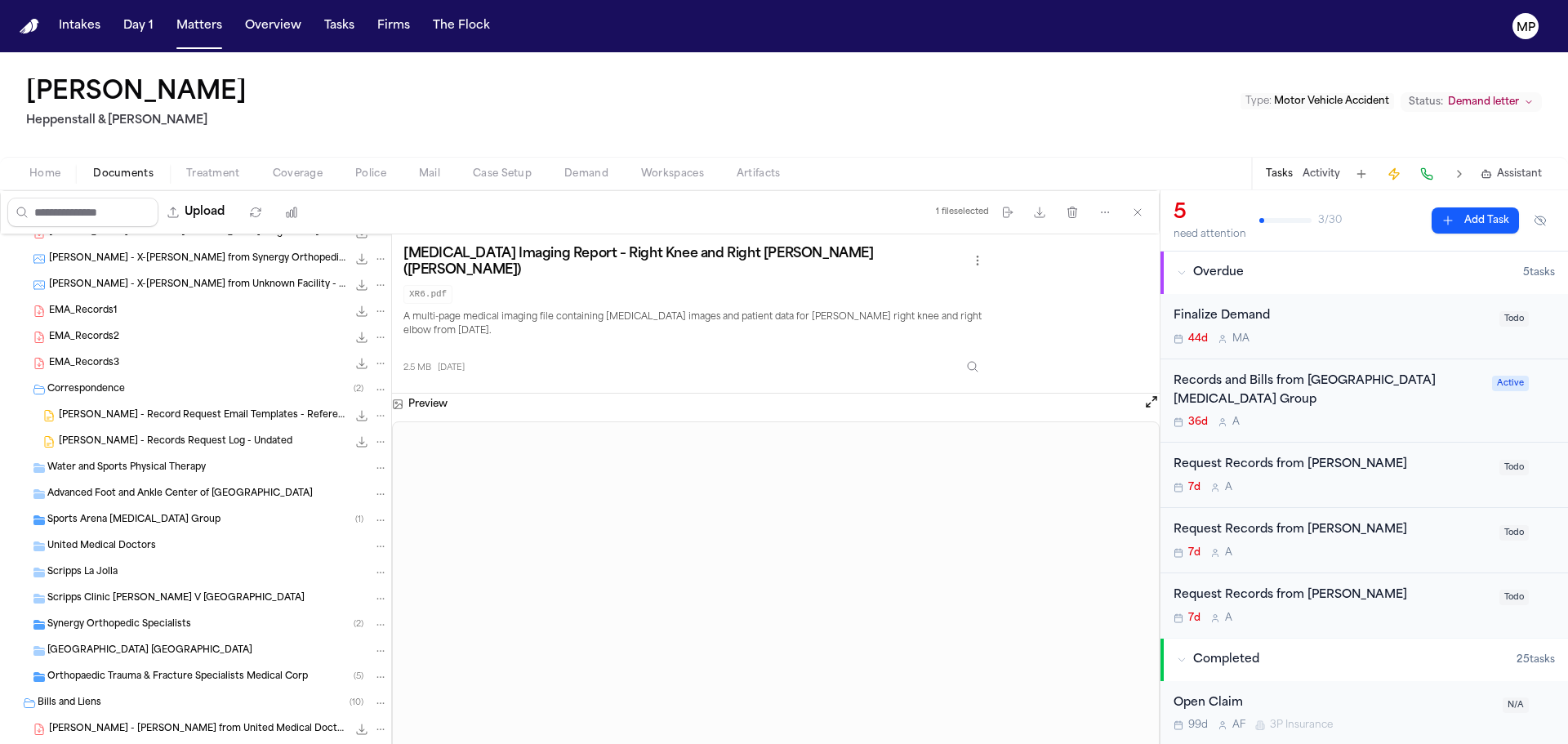
scroll to position [1041, 0]
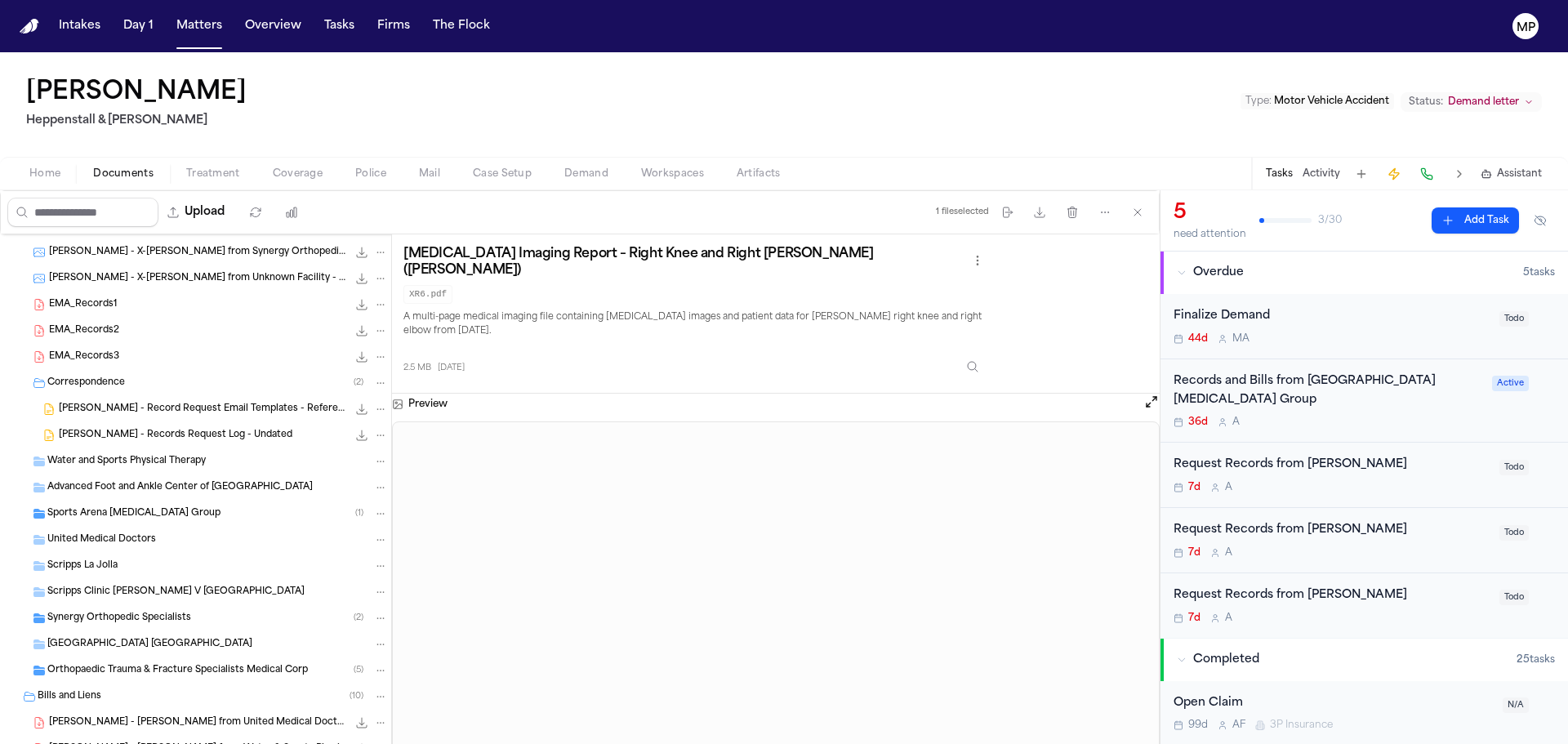
click at [184, 513] on div "Sports Arena [MEDICAL_DATA] Group ( 1 )" at bounding box center [218, 513] width 341 height 14
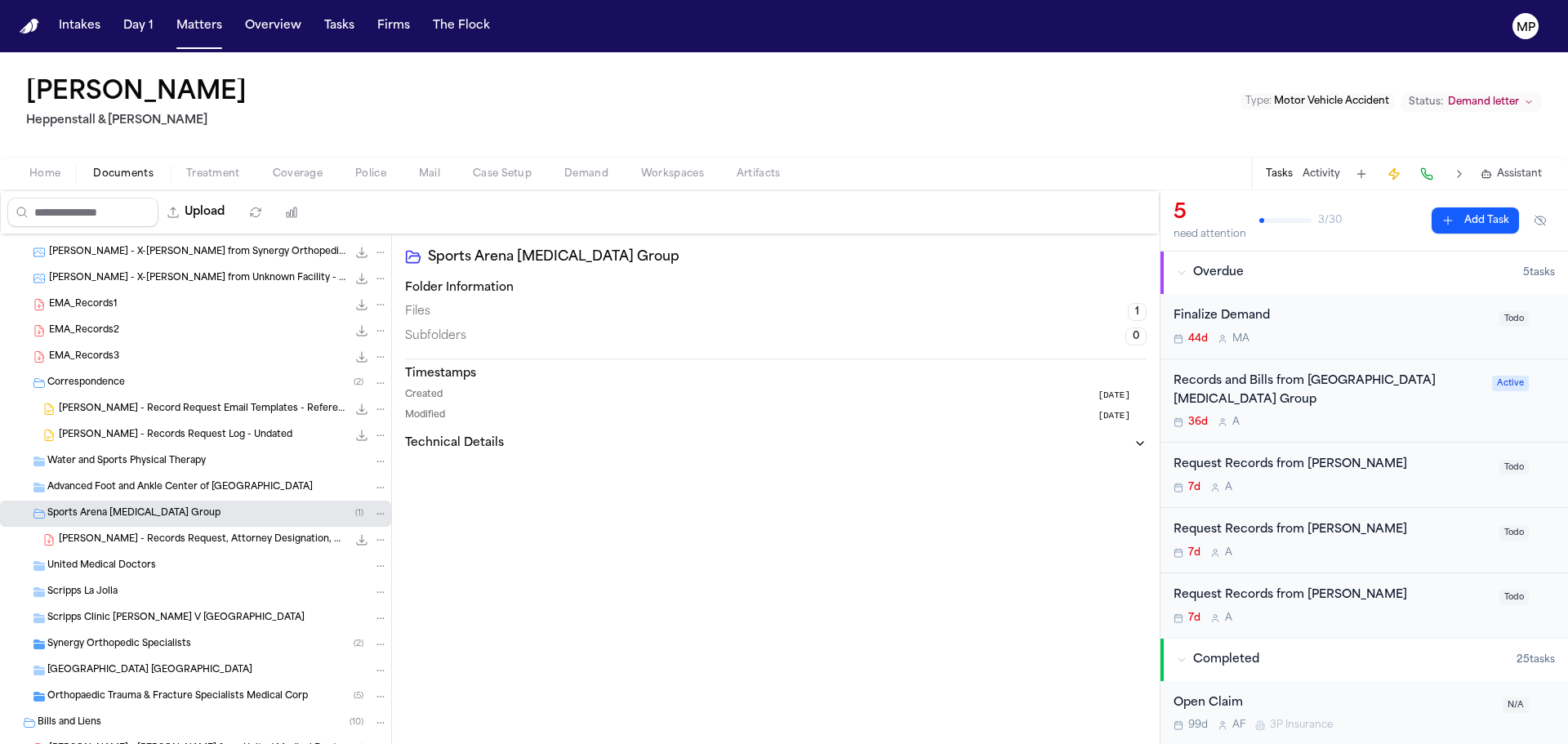
click at [178, 544] on span "[PERSON_NAME] - Records Request, Attorney Designation, HIPAA Auth to Sports Are…" at bounding box center [203, 540] width 288 height 14
